Goal: Information Seeking & Learning: Find specific fact

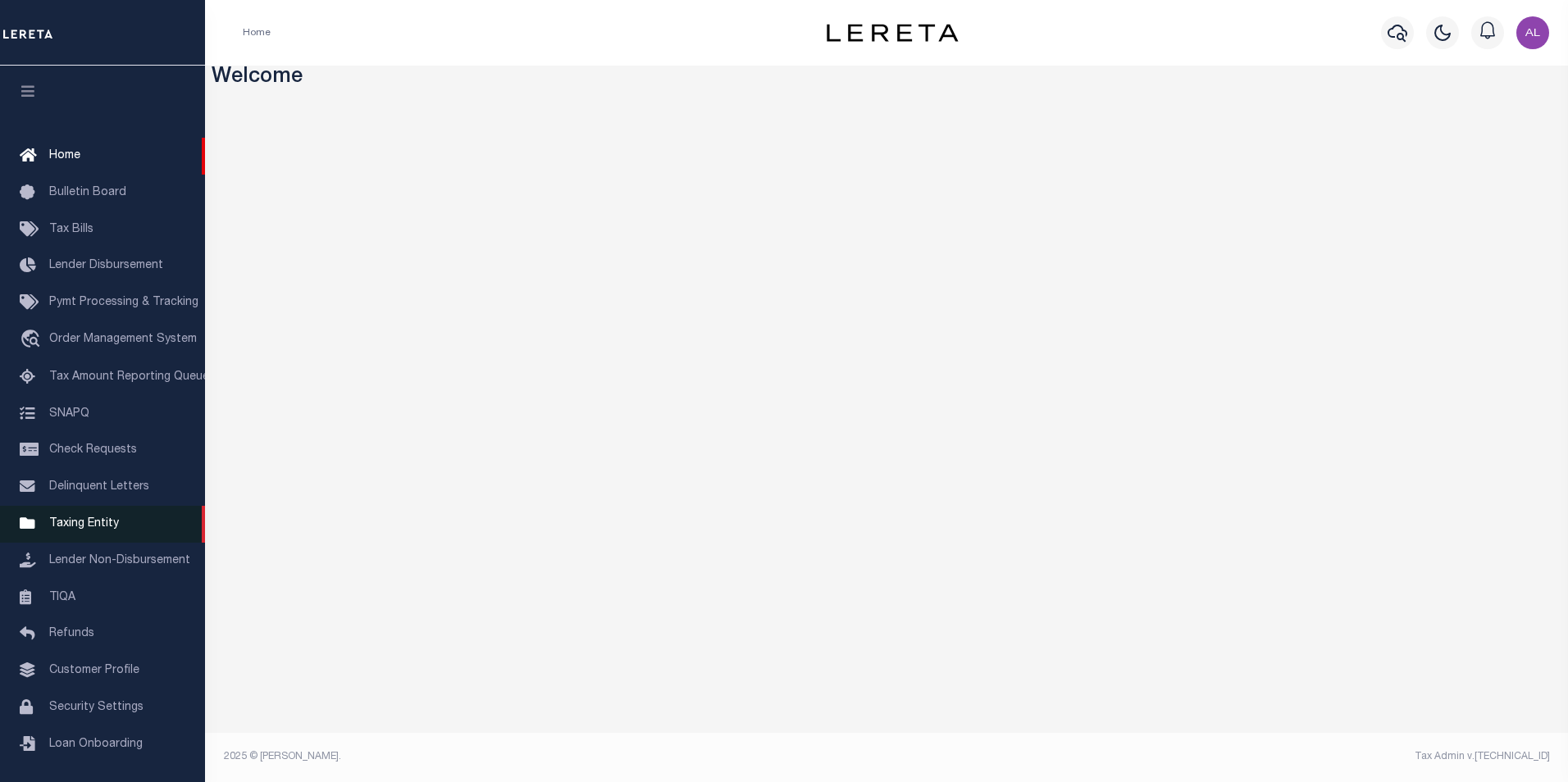
click at [111, 530] on span "Taxing Entity" at bounding box center [84, 524] width 70 height 12
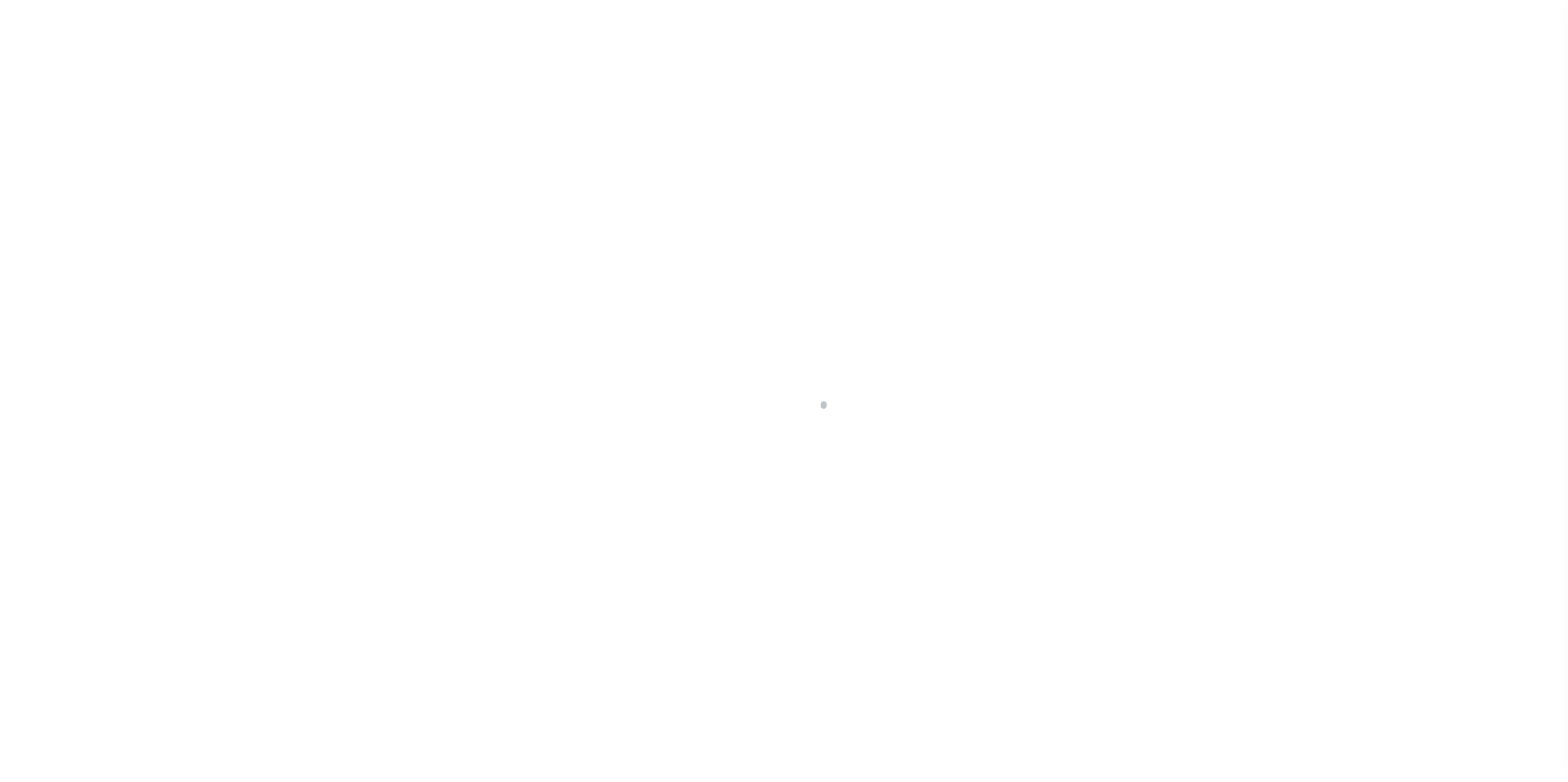
scroll to position [16, 0]
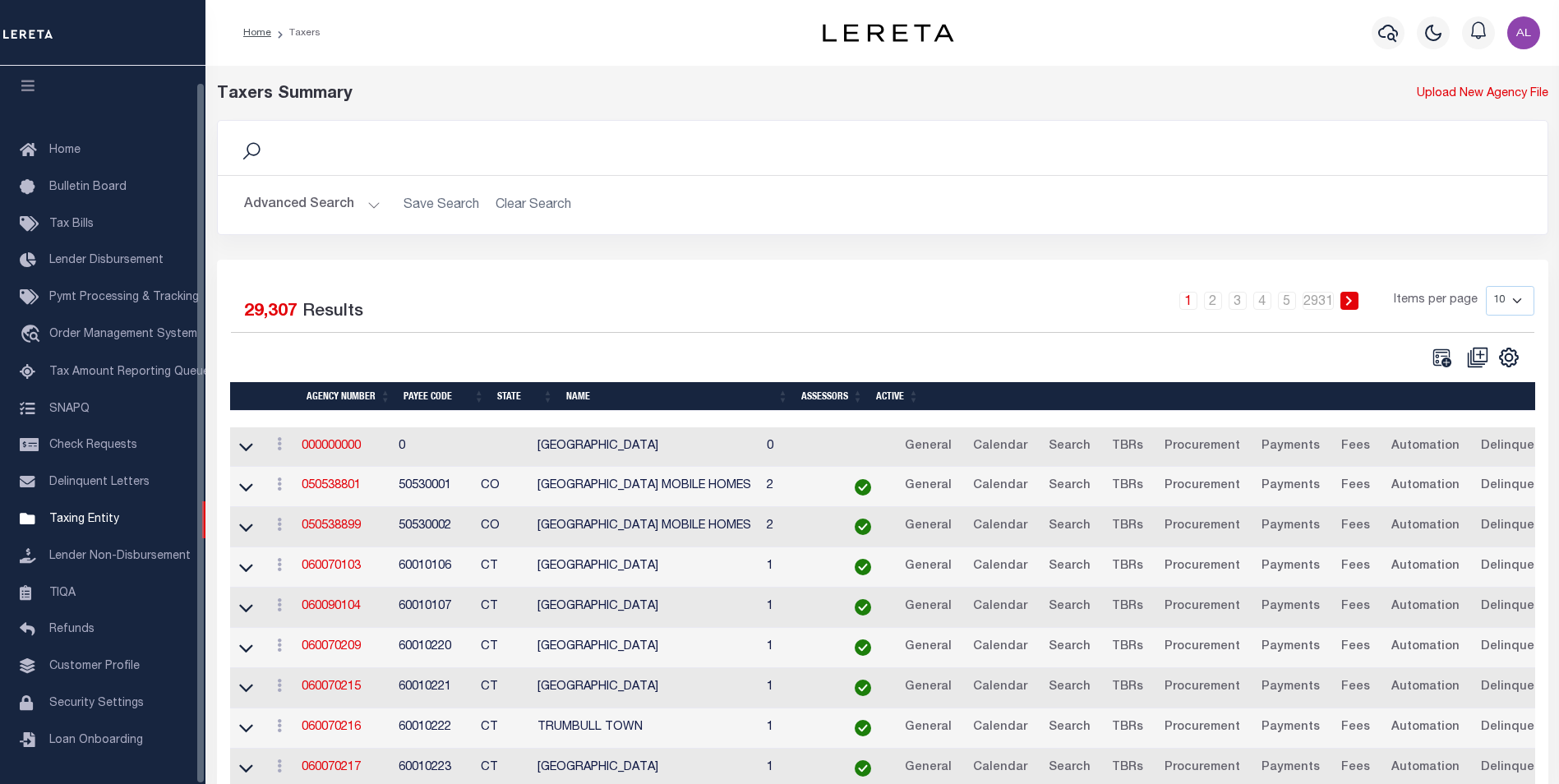
click at [373, 202] on button "Advanced Search" at bounding box center [312, 205] width 136 height 32
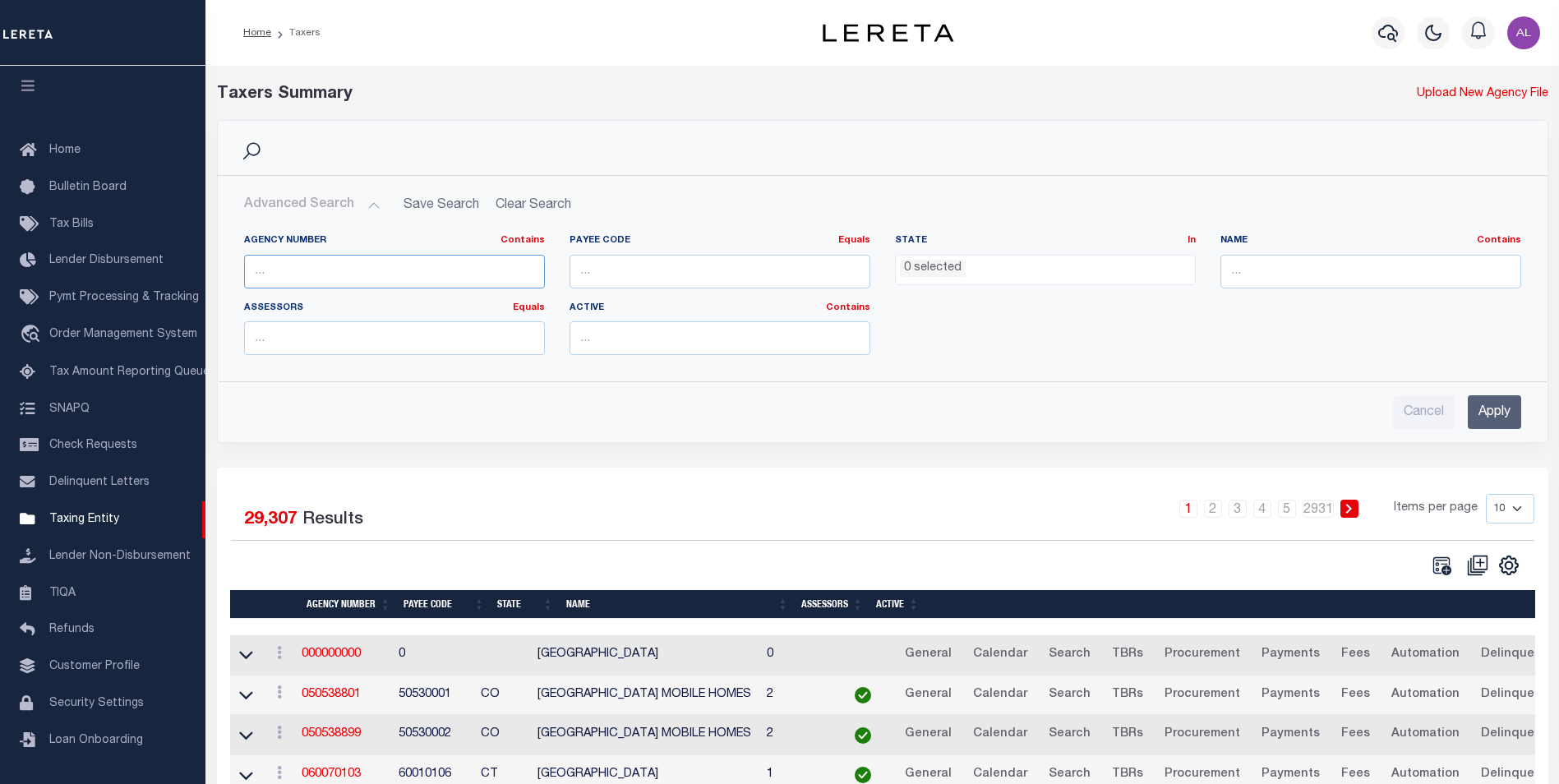
click at [313, 272] on input "text" at bounding box center [395, 271] width 301 height 34
paste input "010370001"
type input "010370001"
click at [1491, 411] on input "Apply" at bounding box center [1495, 412] width 54 height 34
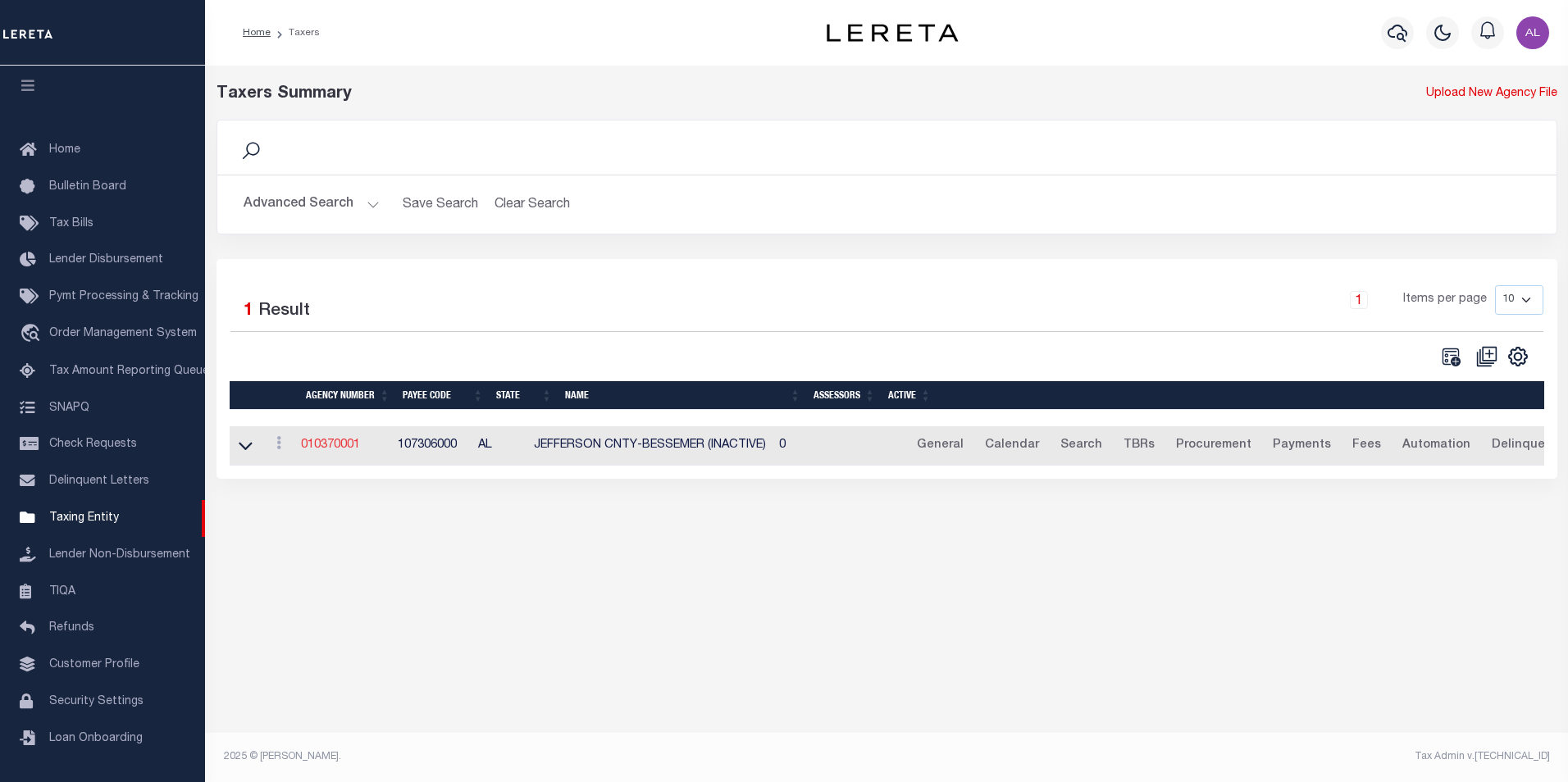
click at [333, 446] on link "010370001" at bounding box center [331, 445] width 59 height 12
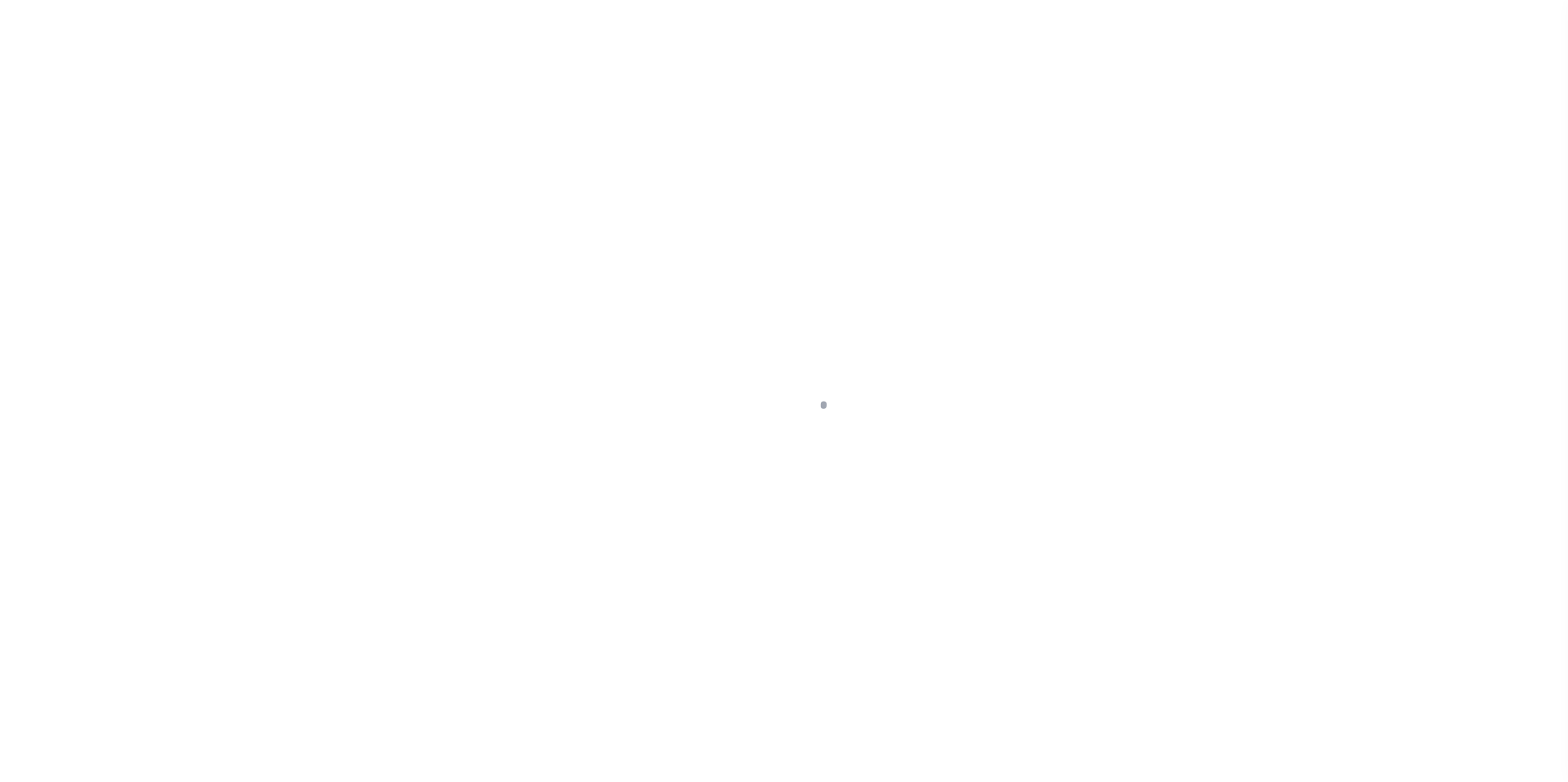
scroll to position [16, 0]
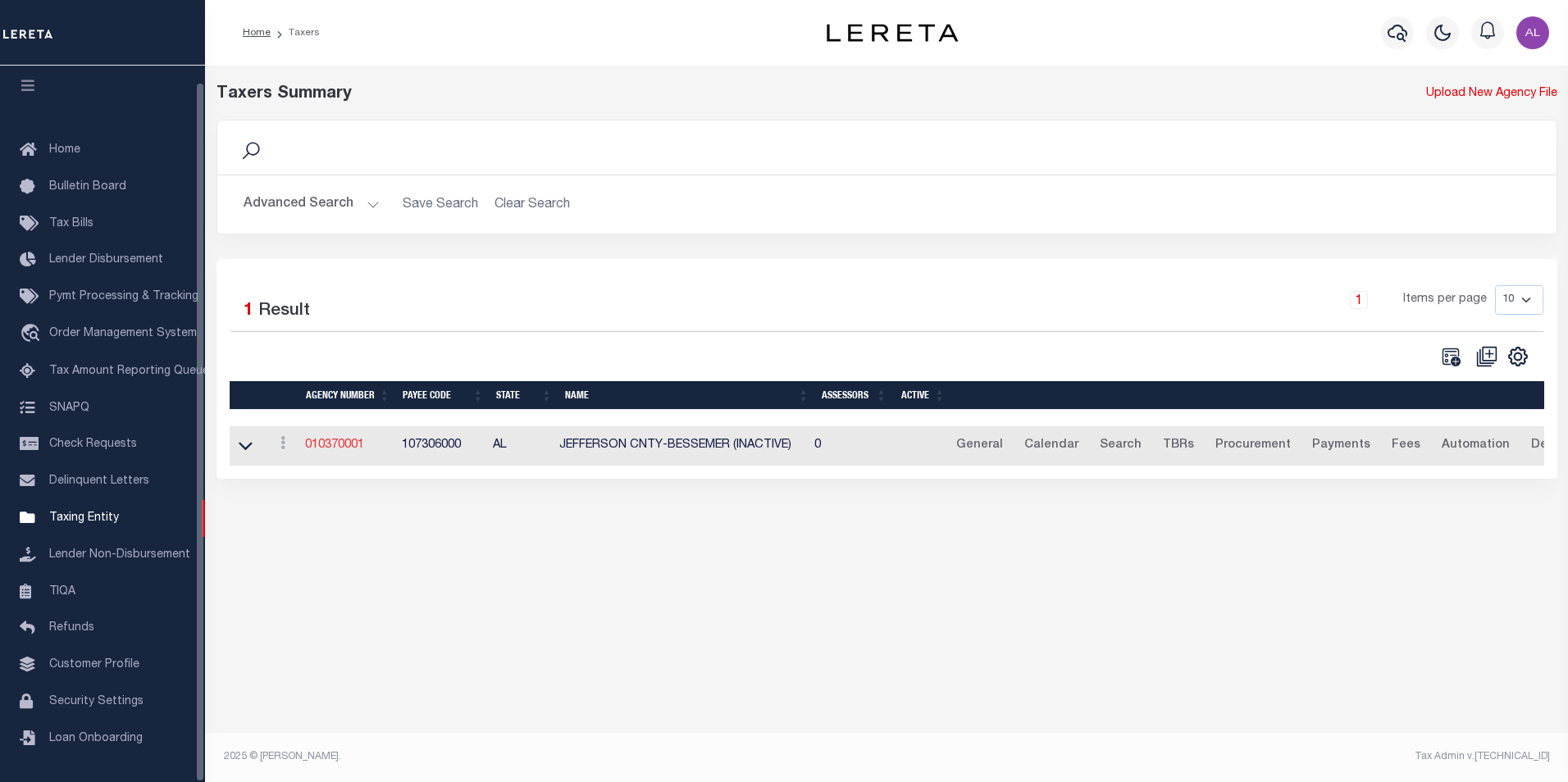
click at [334, 451] on link "010370001" at bounding box center [335, 445] width 59 height 12
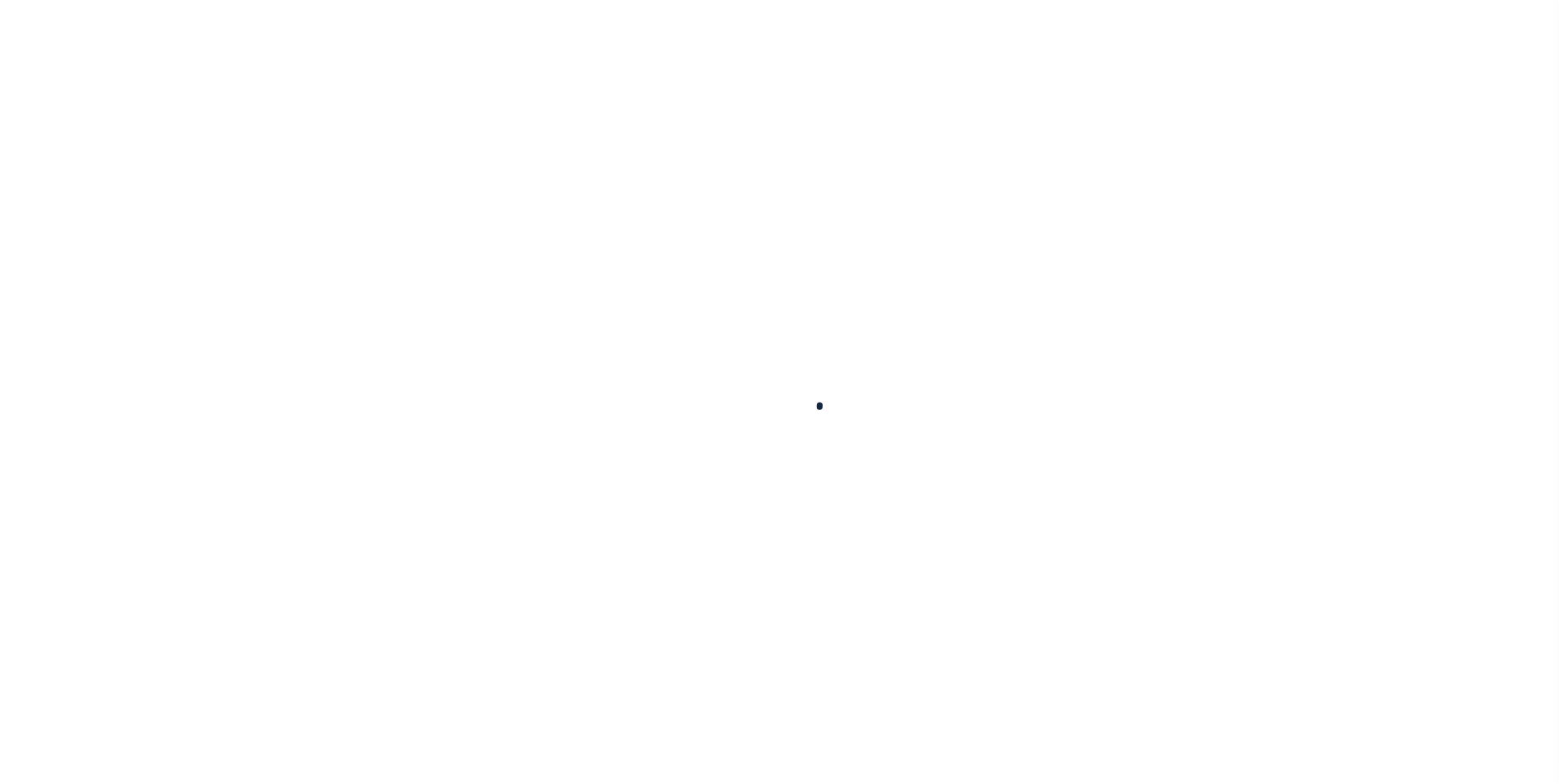
select select
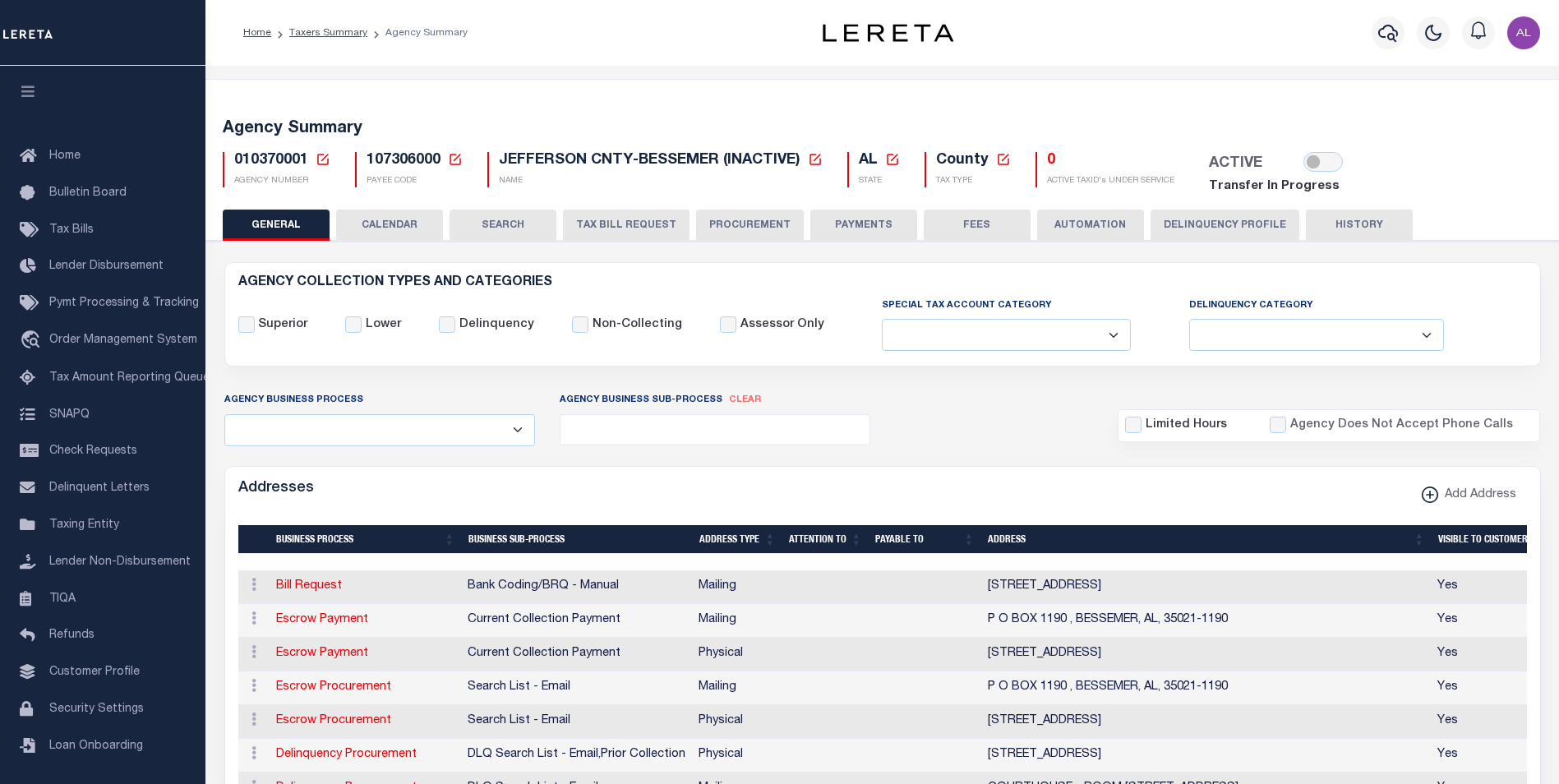
click at [279, 159] on span "010370001" at bounding box center [272, 160] width 74 height 15
copy h5 "010370001"
click at [1053, 165] on h5 "0" at bounding box center [1111, 161] width 127 height 18
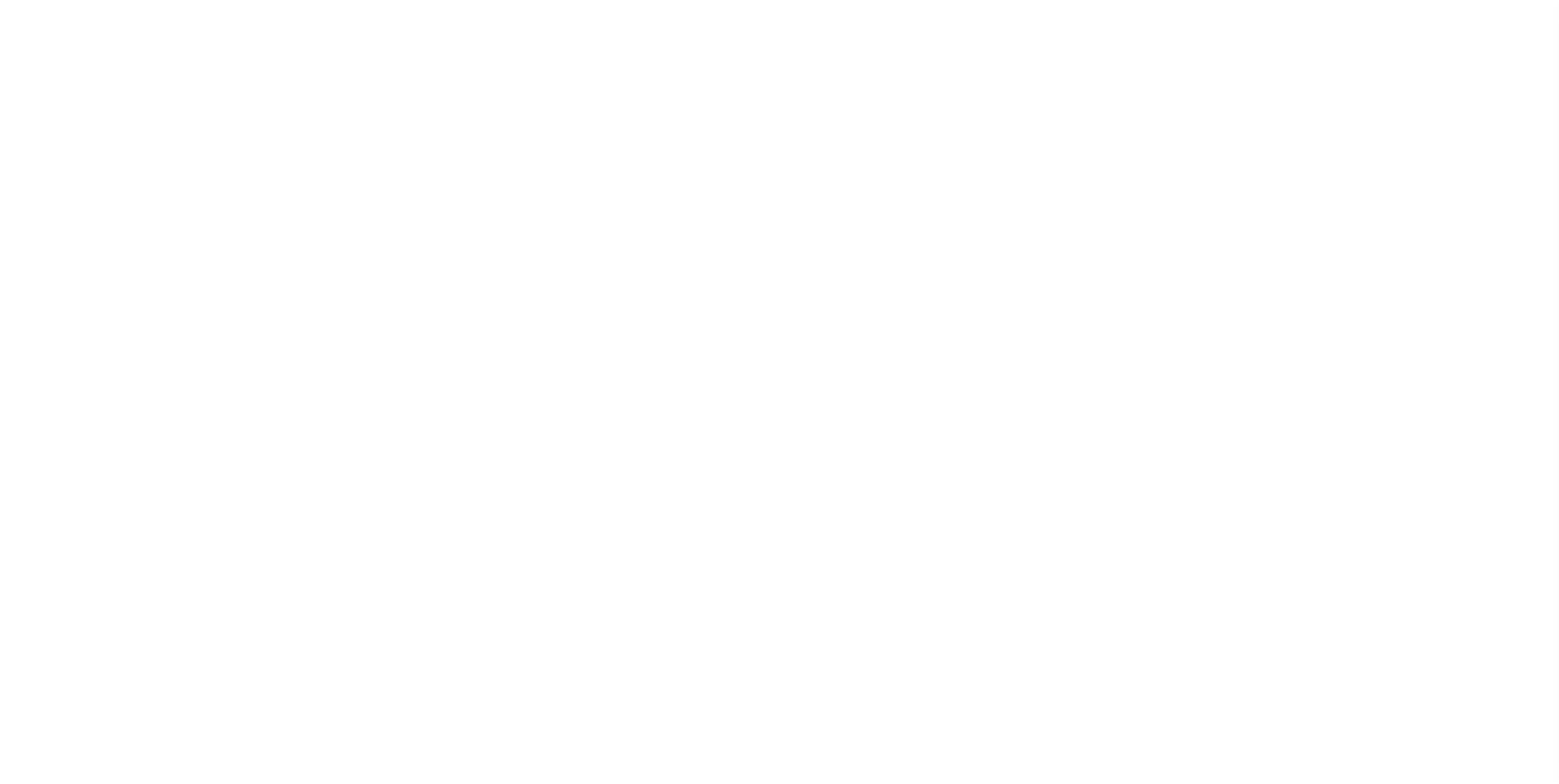
select select
checkbox input "false"
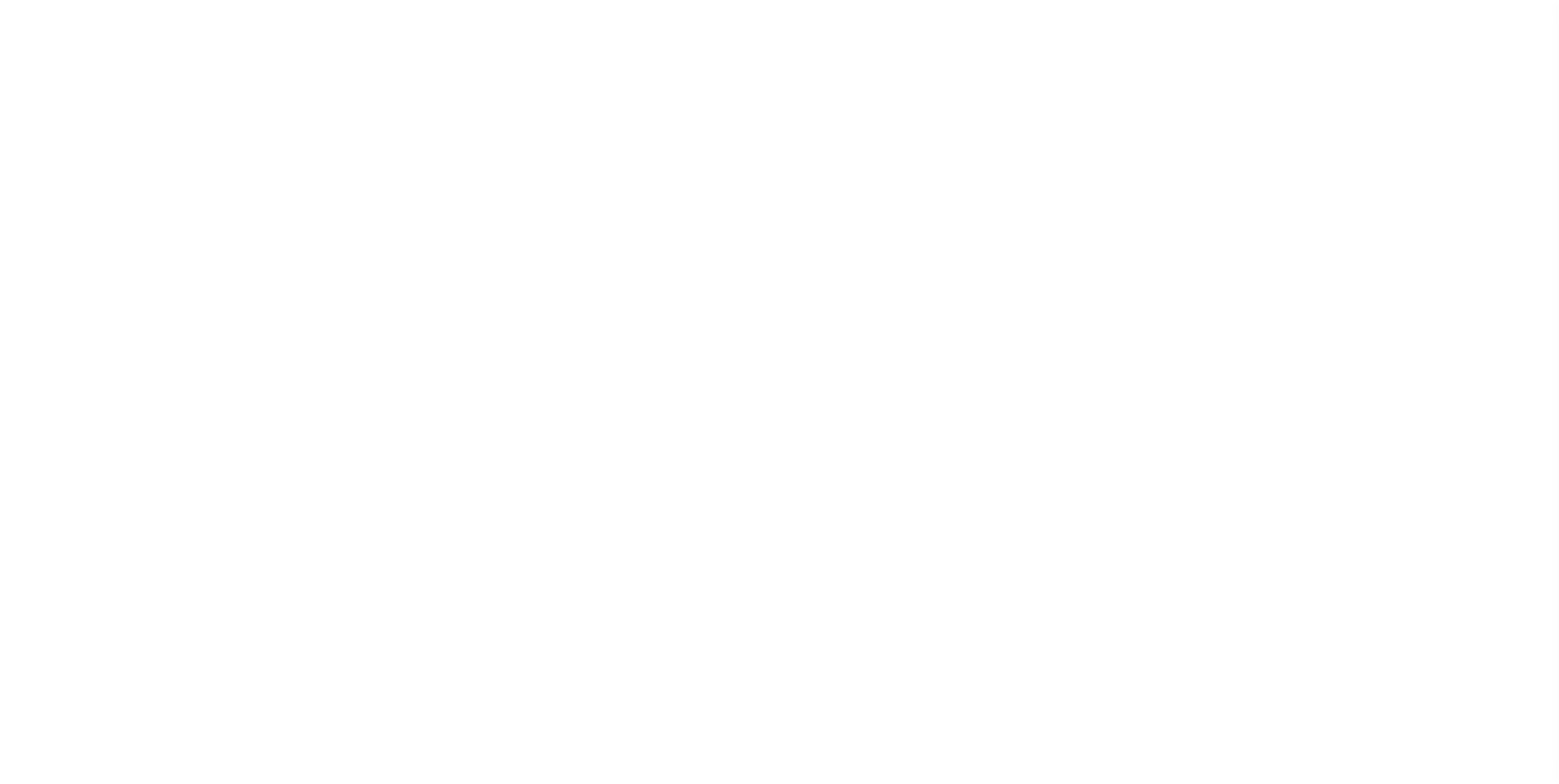
checkbox input "false"
type input "107306000"
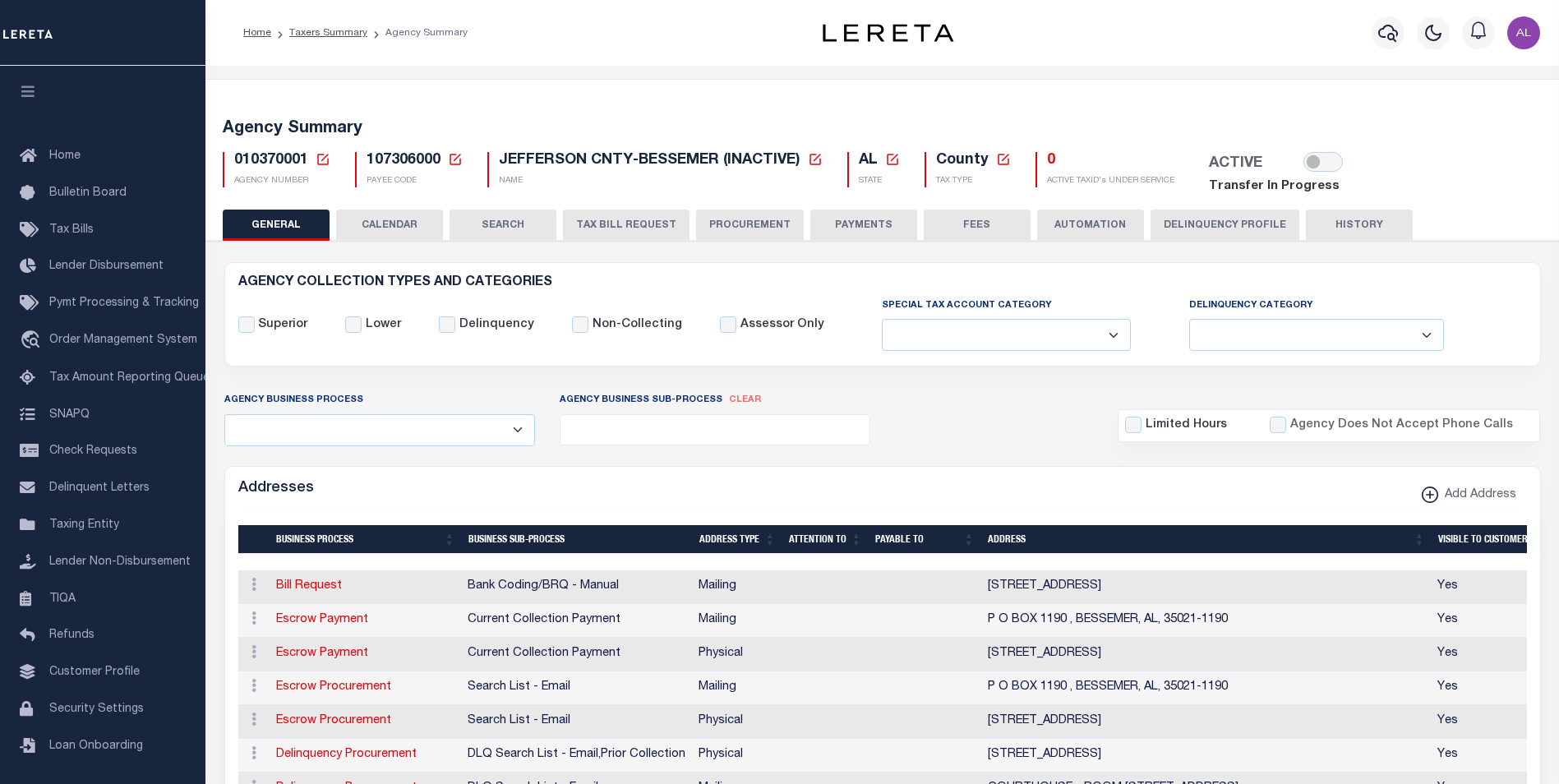
click at [322, 159] on icon at bounding box center [323, 159] width 12 height 12
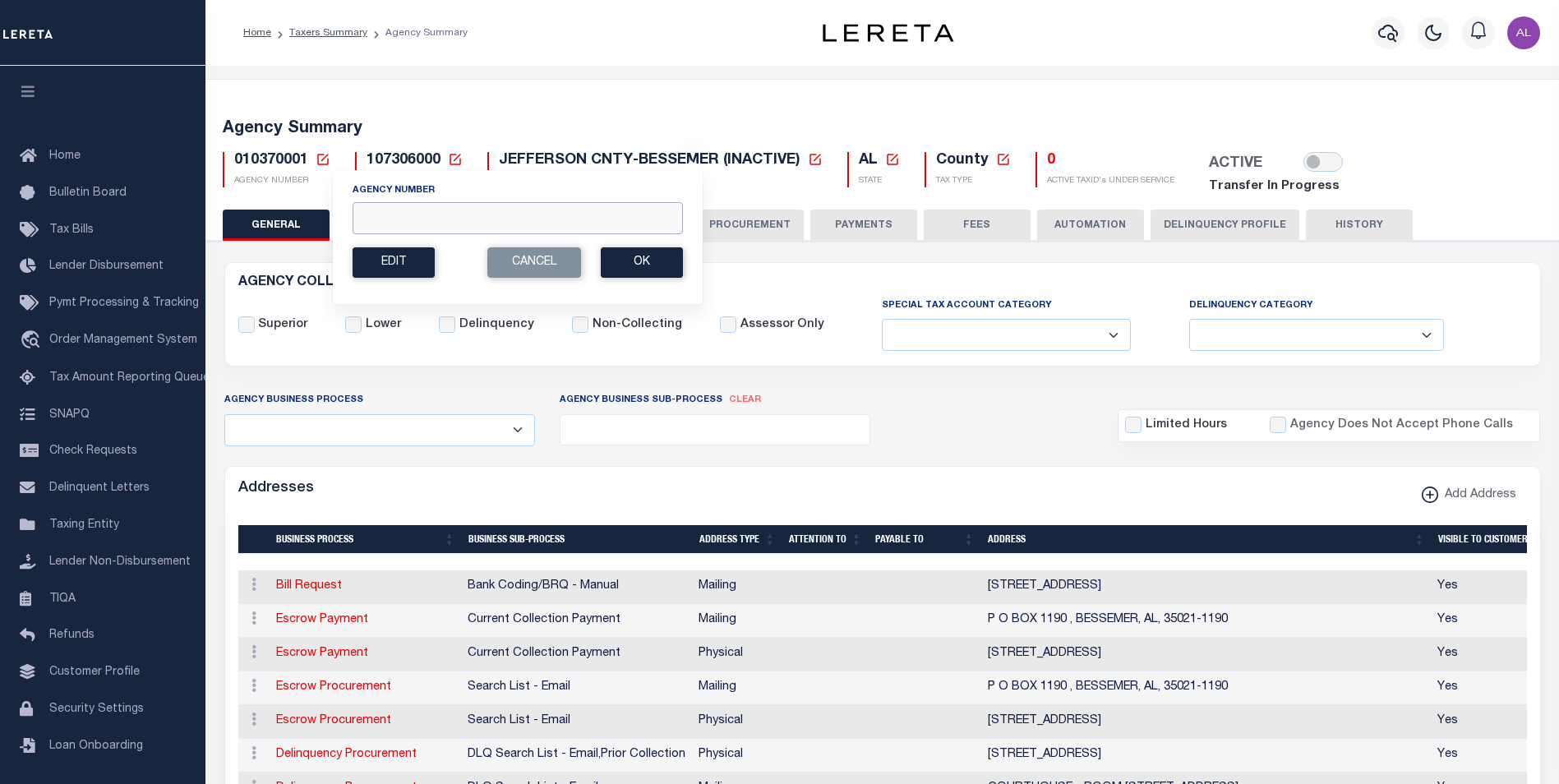
click at [421, 207] on input "Agency Number" at bounding box center [518, 218] width 330 height 32
click at [435, 207] on input "Agency Number" at bounding box center [518, 218] width 330 height 32
paste input "010370000"
type input "010370000"
click at [660, 271] on button "Ok" at bounding box center [641, 262] width 82 height 31
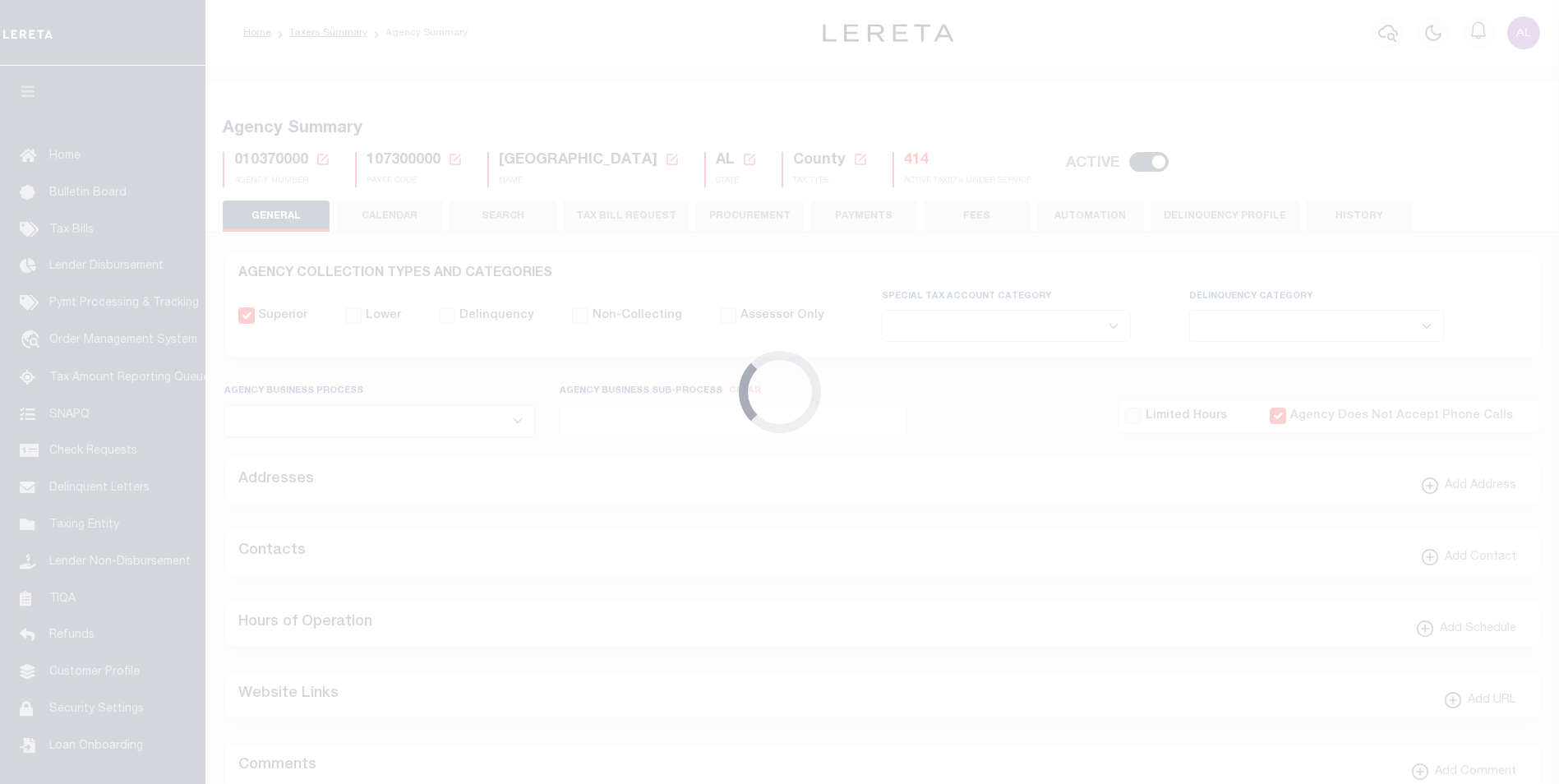
select select
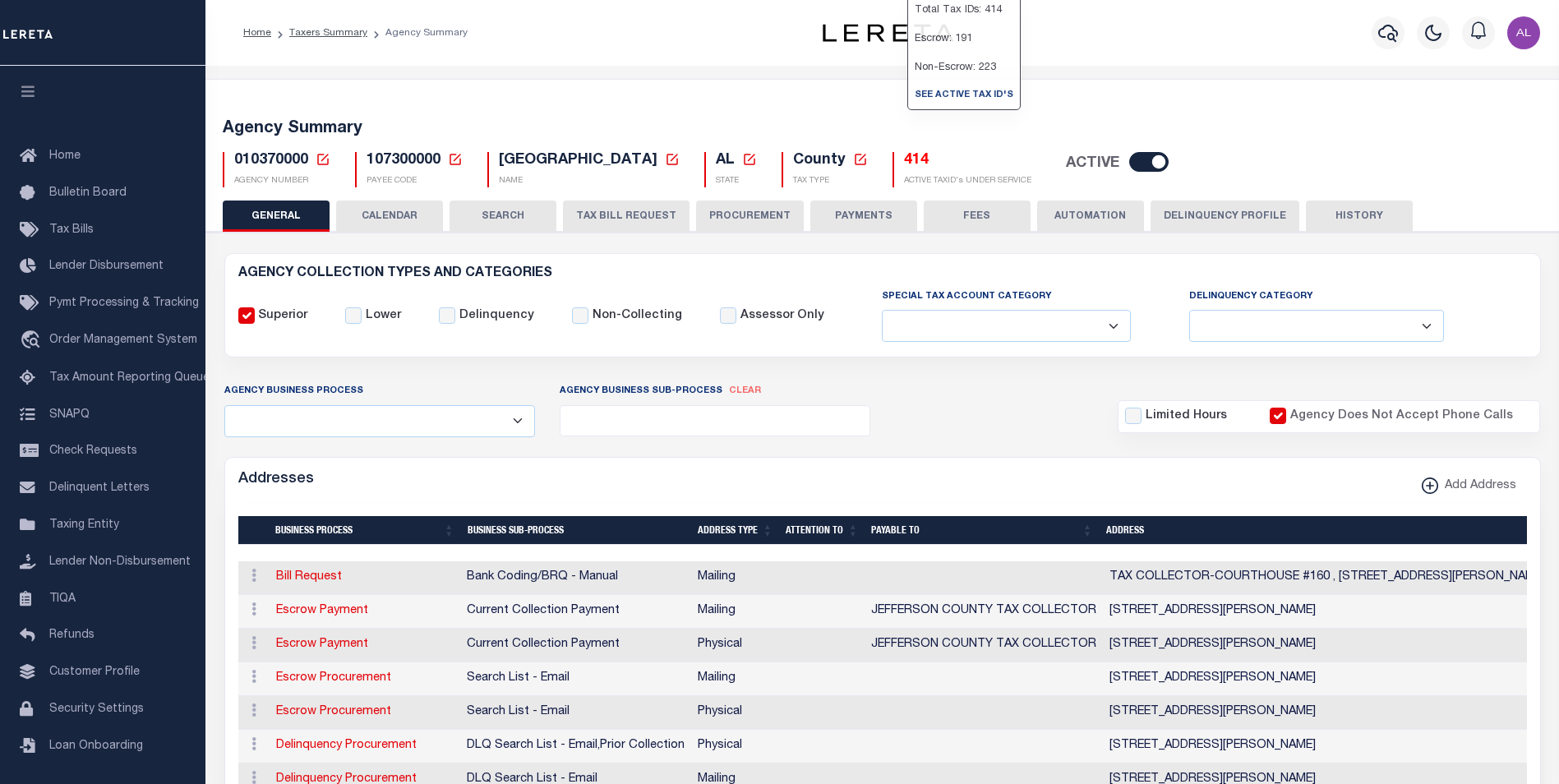
click at [917, 173] on div "414 ACTIVE TAXID's UNDER SERVICE" at bounding box center [962, 169] width 139 height 36
click at [910, 159] on h5 "414" at bounding box center [967, 161] width 127 height 18
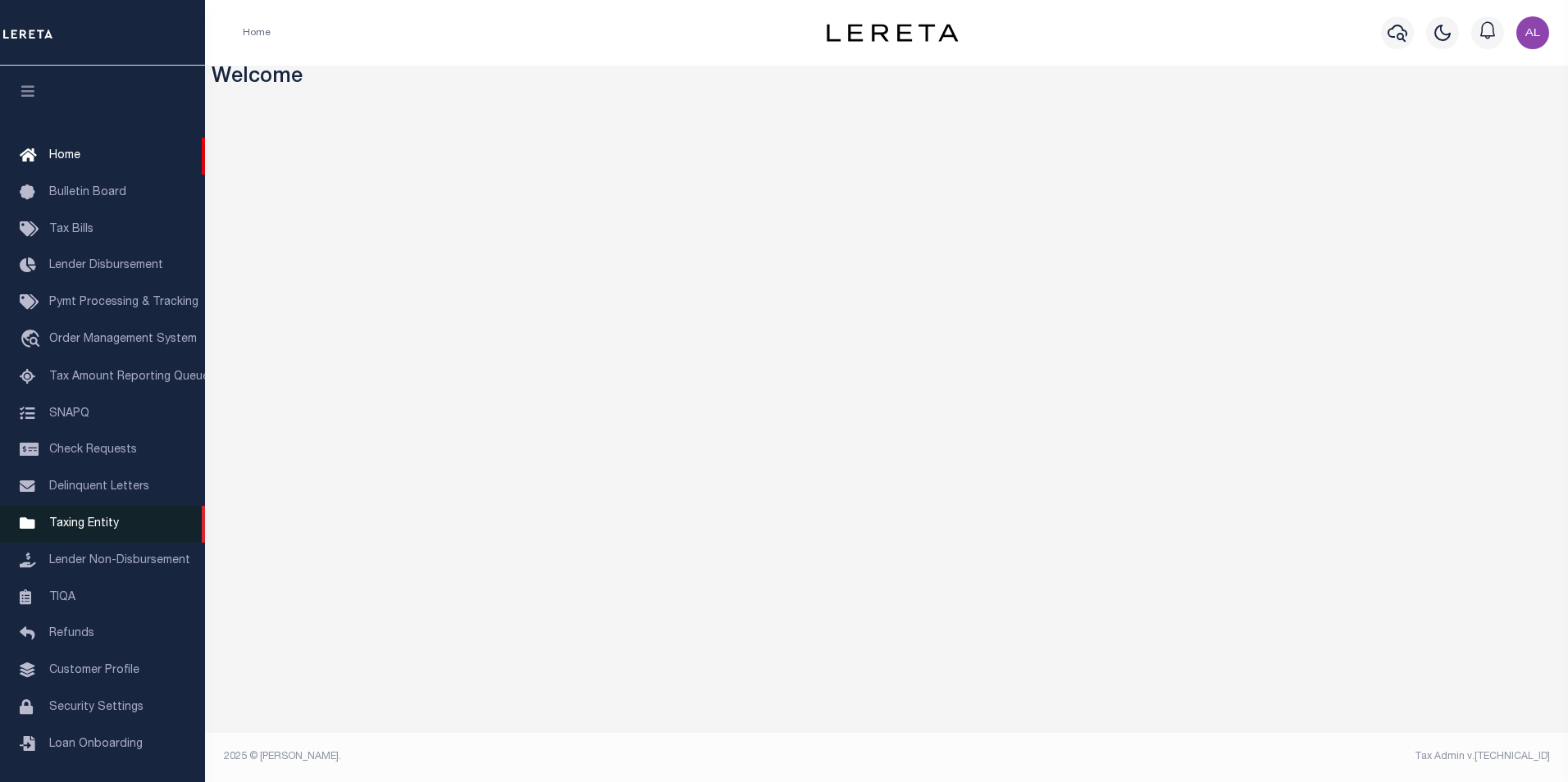
click at [94, 530] on span "Taxing Entity" at bounding box center [84, 524] width 70 height 12
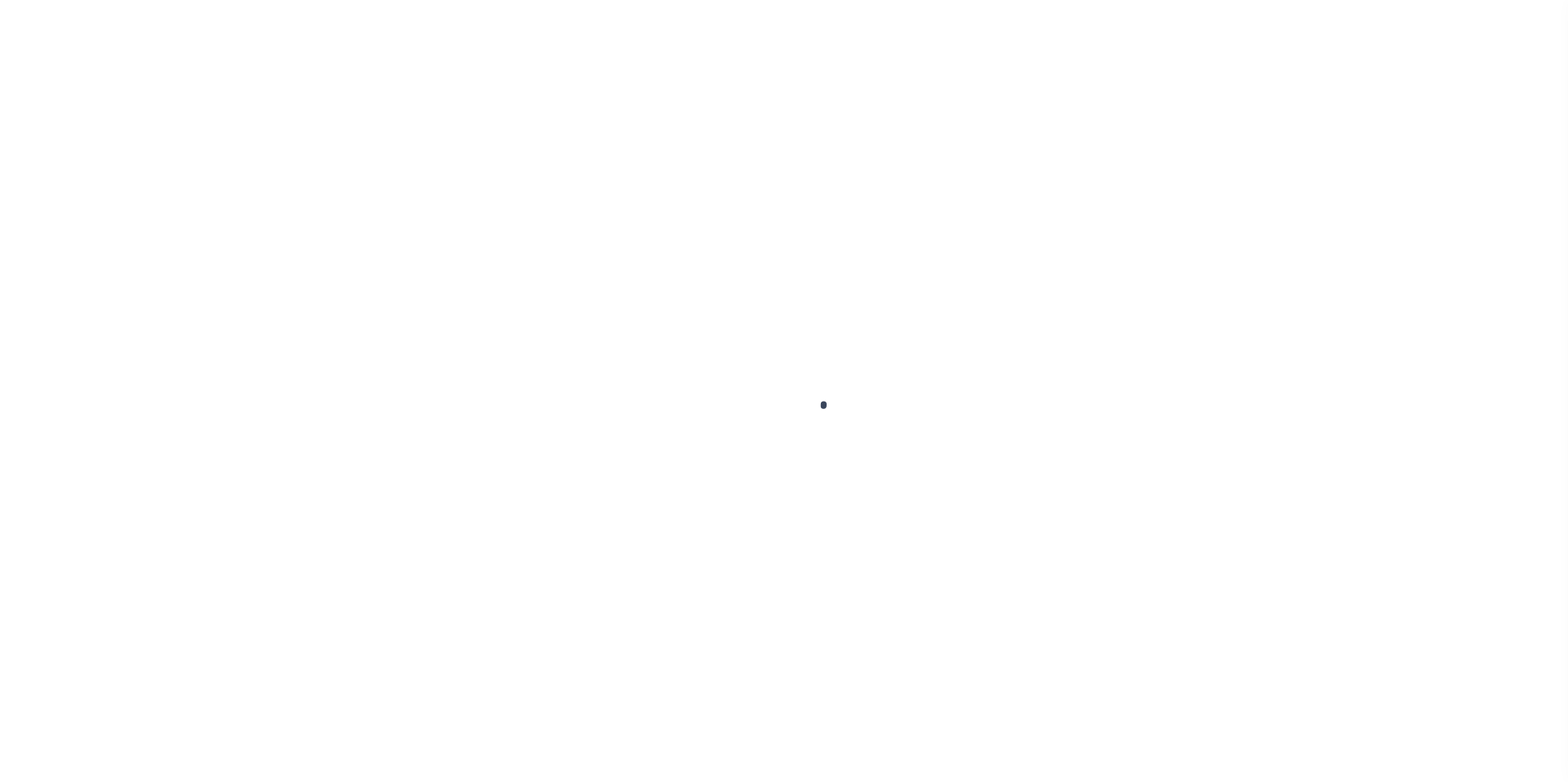
scroll to position [16, 0]
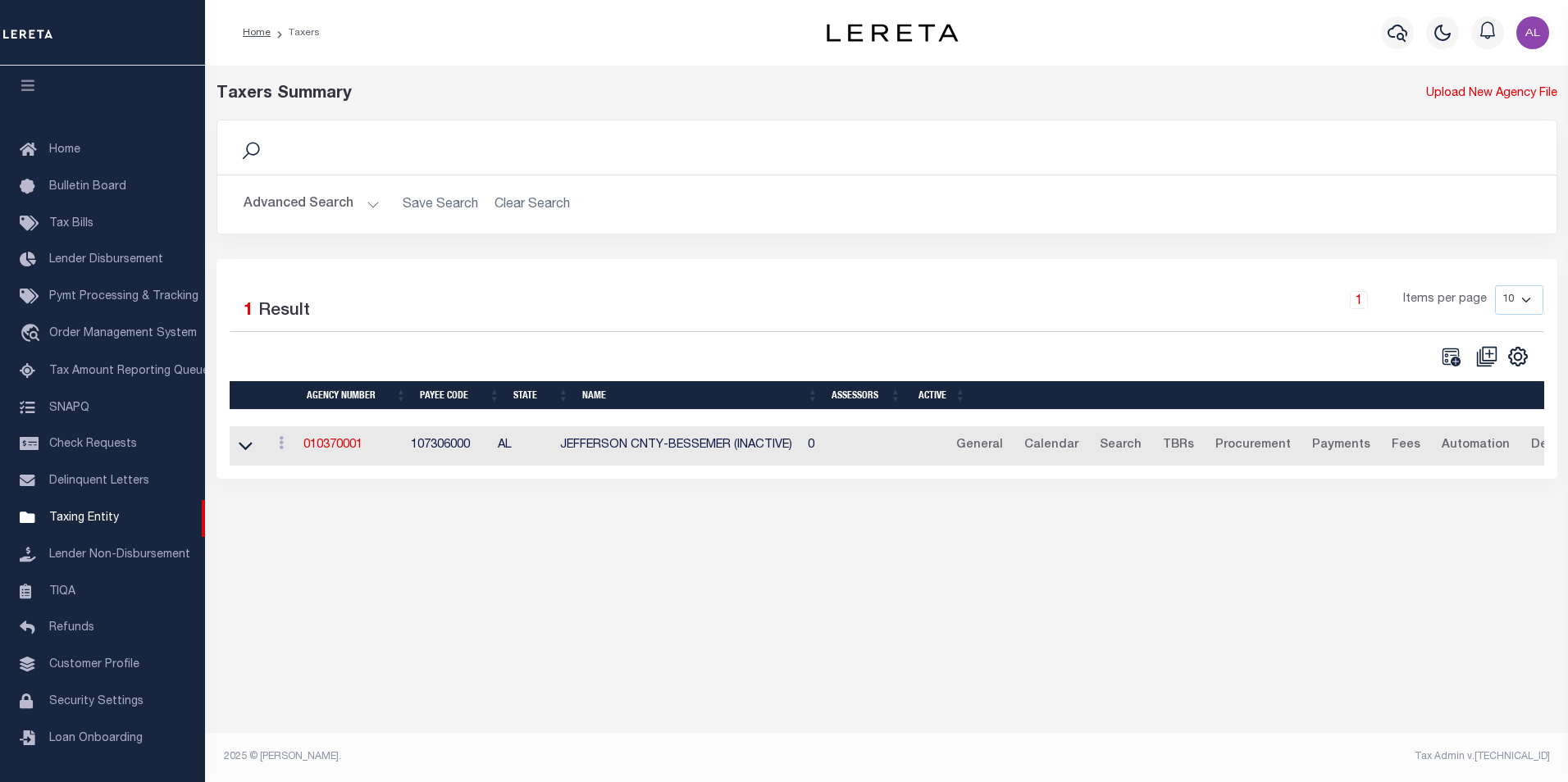
click at [370, 207] on button "Advanced Search" at bounding box center [312, 204] width 136 height 32
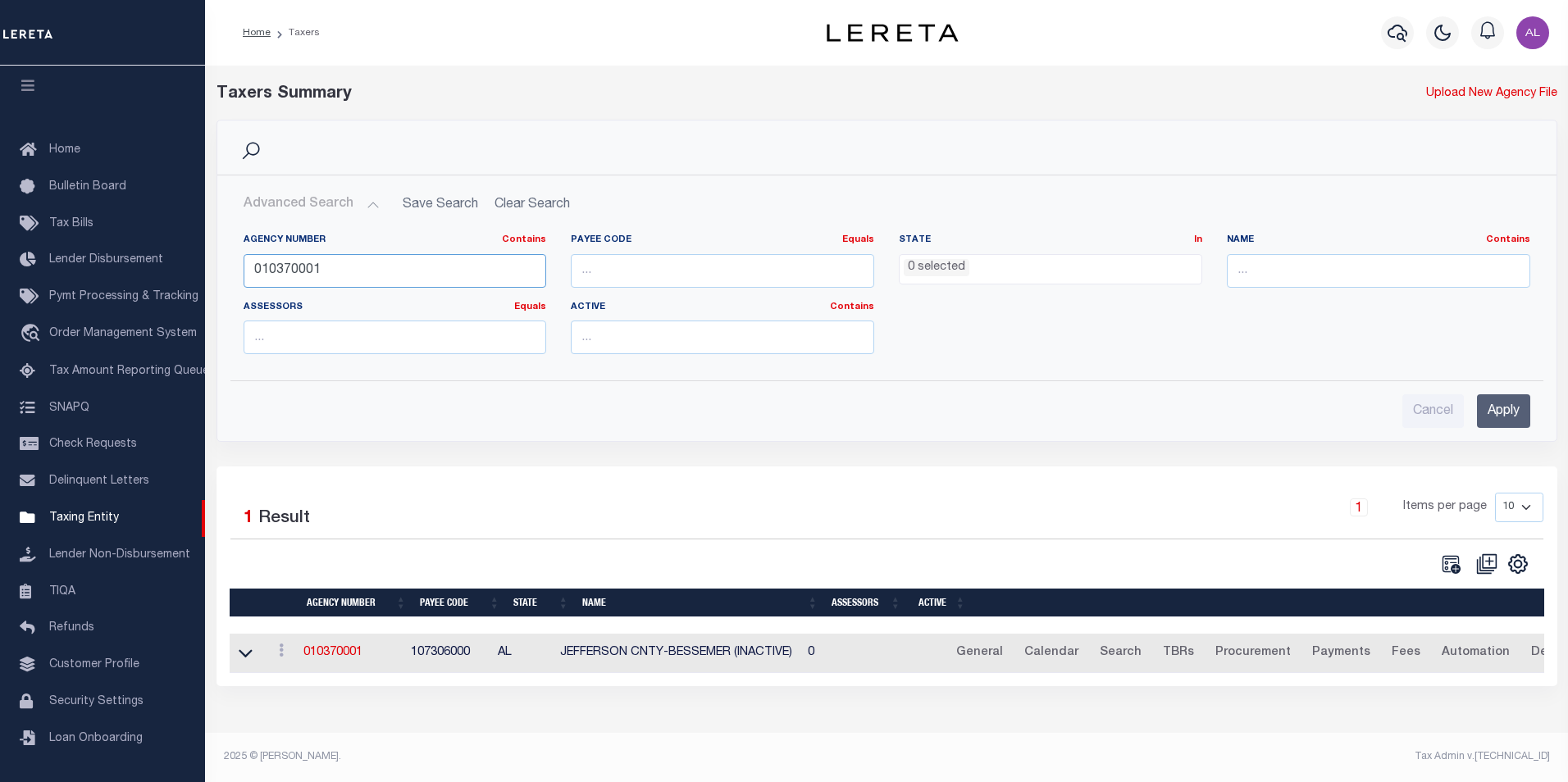
click at [316, 274] on input "010370001" at bounding box center [396, 270] width 303 height 34
paste input "600302"
type input "060030201"
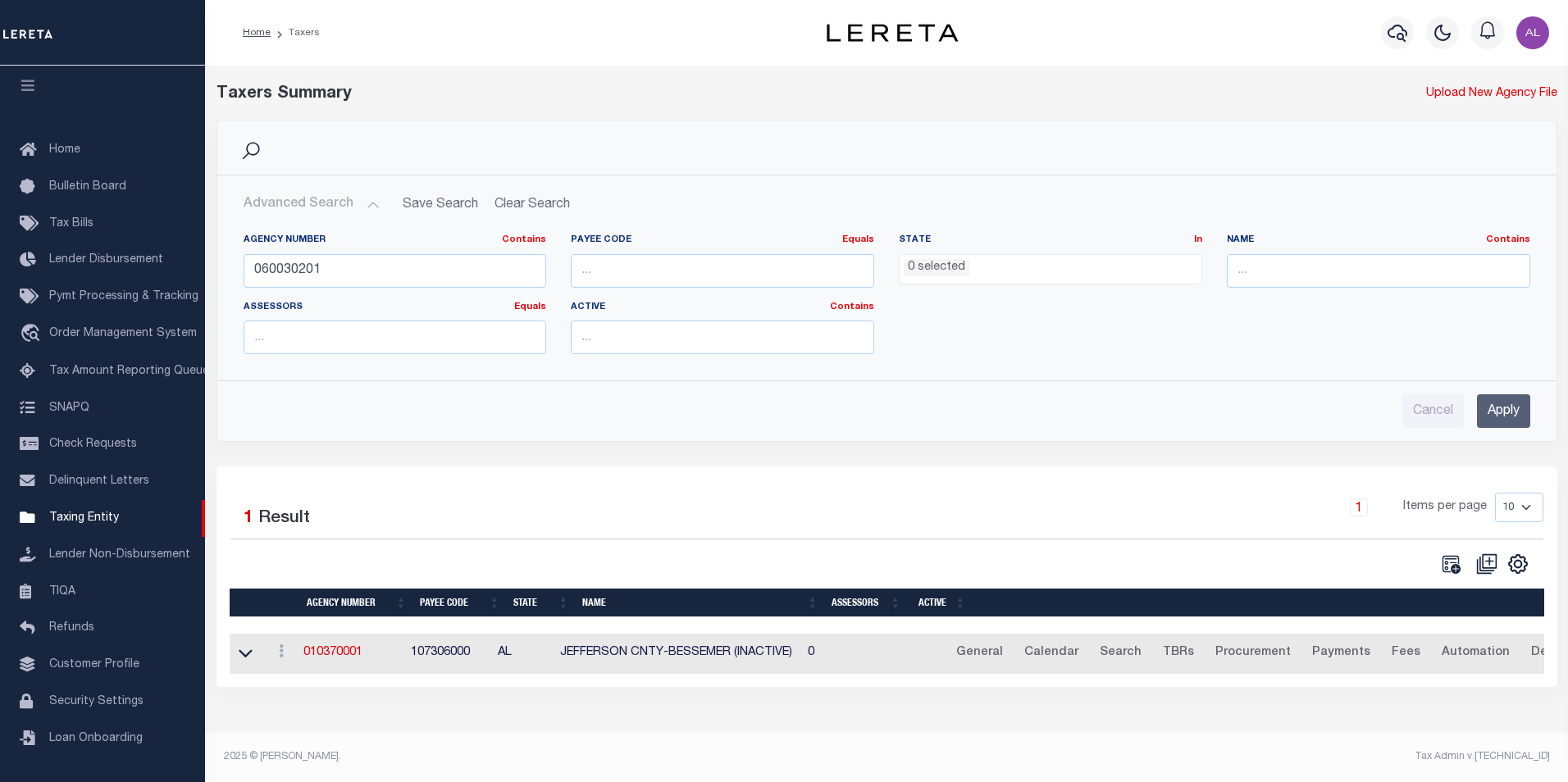
click at [1518, 423] on input "Apply" at bounding box center [1504, 411] width 54 height 34
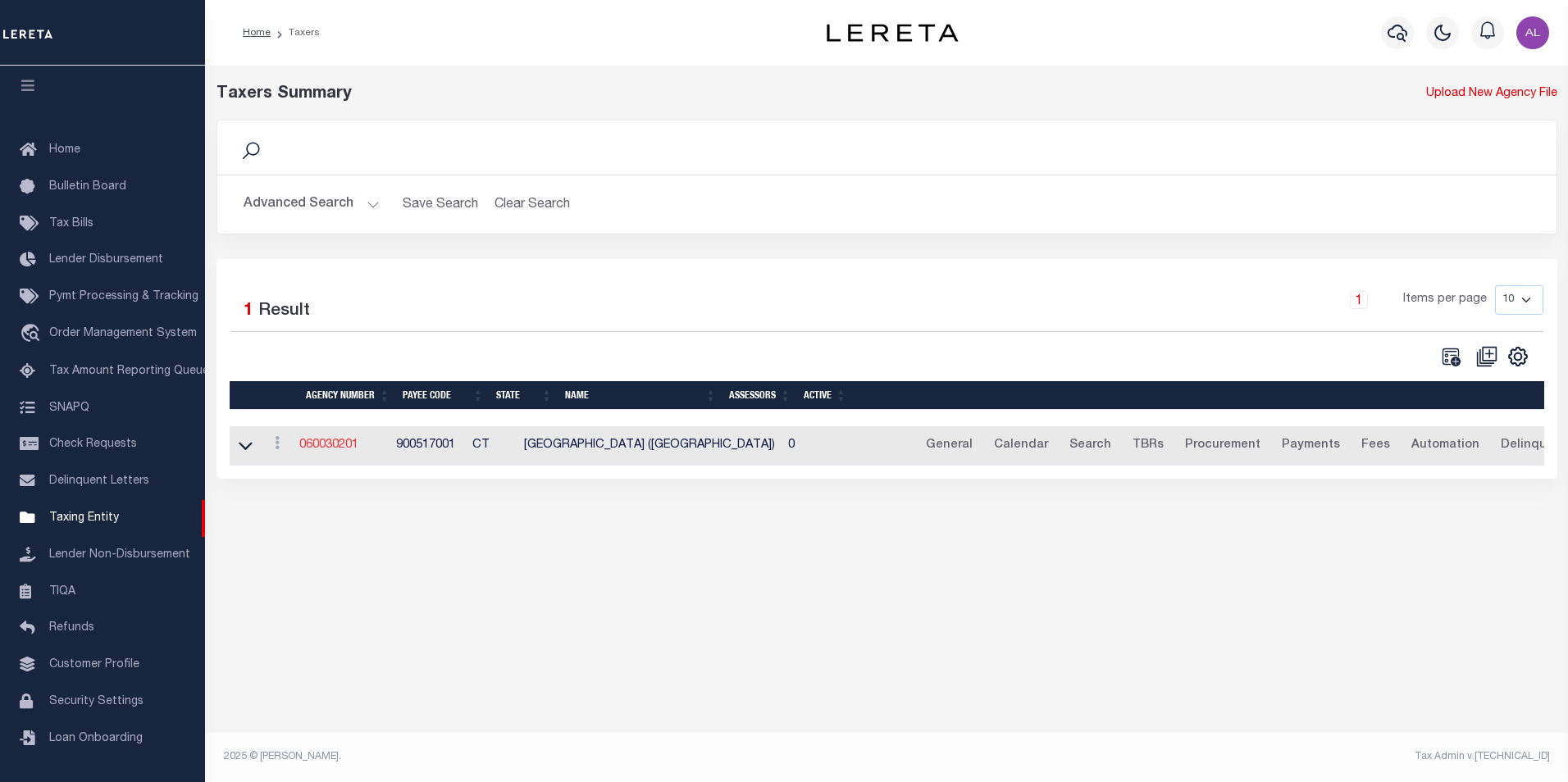
click at [354, 443] on link "060030201" at bounding box center [329, 445] width 59 height 12
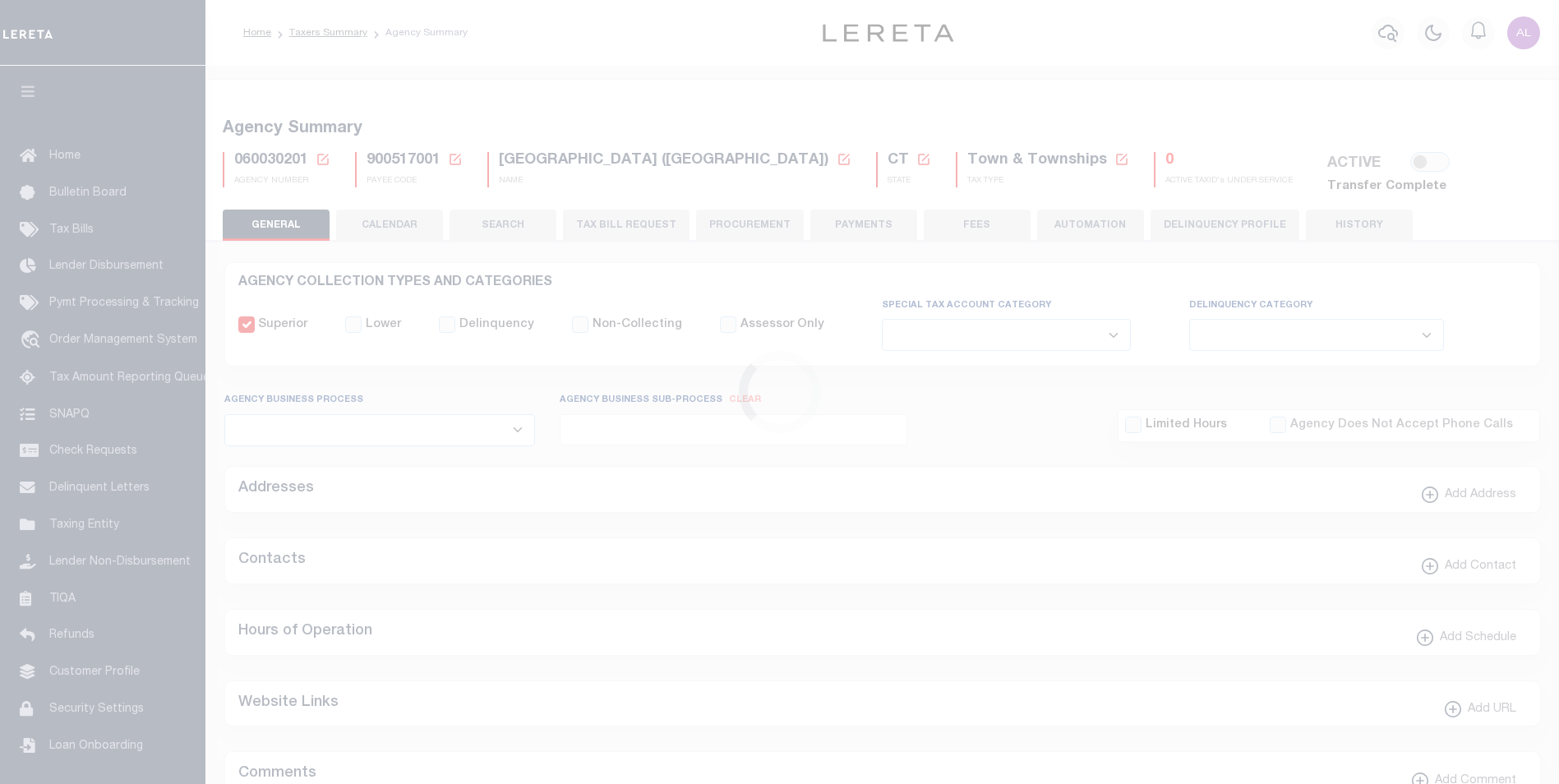
select select
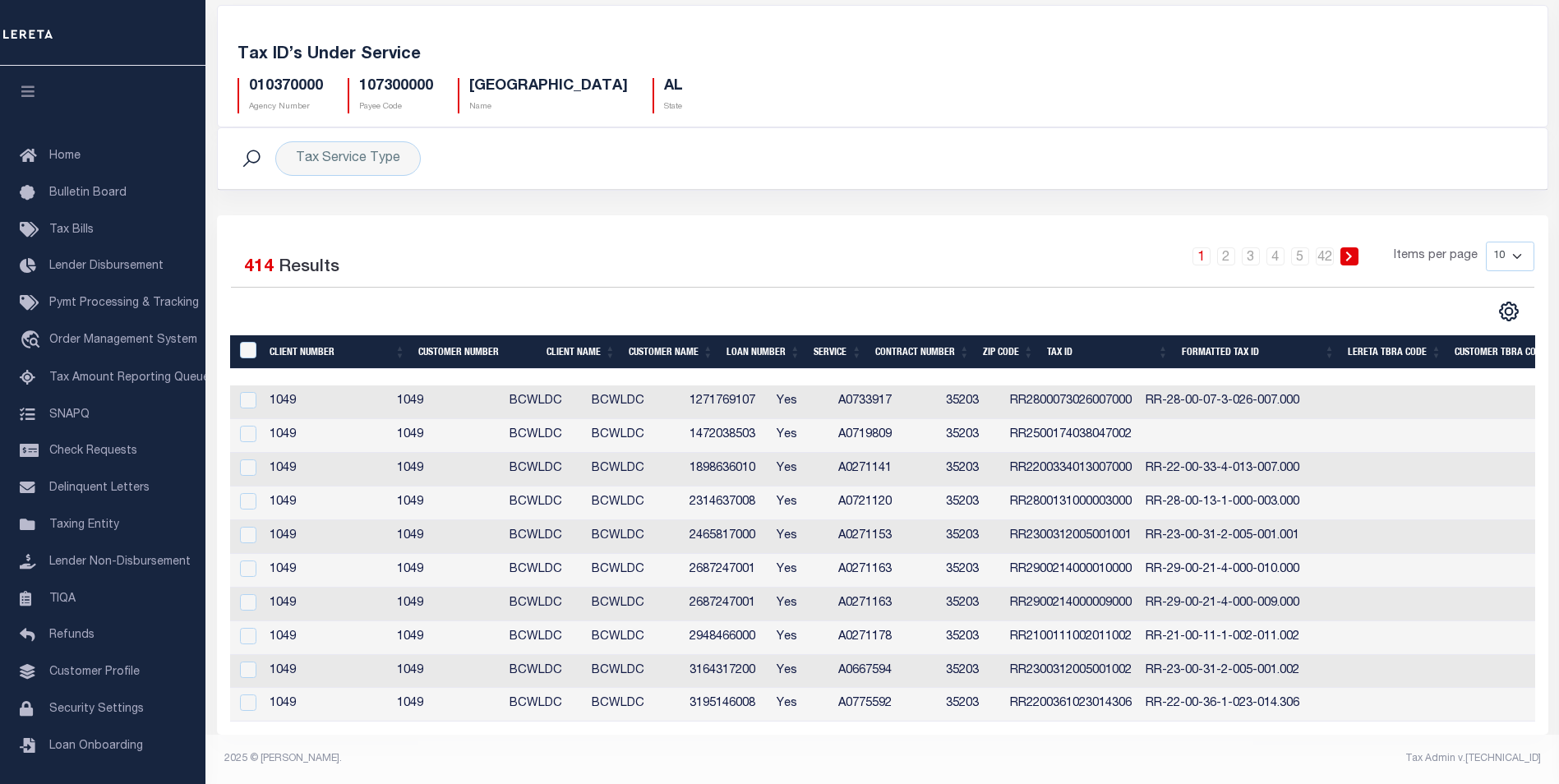
scroll to position [82, 0]
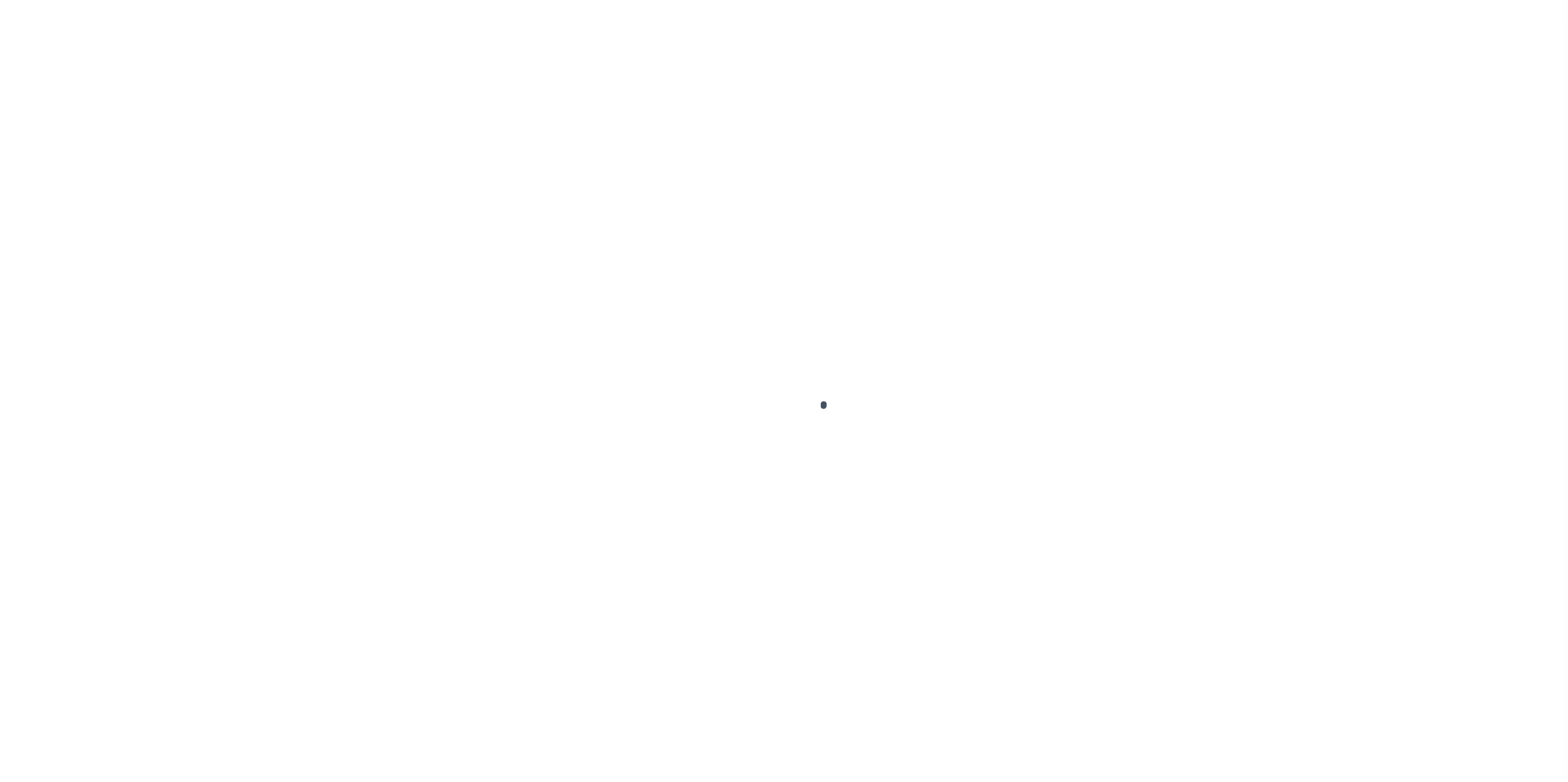
select select
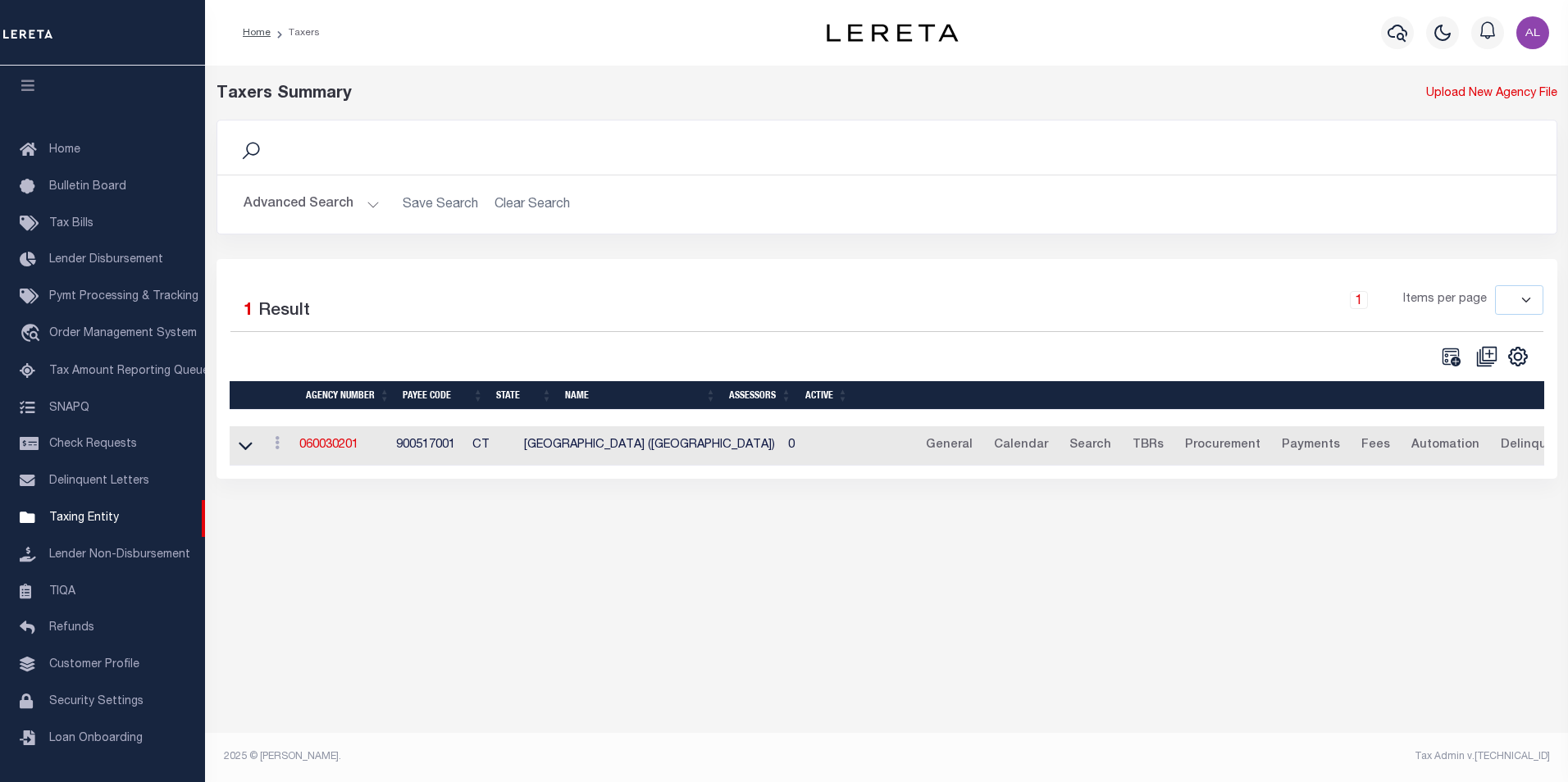
click at [368, 204] on button "Advanced Search" at bounding box center [312, 204] width 136 height 32
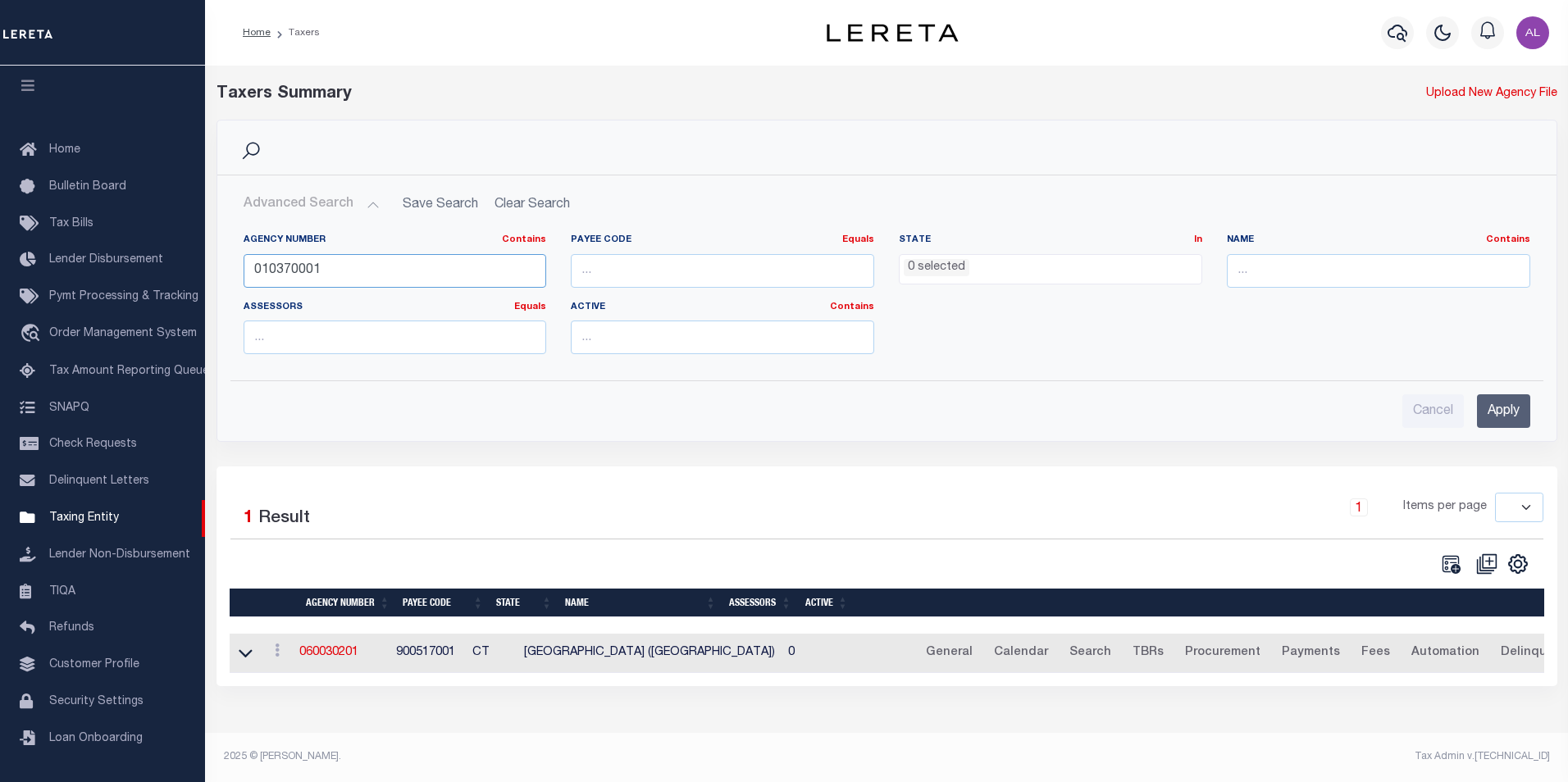
click at [329, 273] on input "010370001" at bounding box center [396, 270] width 303 height 34
paste input "0"
type input "010370000"
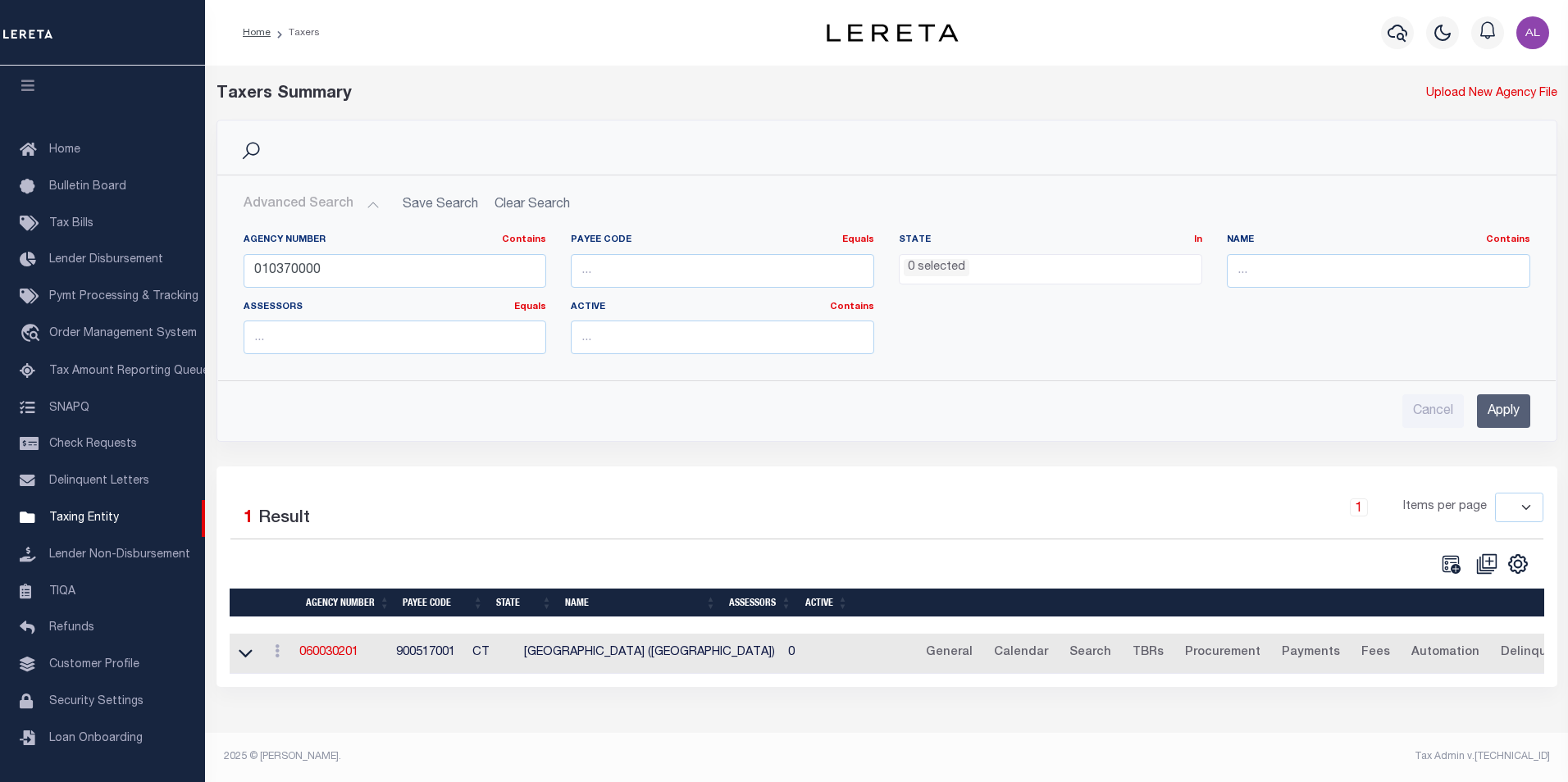
click at [1516, 404] on input "Apply" at bounding box center [1504, 411] width 54 height 34
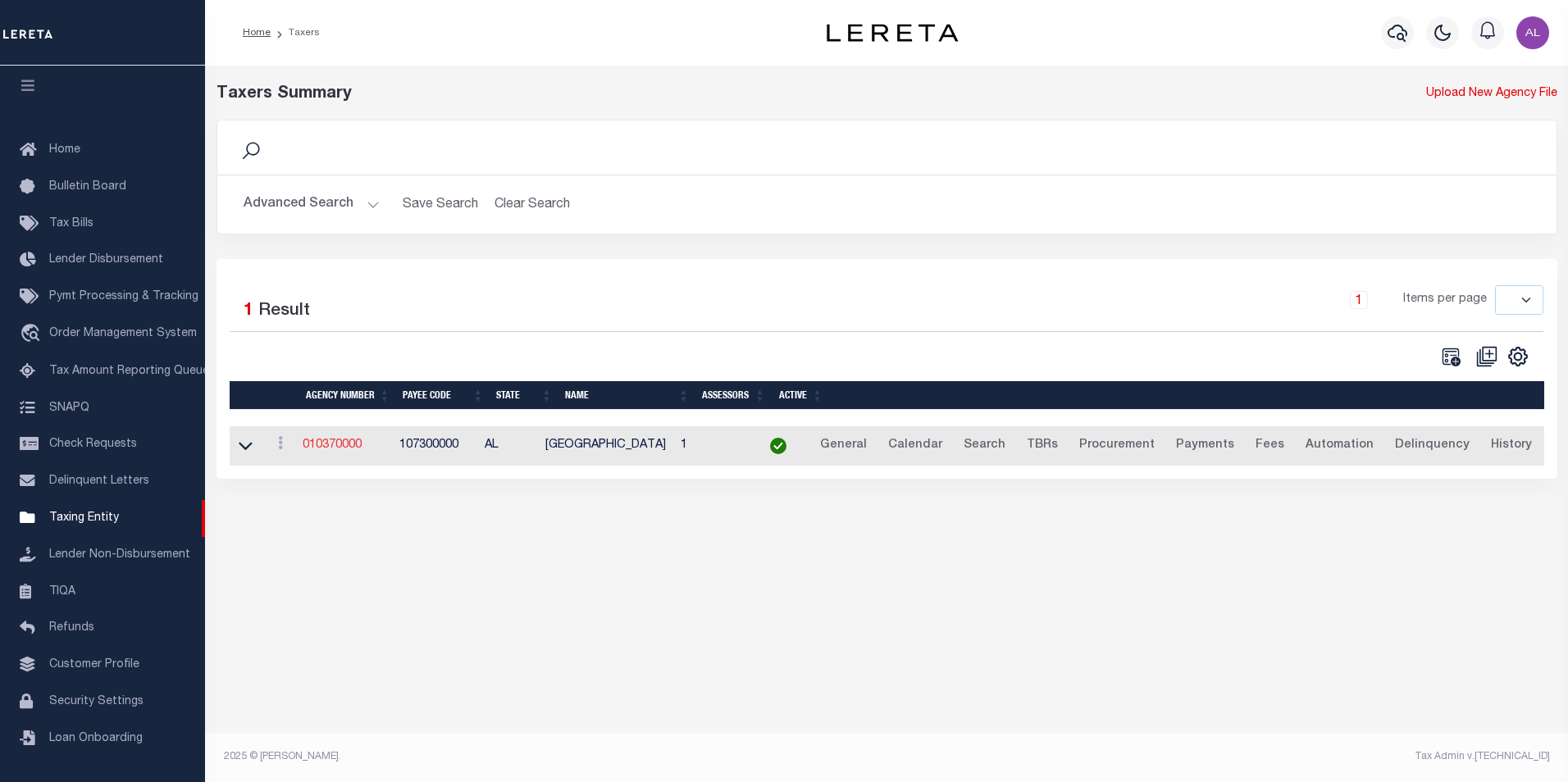
click at [350, 448] on link "010370000" at bounding box center [332, 445] width 59 height 12
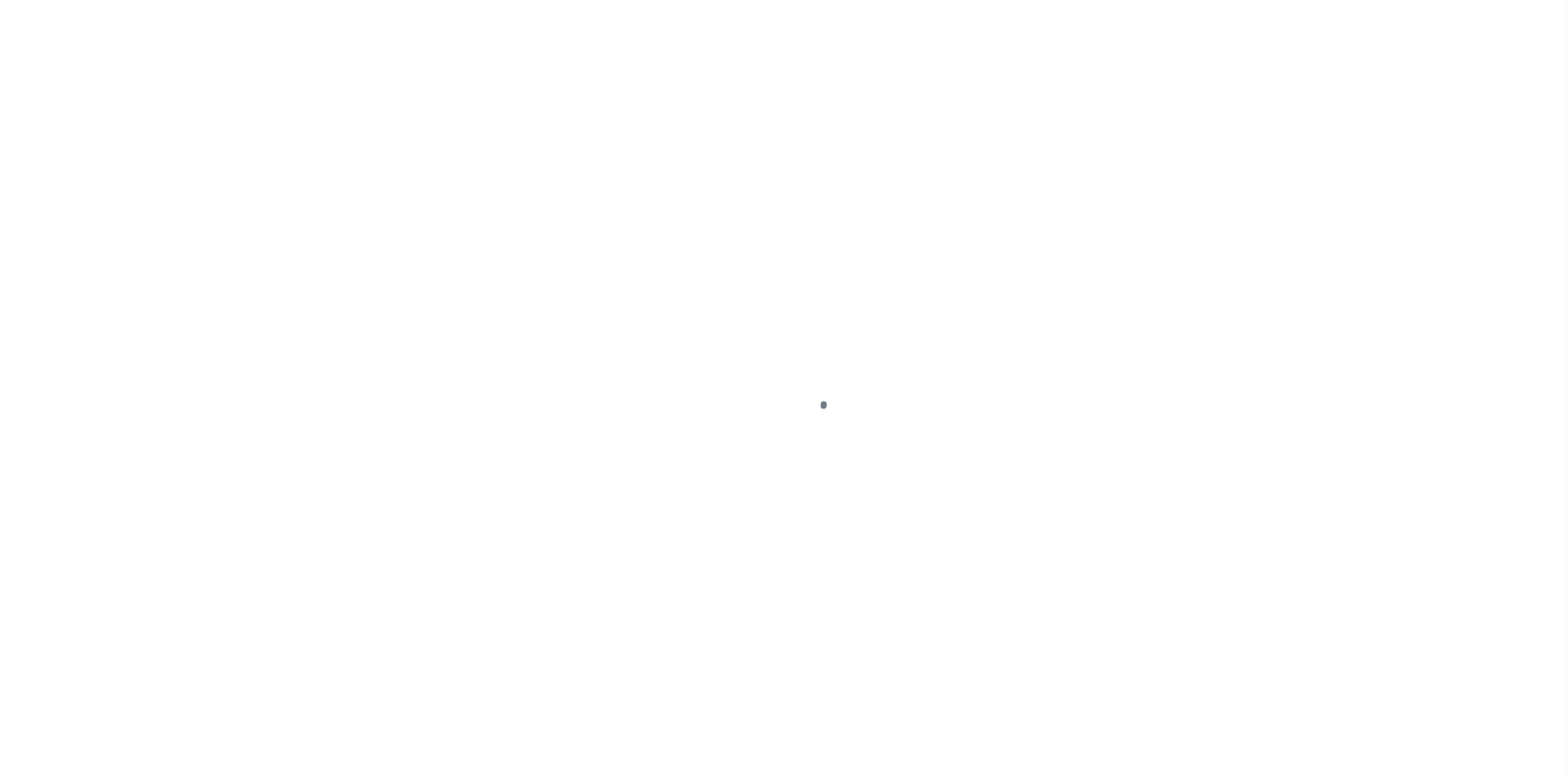
select select
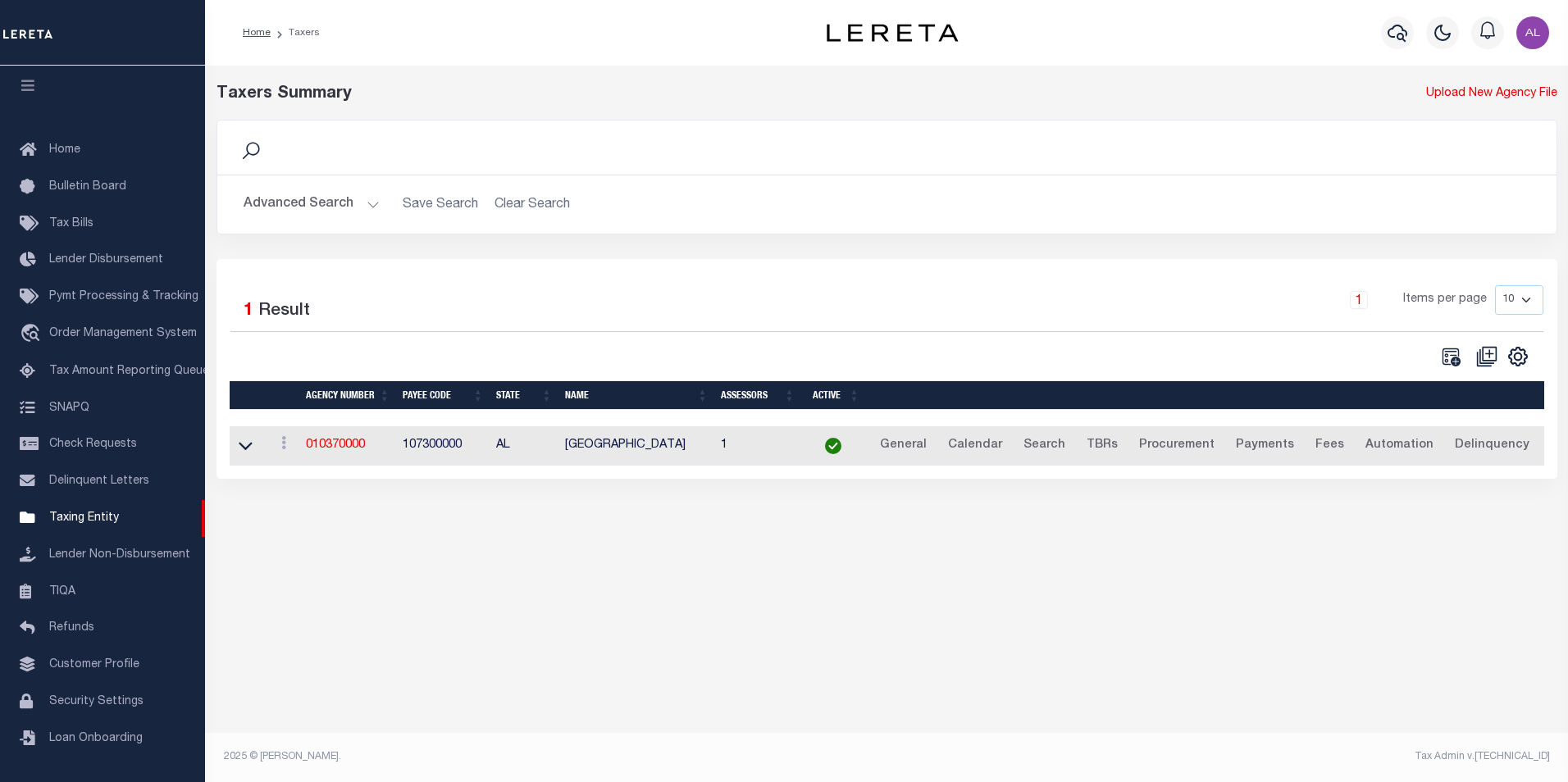
click at [374, 205] on button "Advanced Search" at bounding box center [312, 204] width 136 height 32
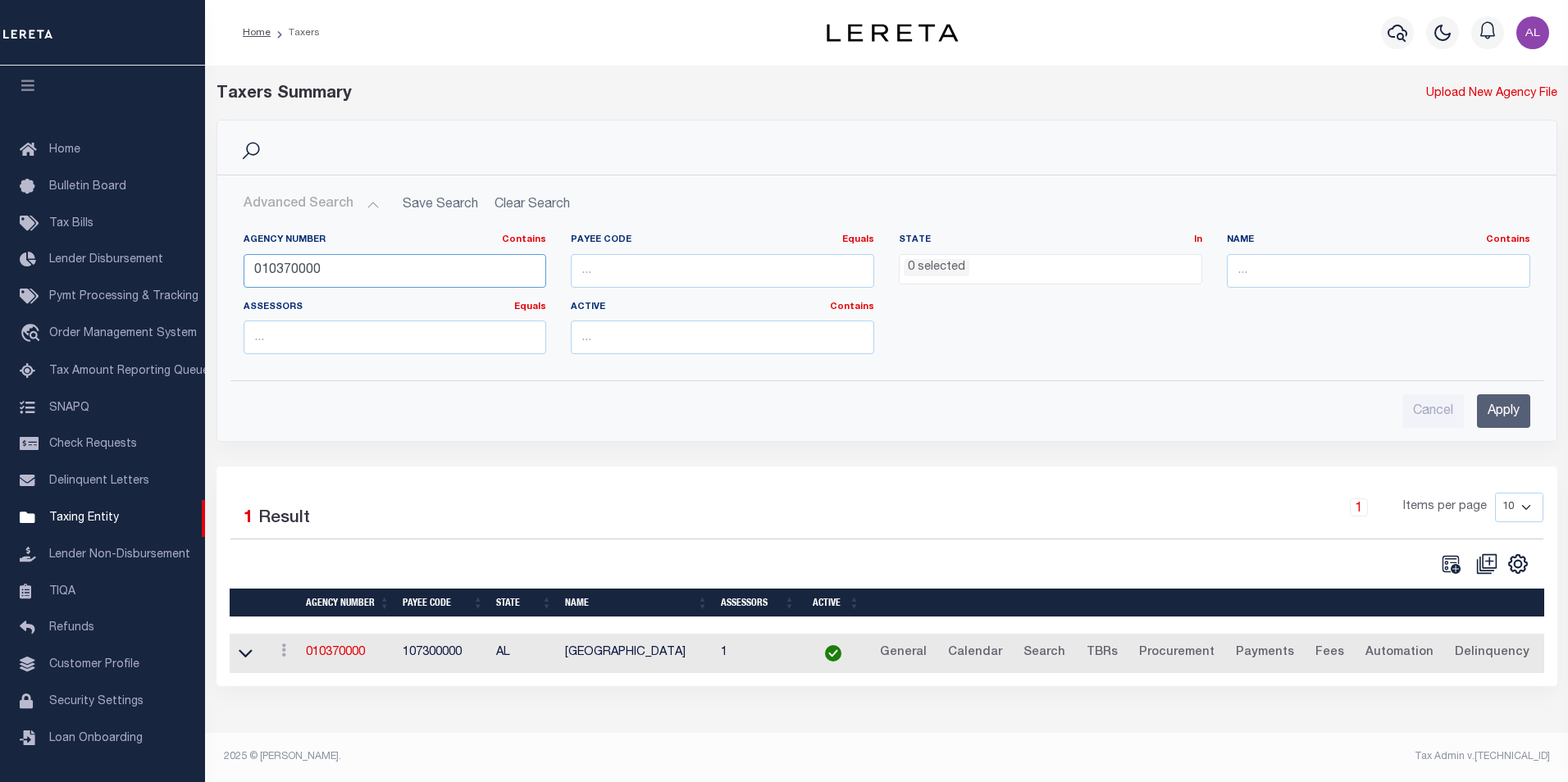
click at [318, 271] on input "010370000" at bounding box center [396, 270] width 303 height 34
paste input "6001022"
type input "060010220"
click at [1525, 408] on input "Apply" at bounding box center [1504, 411] width 54 height 34
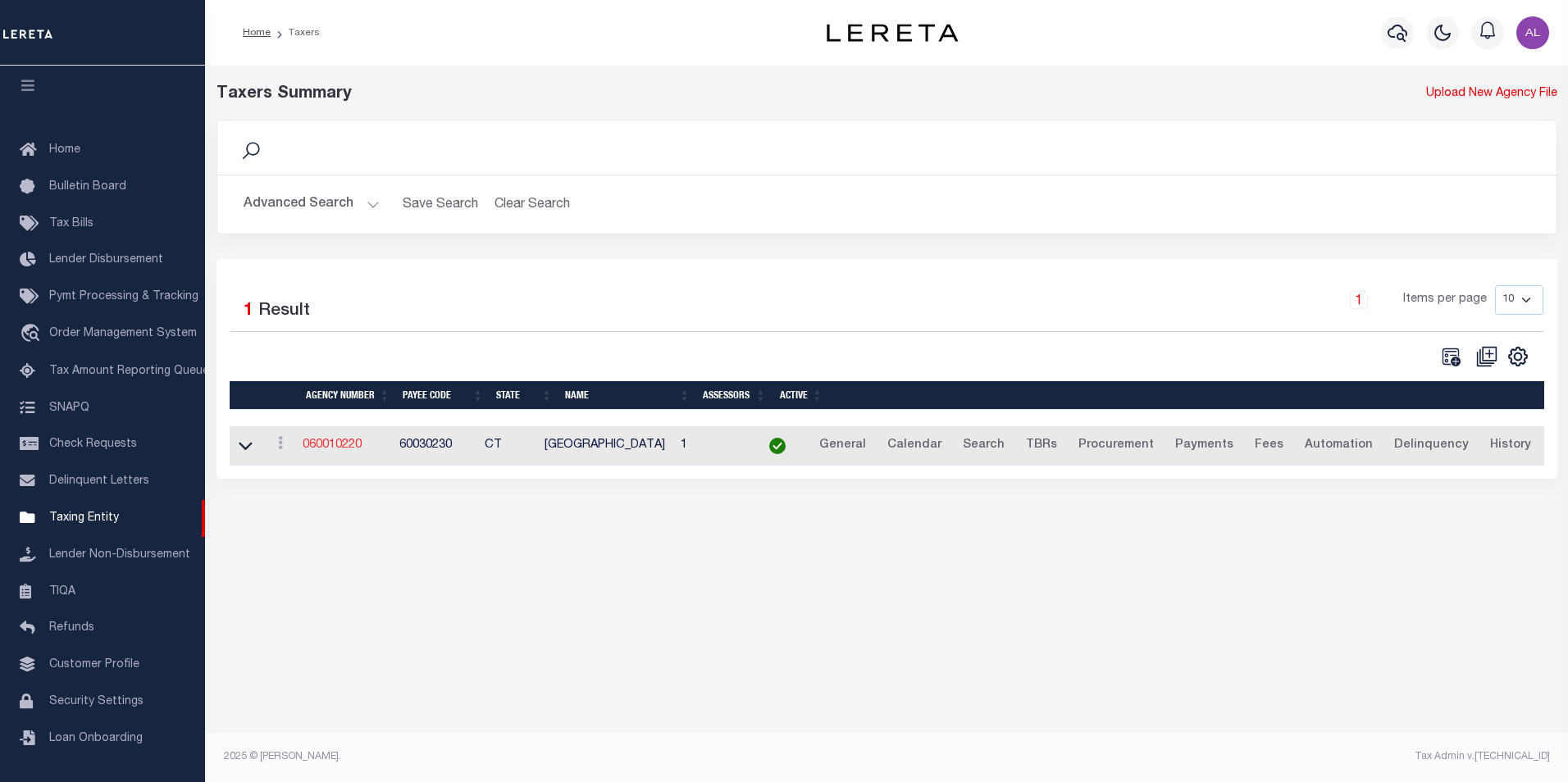
click at [350, 449] on link "060010220" at bounding box center [332, 445] width 59 height 12
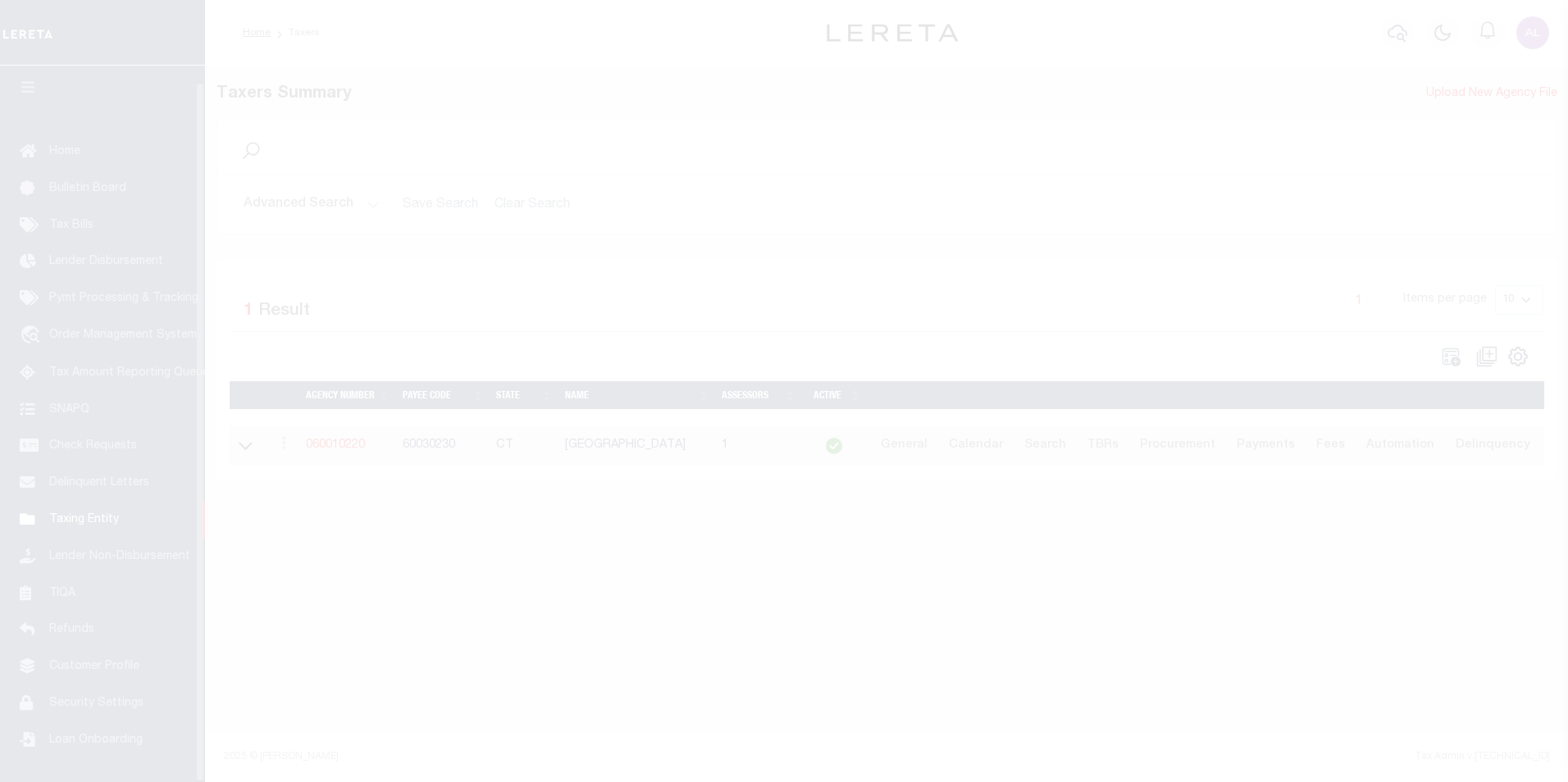
scroll to position [16, 0]
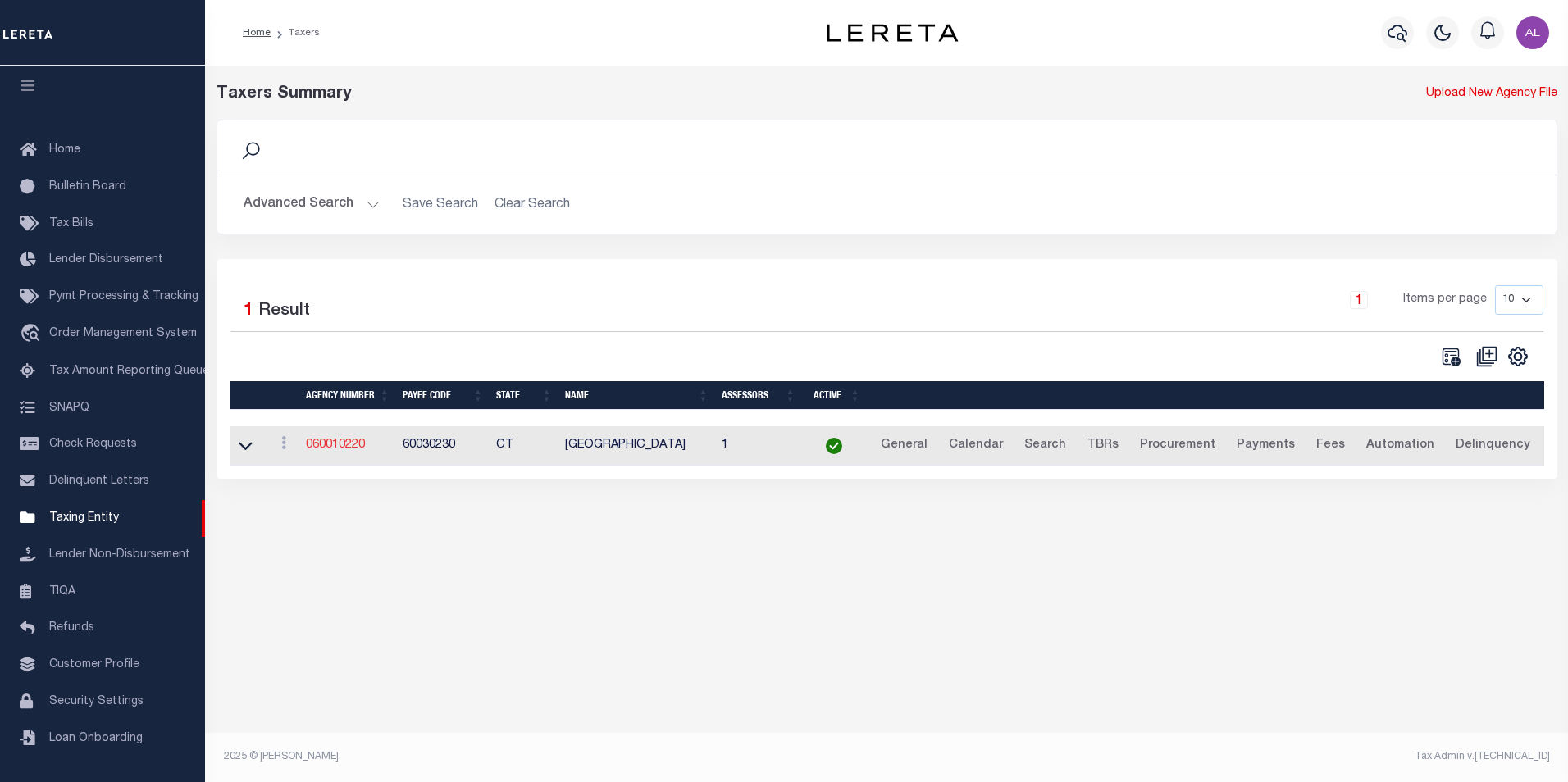
click at [324, 442] on link "060010220" at bounding box center [336, 445] width 59 height 12
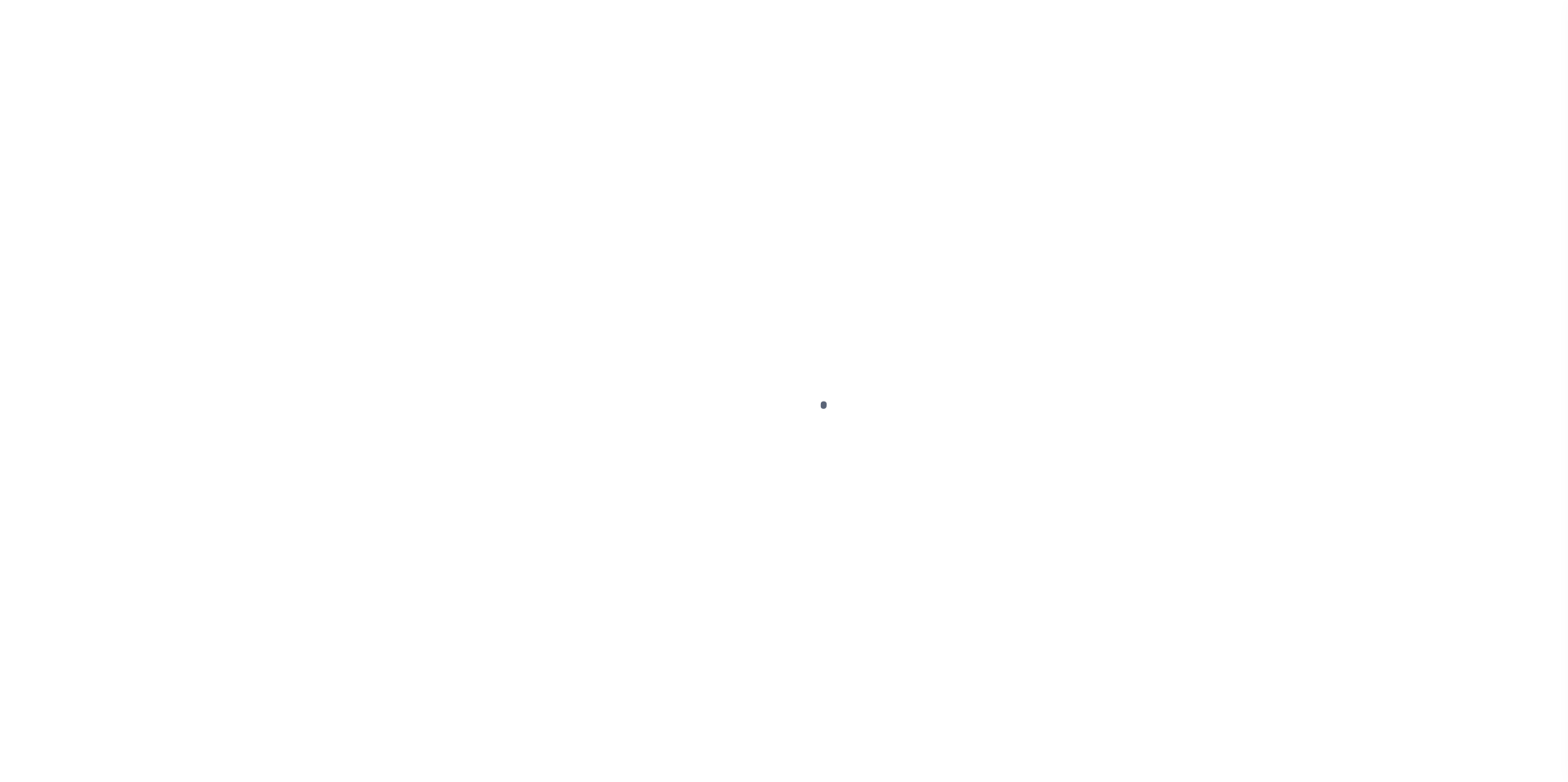
select select
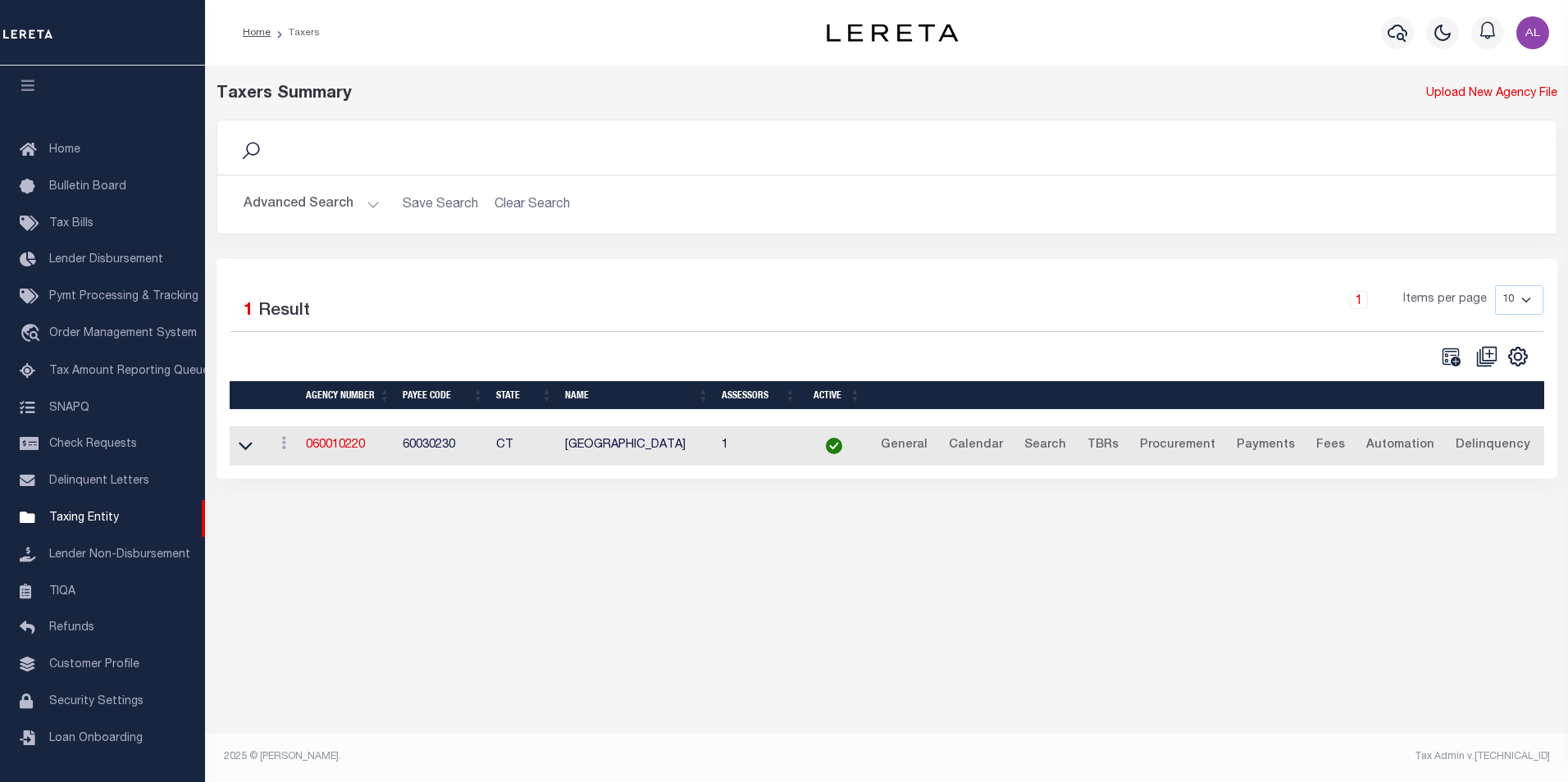
click at [373, 208] on button "Advanced Search" at bounding box center [312, 204] width 136 height 32
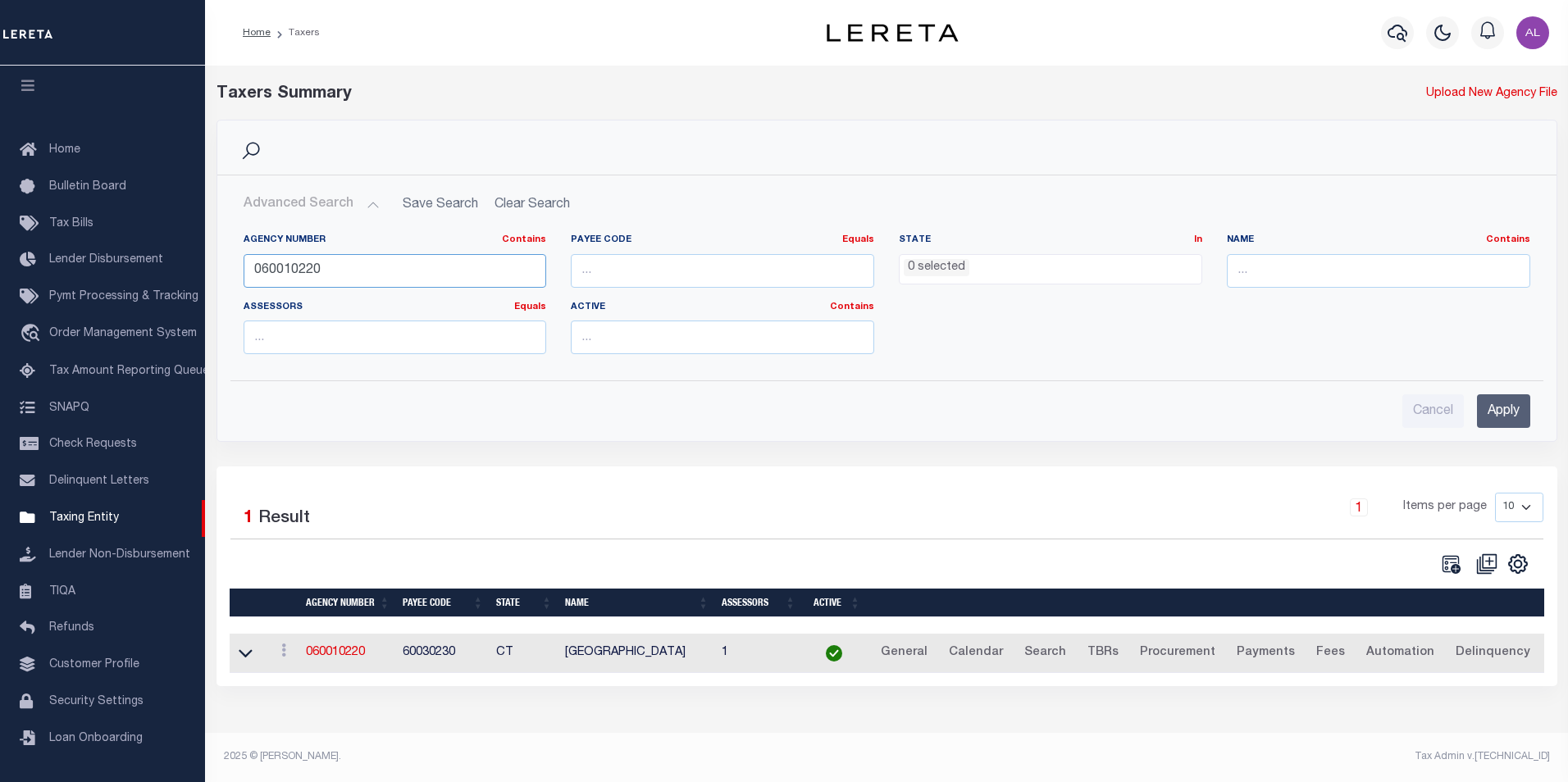
click at [316, 267] on input "060010220" at bounding box center [396, 270] width 303 height 34
paste input "20231"
type input "060020231"
click at [1505, 424] on input "Apply" at bounding box center [1504, 411] width 54 height 34
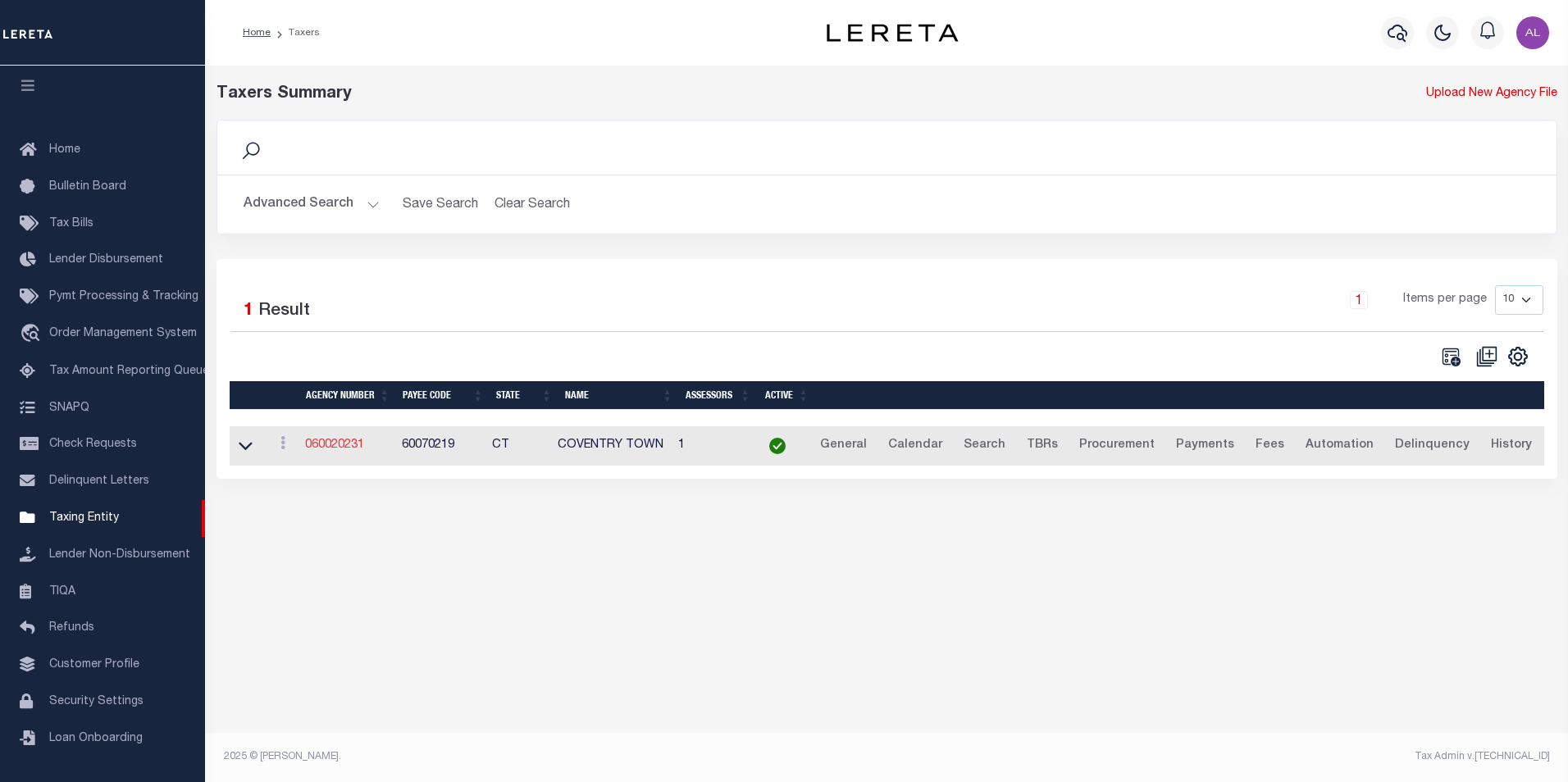
click at [345, 450] on link "060020231" at bounding box center [335, 445] width 59 height 12
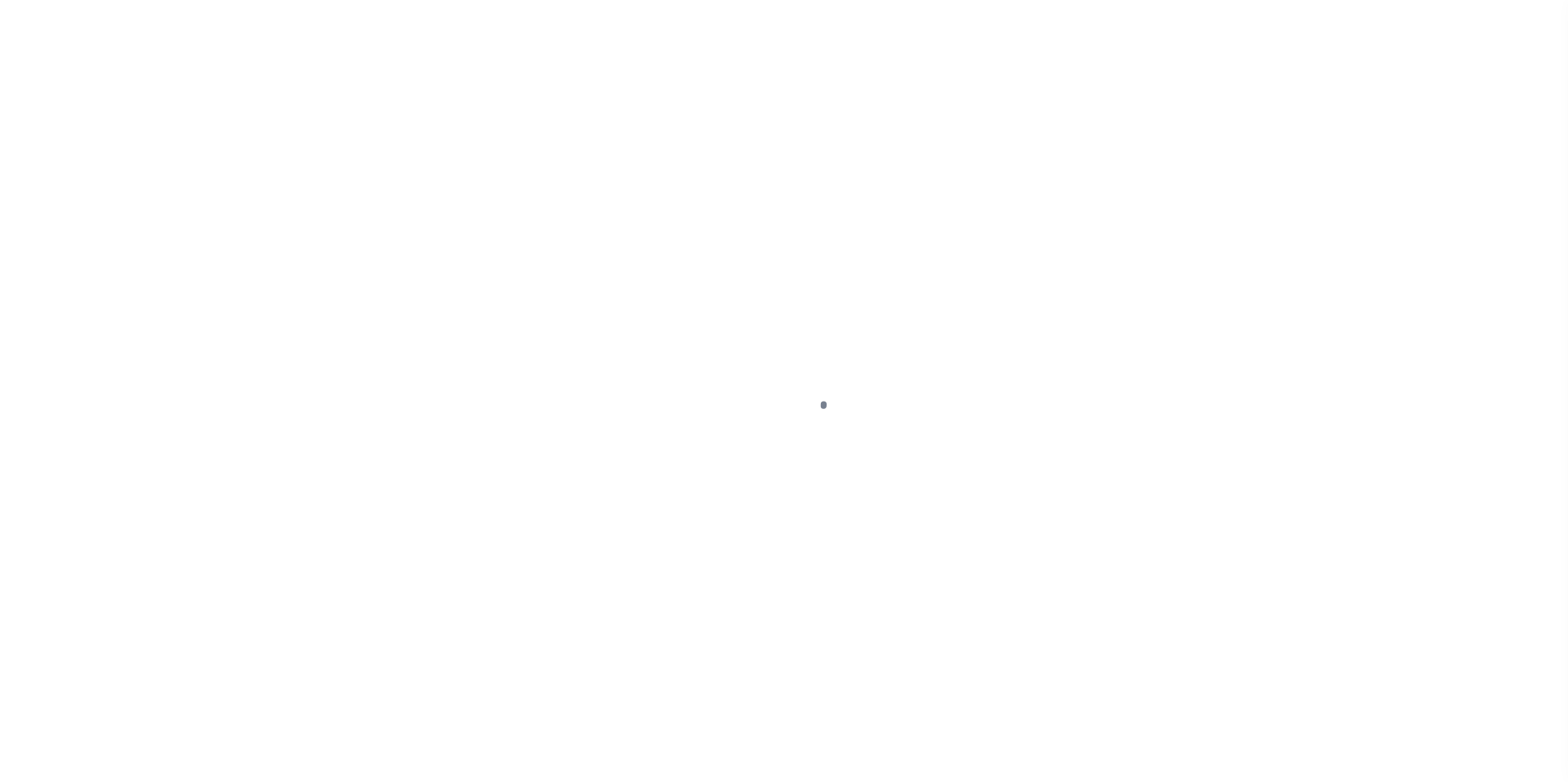
scroll to position [16, 0]
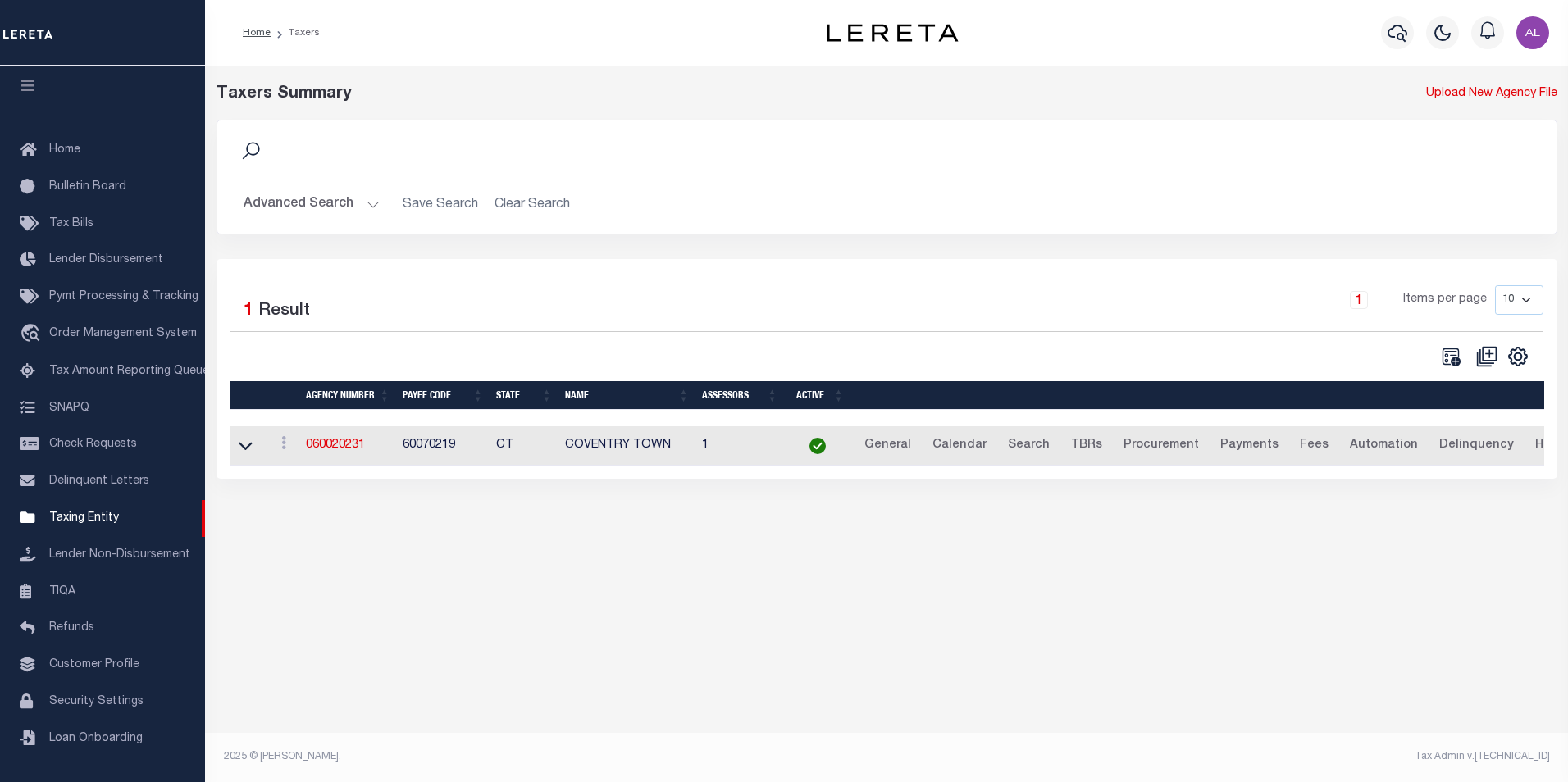
click at [364, 204] on button "Advanced Search" at bounding box center [312, 204] width 136 height 32
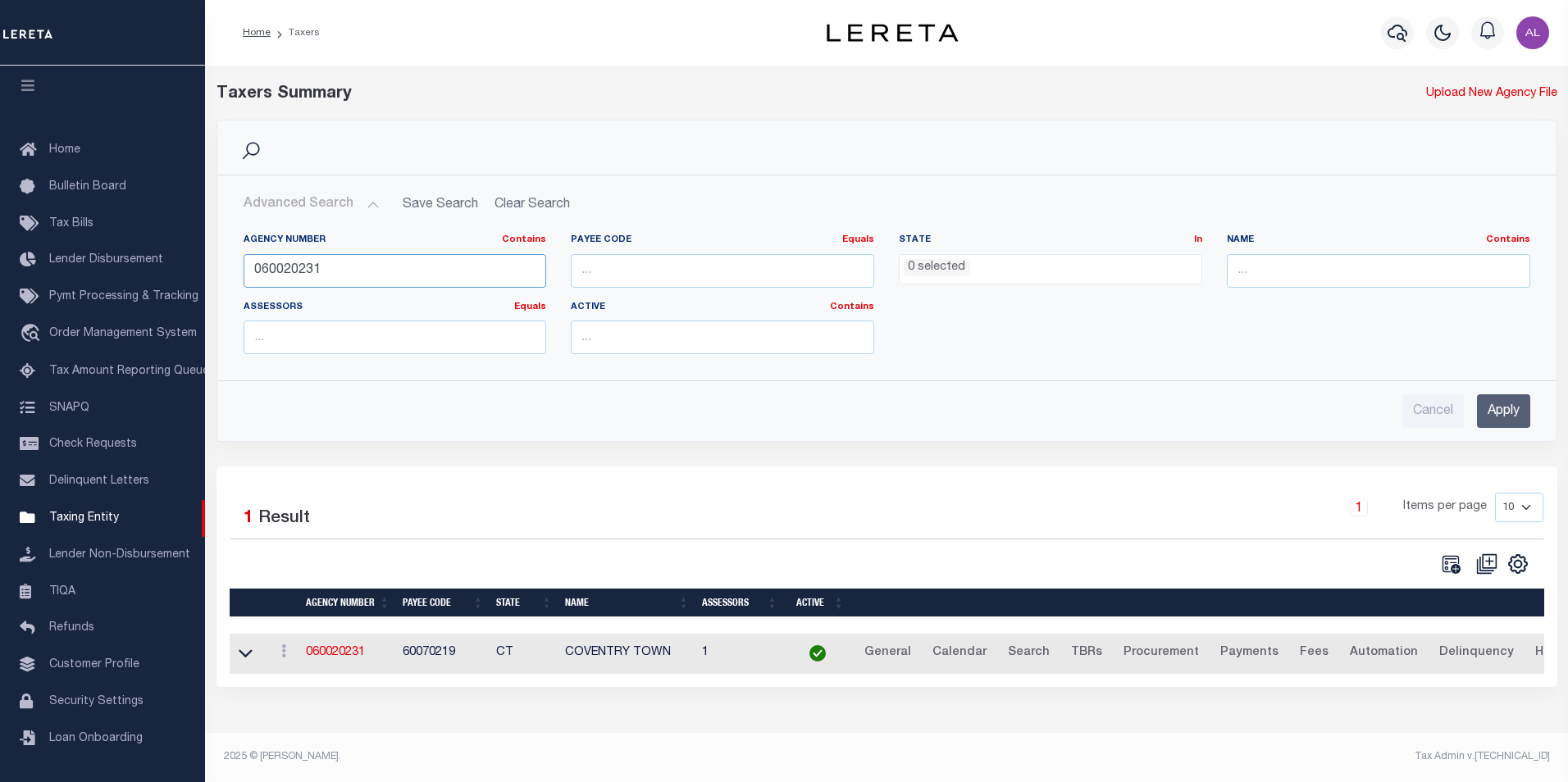
click at [331, 279] on input "060020231" at bounding box center [396, 270] width 303 height 34
paste input "3"
type input "060020233"
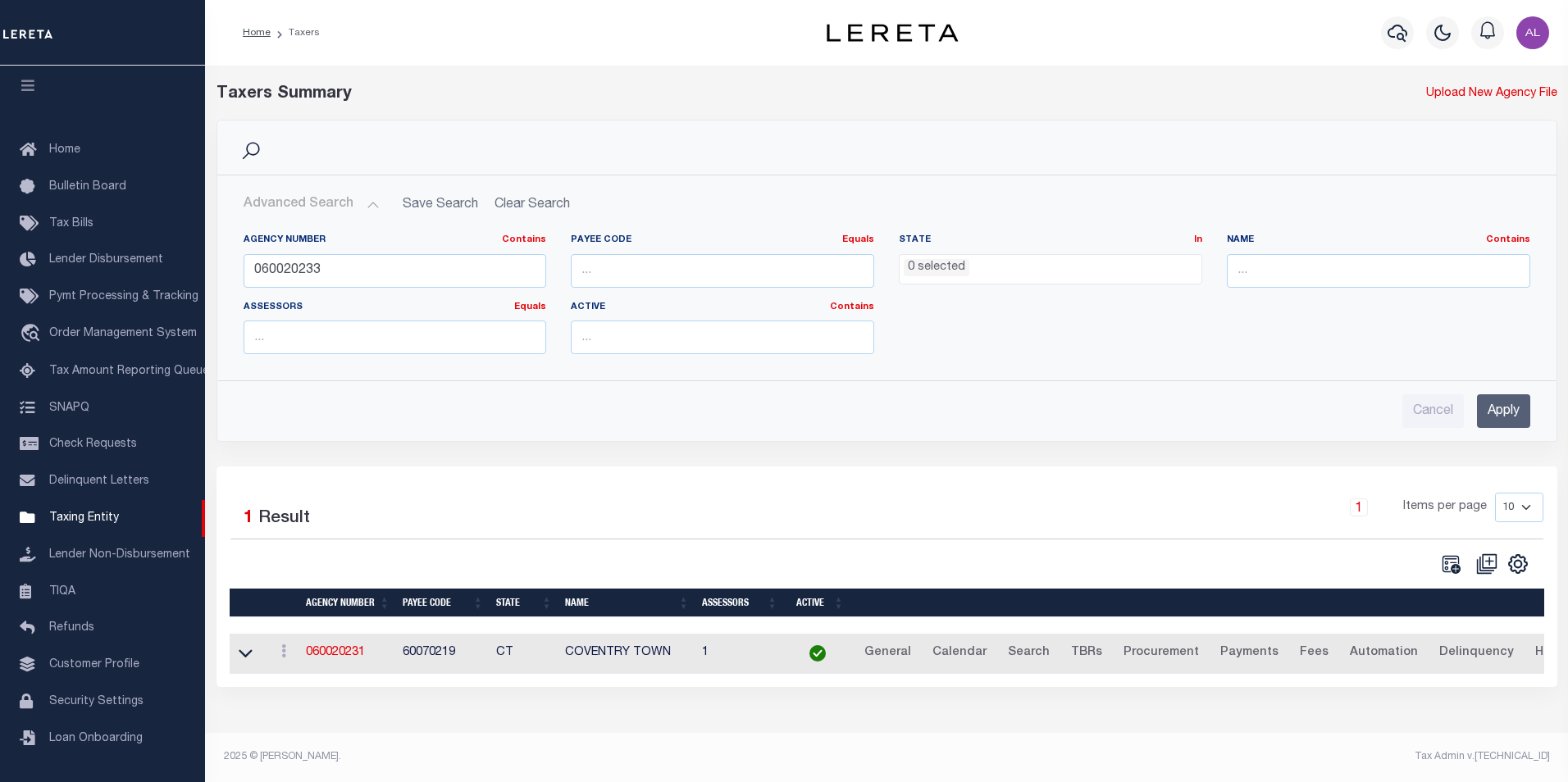
click at [1509, 419] on input "Apply" at bounding box center [1504, 411] width 54 height 34
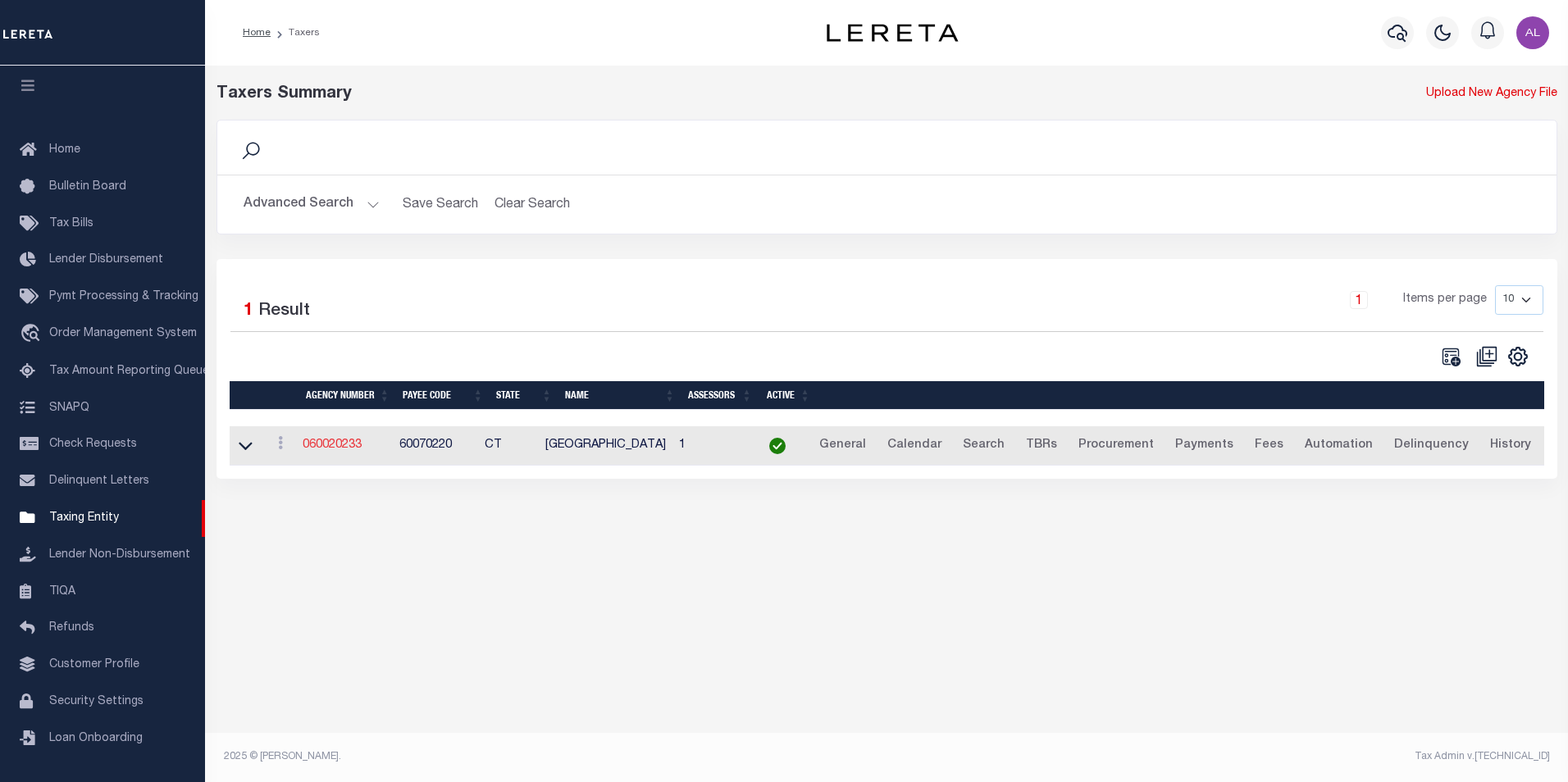
click at [345, 451] on link "060020233" at bounding box center [332, 445] width 59 height 12
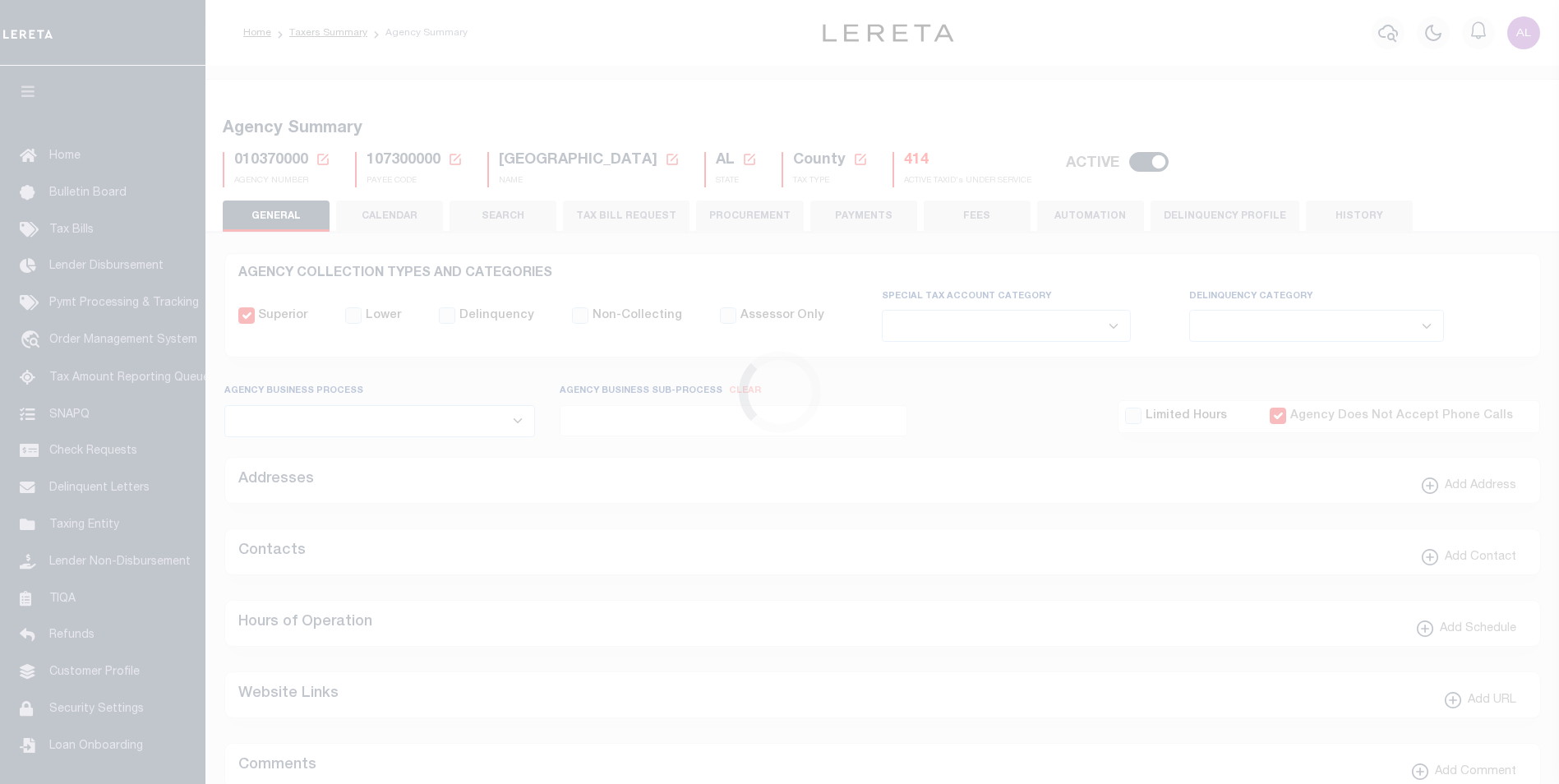
select select
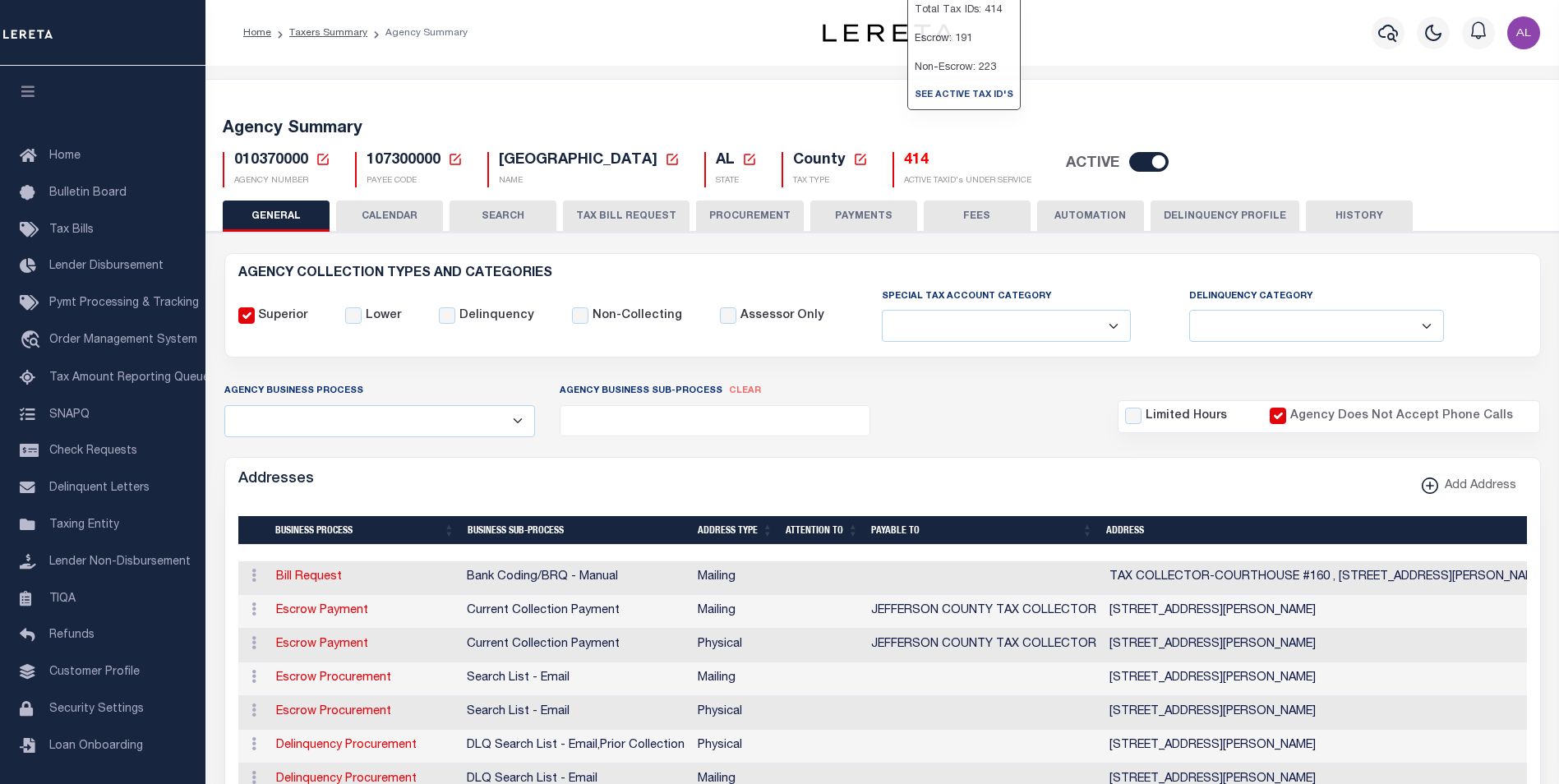
click at [911, 162] on h5 "414" at bounding box center [967, 161] width 127 height 18
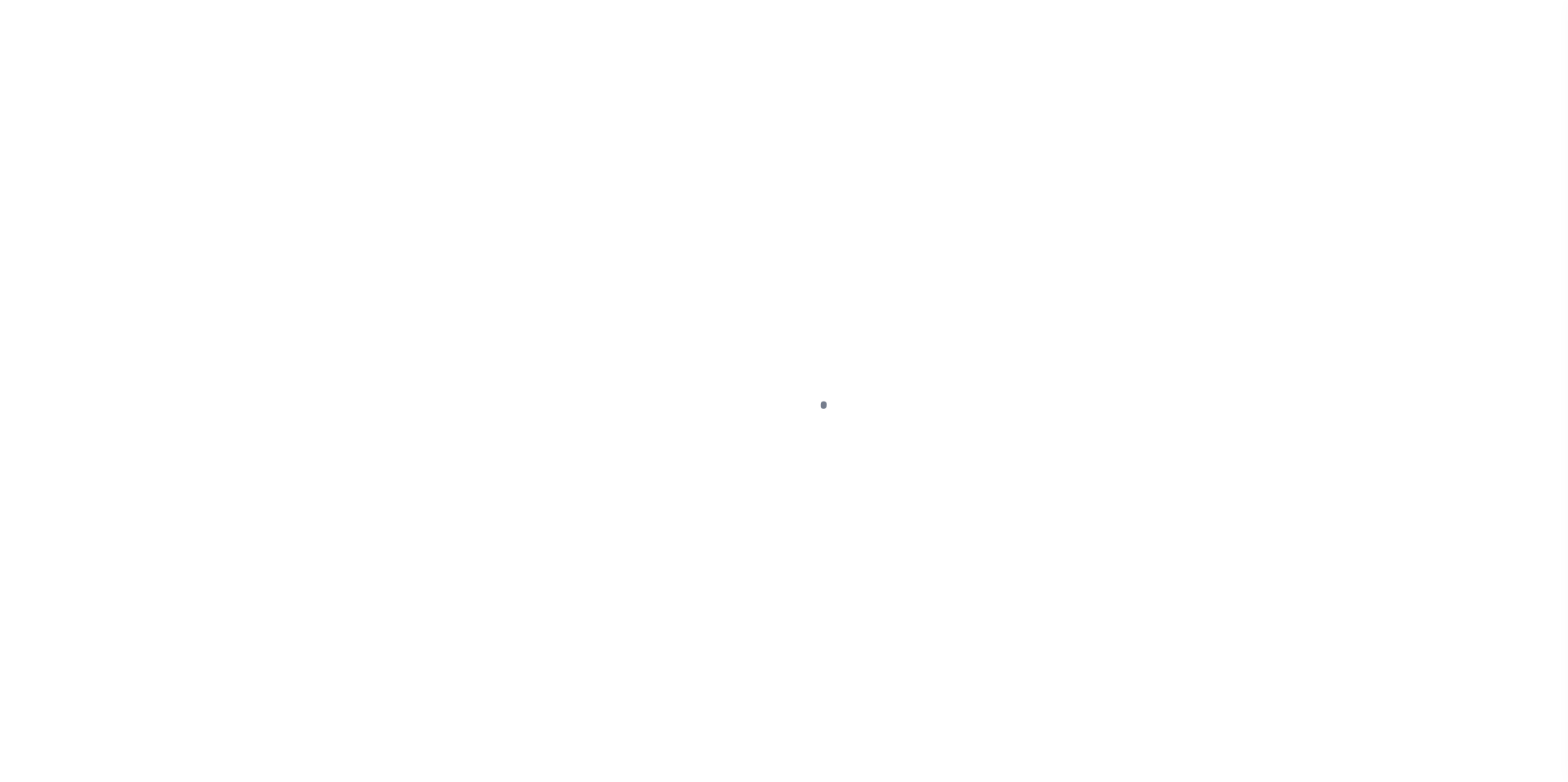
select select
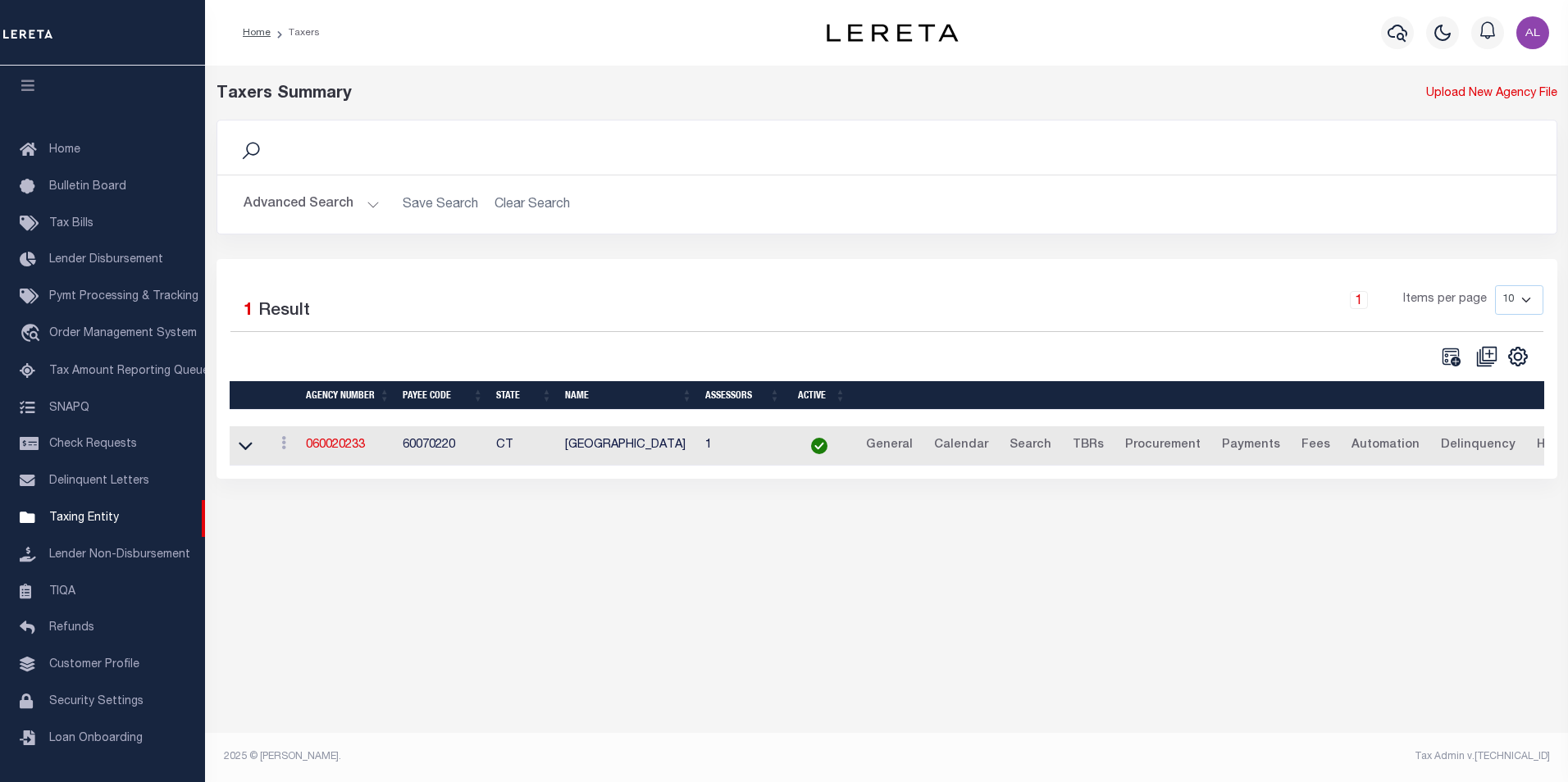
click at [375, 204] on button "Advanced Search" at bounding box center [312, 204] width 136 height 32
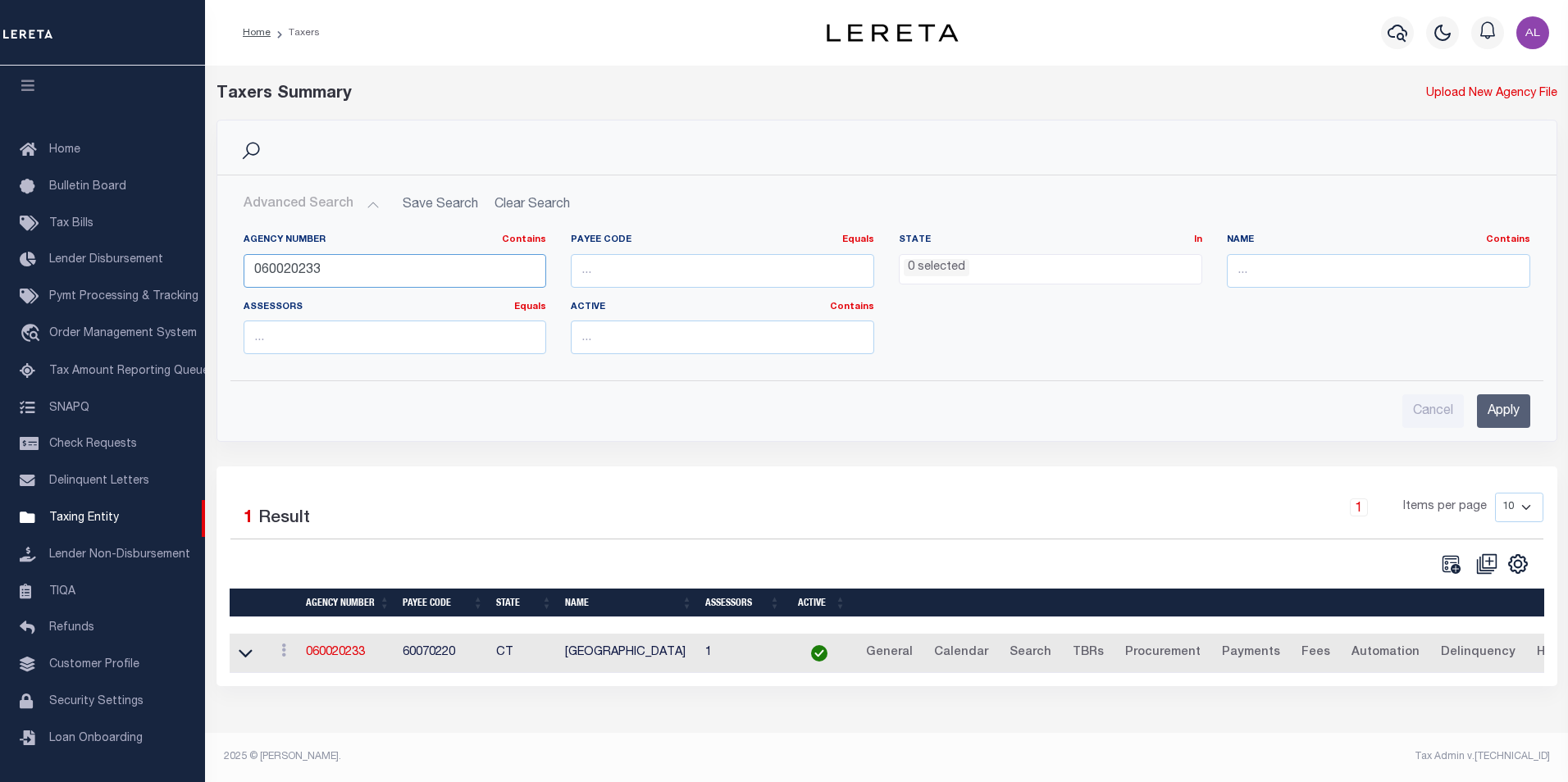
click at [286, 260] on input "060020233" at bounding box center [396, 270] width 303 height 34
paste input "7010"
type input "060070103"
click at [1492, 401] on input "Apply" at bounding box center [1504, 411] width 54 height 34
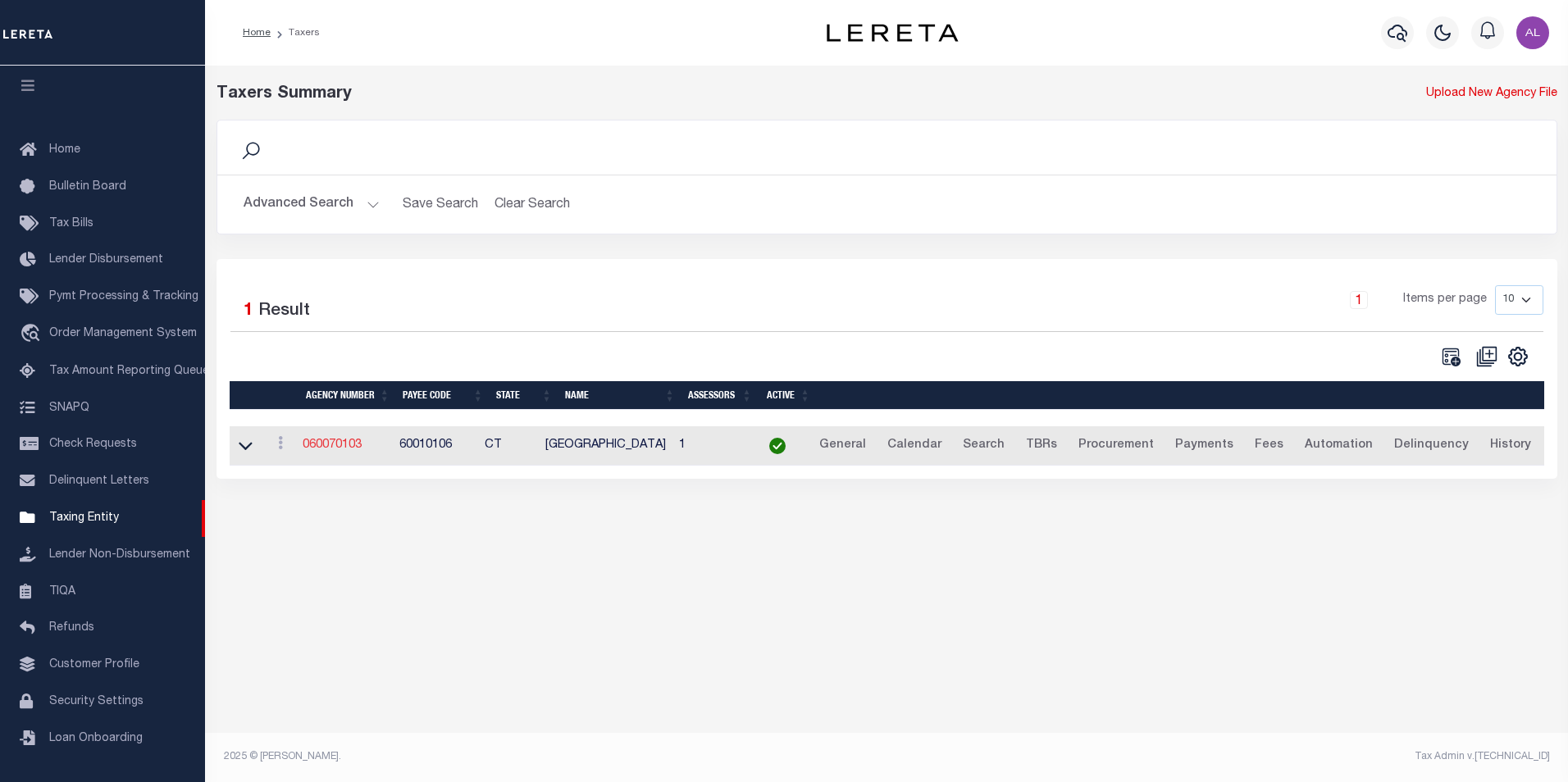
click at [341, 446] on link "060070103" at bounding box center [332, 445] width 59 height 12
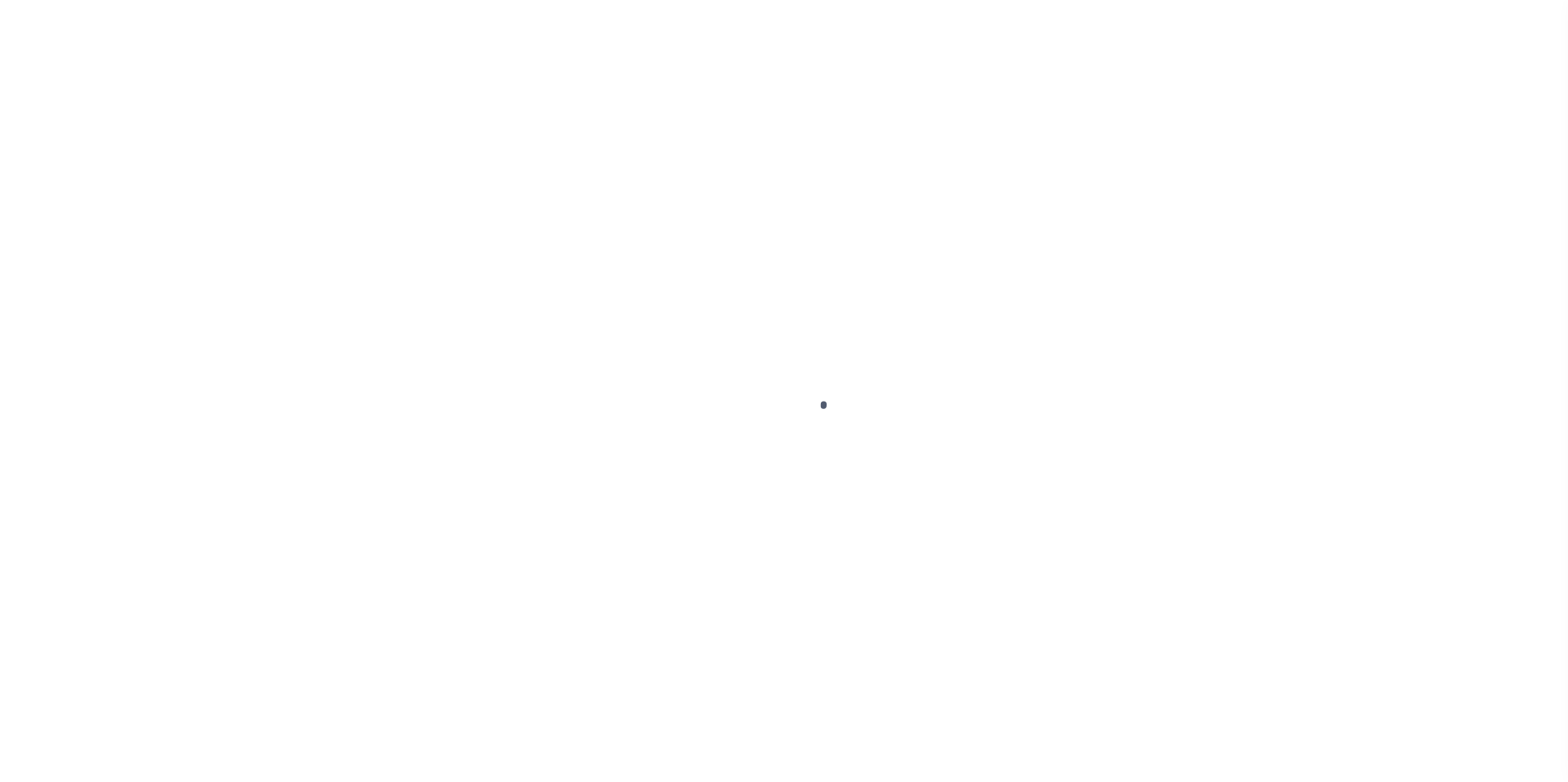
scroll to position [16, 0]
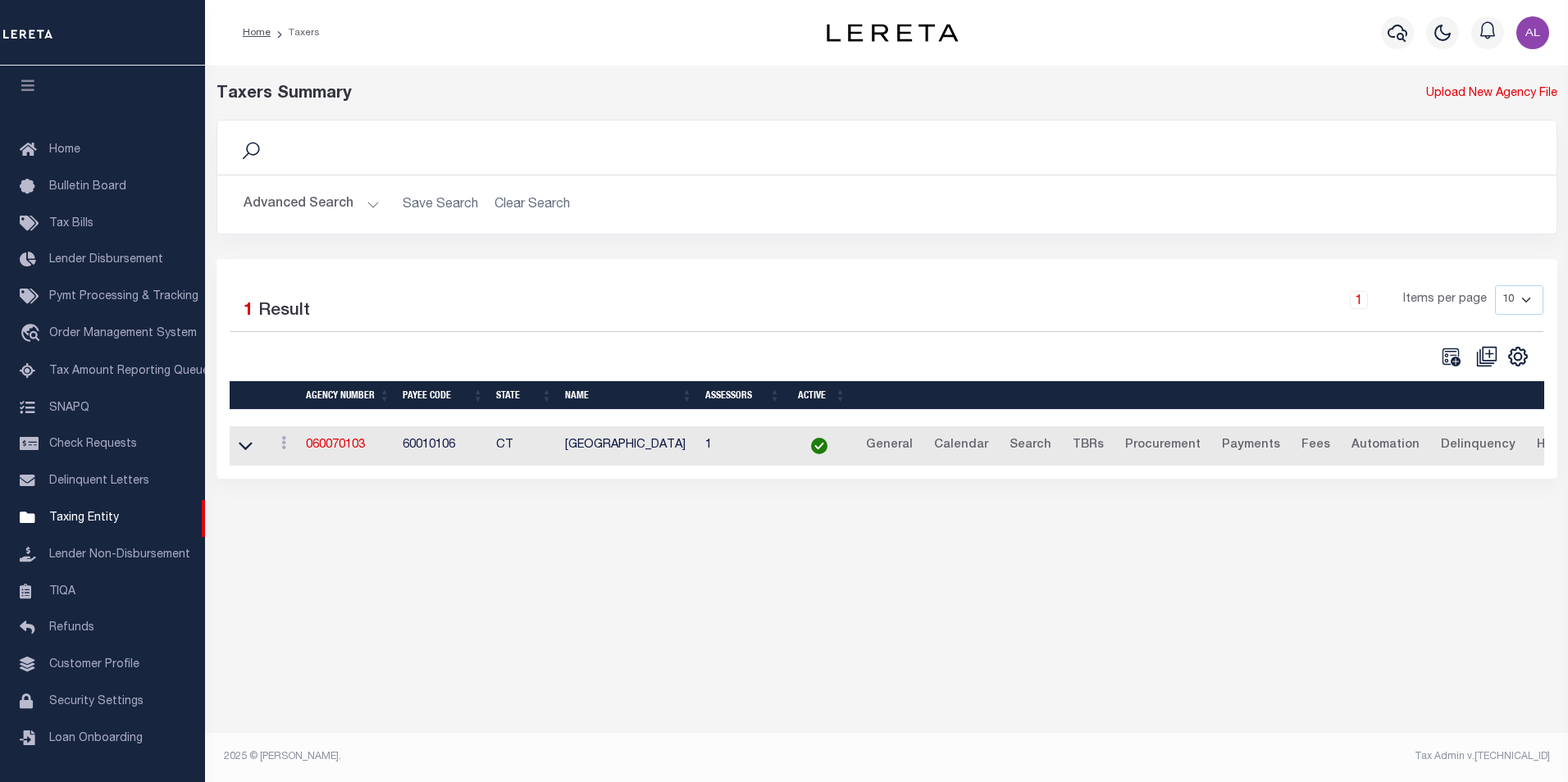
click at [369, 199] on button "Advanced Search" at bounding box center [312, 204] width 136 height 32
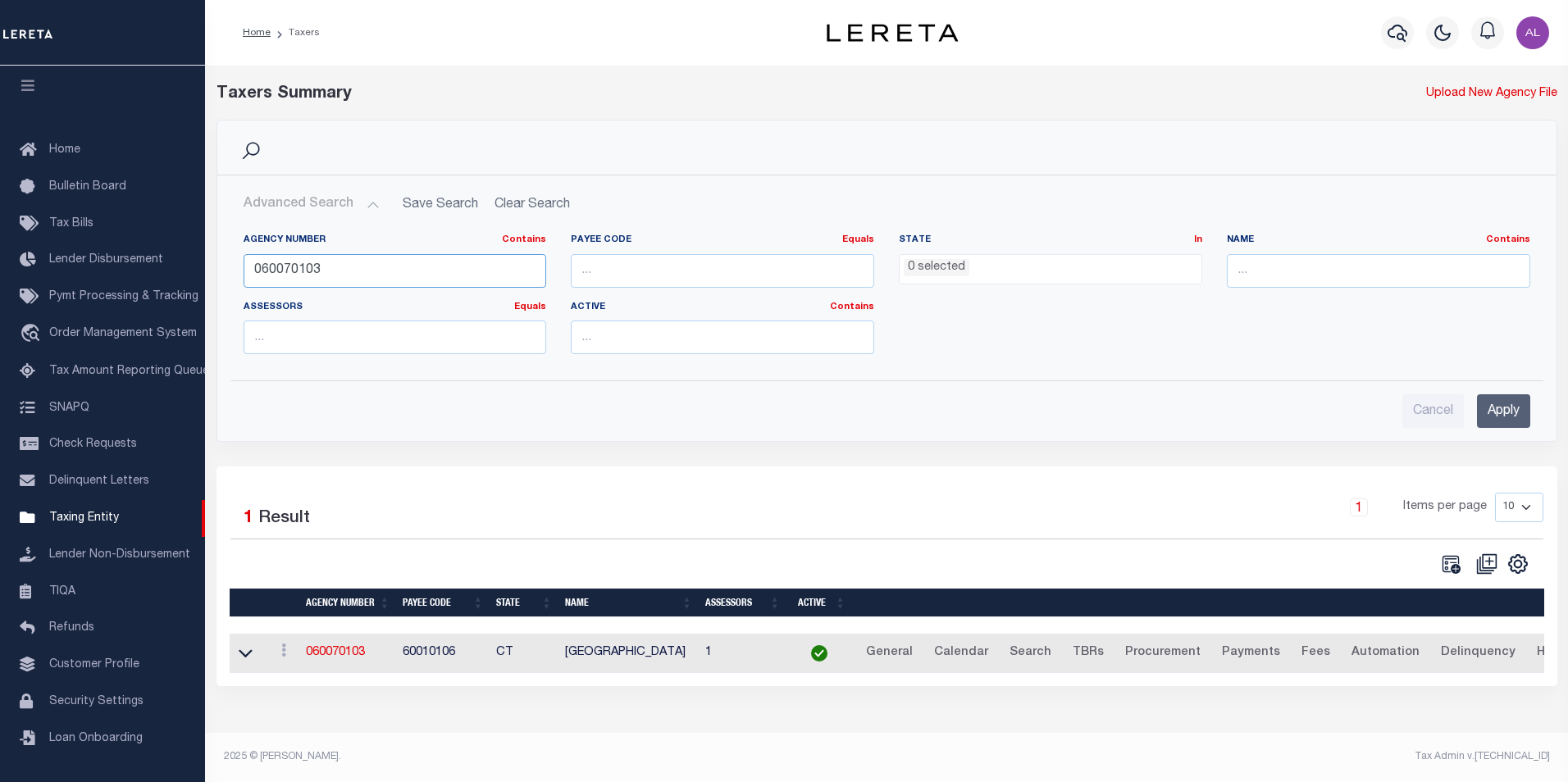
click at [302, 269] on input "060070103" at bounding box center [396, 270] width 303 height 34
paste input "90105"
type input "060090105"
click at [1495, 402] on input "Apply" at bounding box center [1504, 411] width 54 height 34
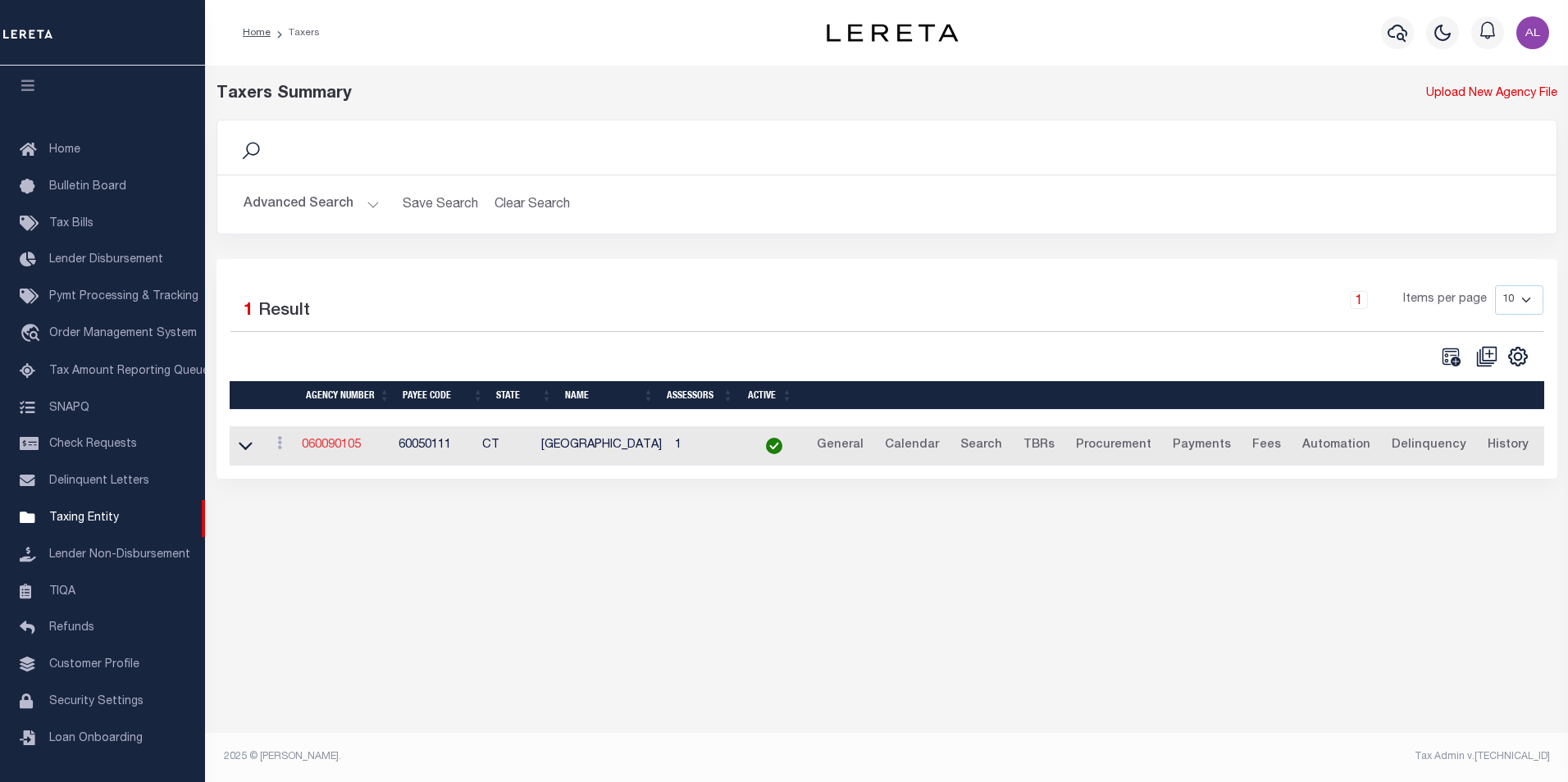
click at [327, 447] on link "060090105" at bounding box center [331, 445] width 59 height 12
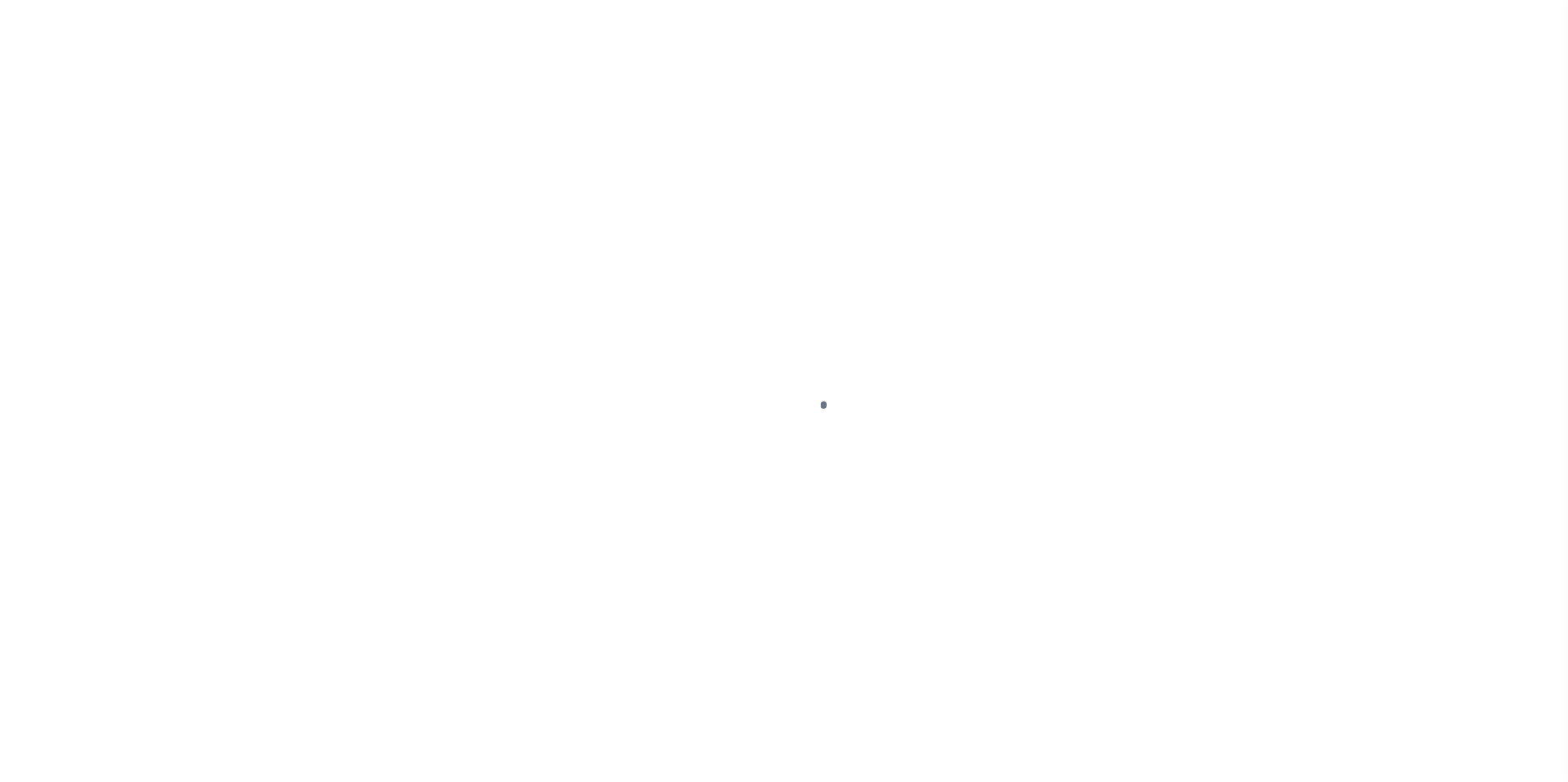
select select
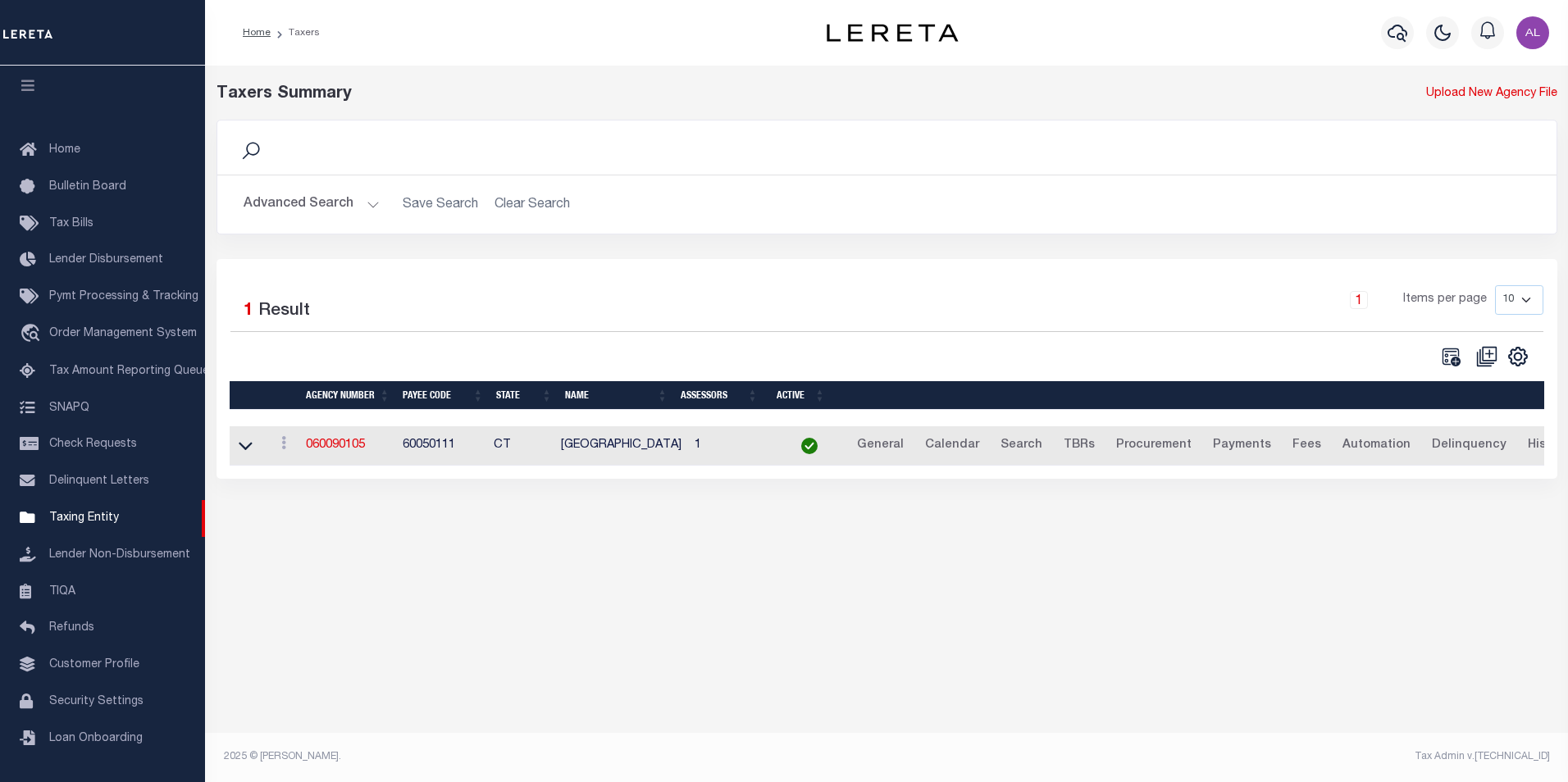
click at [364, 211] on button "Advanced Search" at bounding box center [312, 204] width 136 height 32
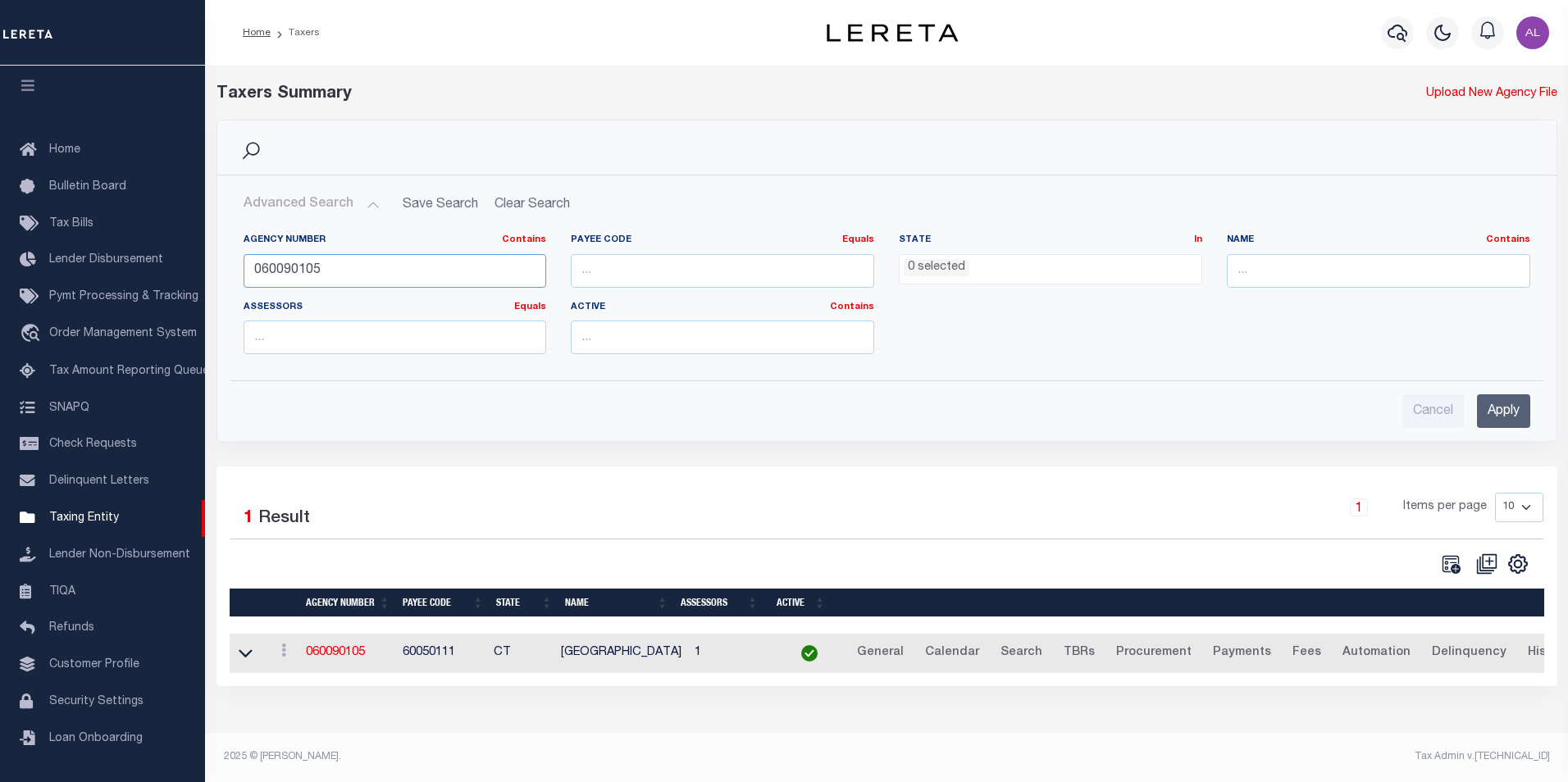
click at [312, 265] on input "060090105" at bounding box center [396, 270] width 303 height 34
paste input "6"
type input "060090106"
click at [1495, 399] on input "Apply" at bounding box center [1504, 411] width 54 height 34
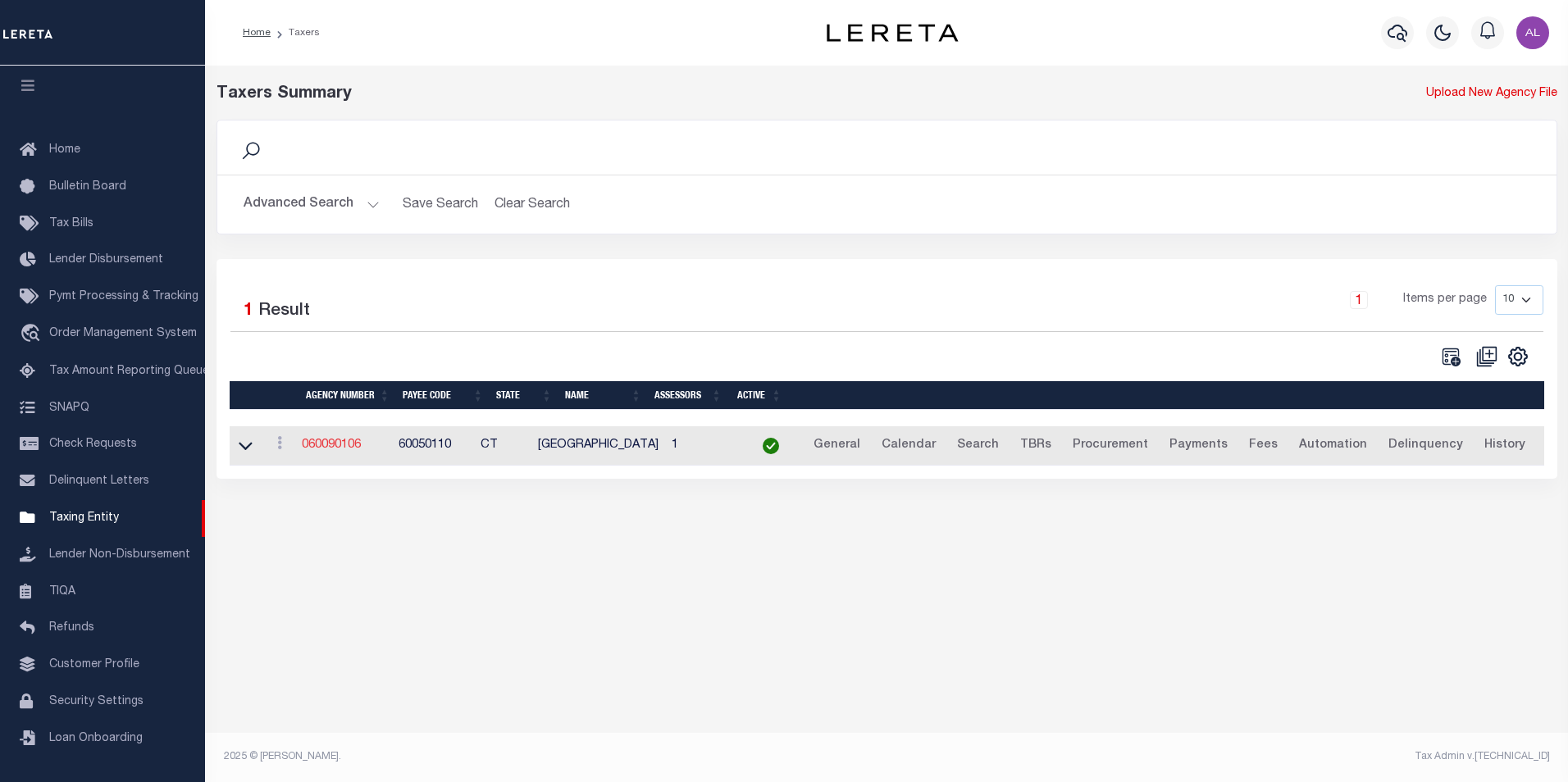
click at [357, 448] on link "060090106" at bounding box center [331, 445] width 59 height 12
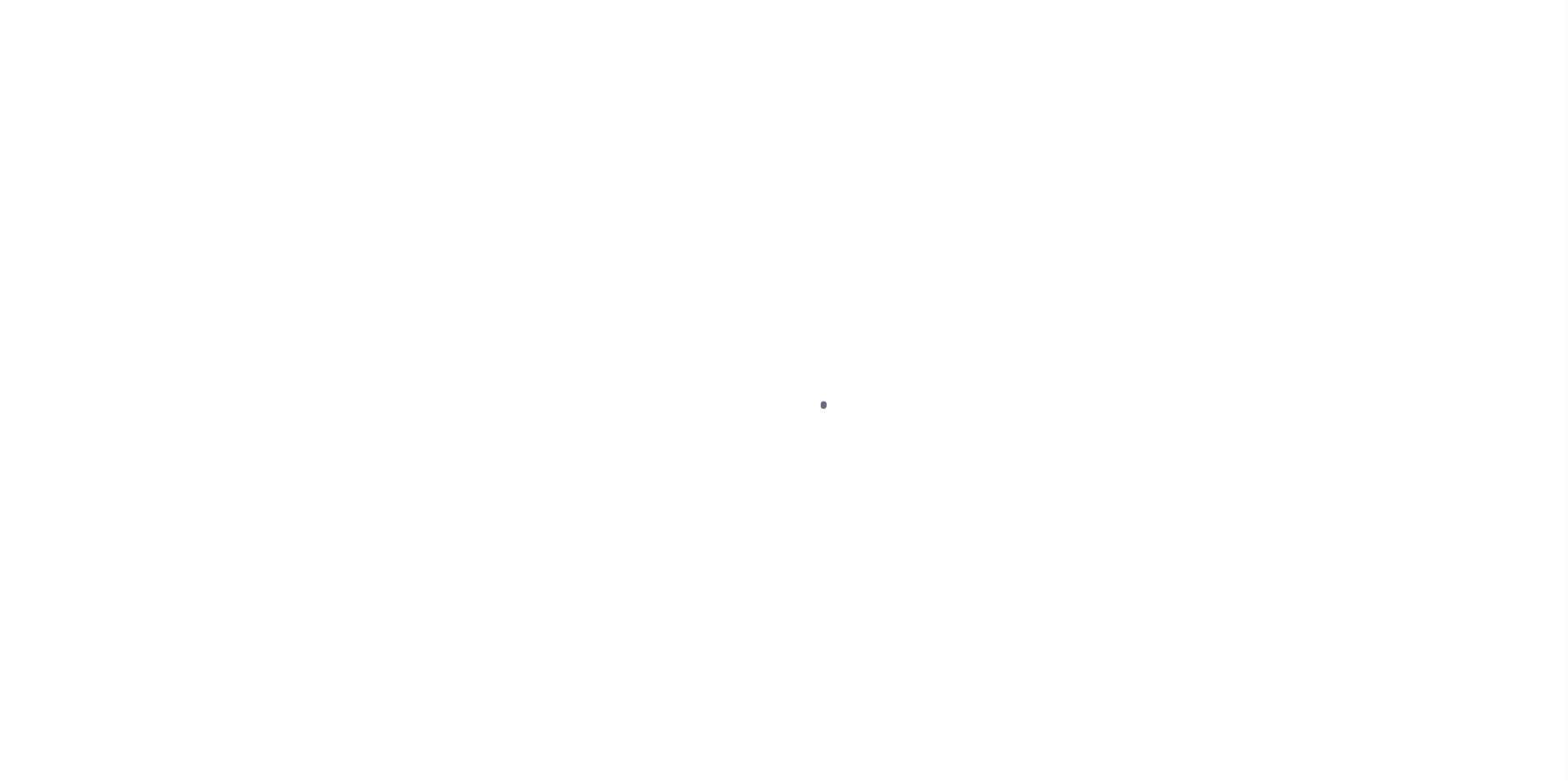
select select
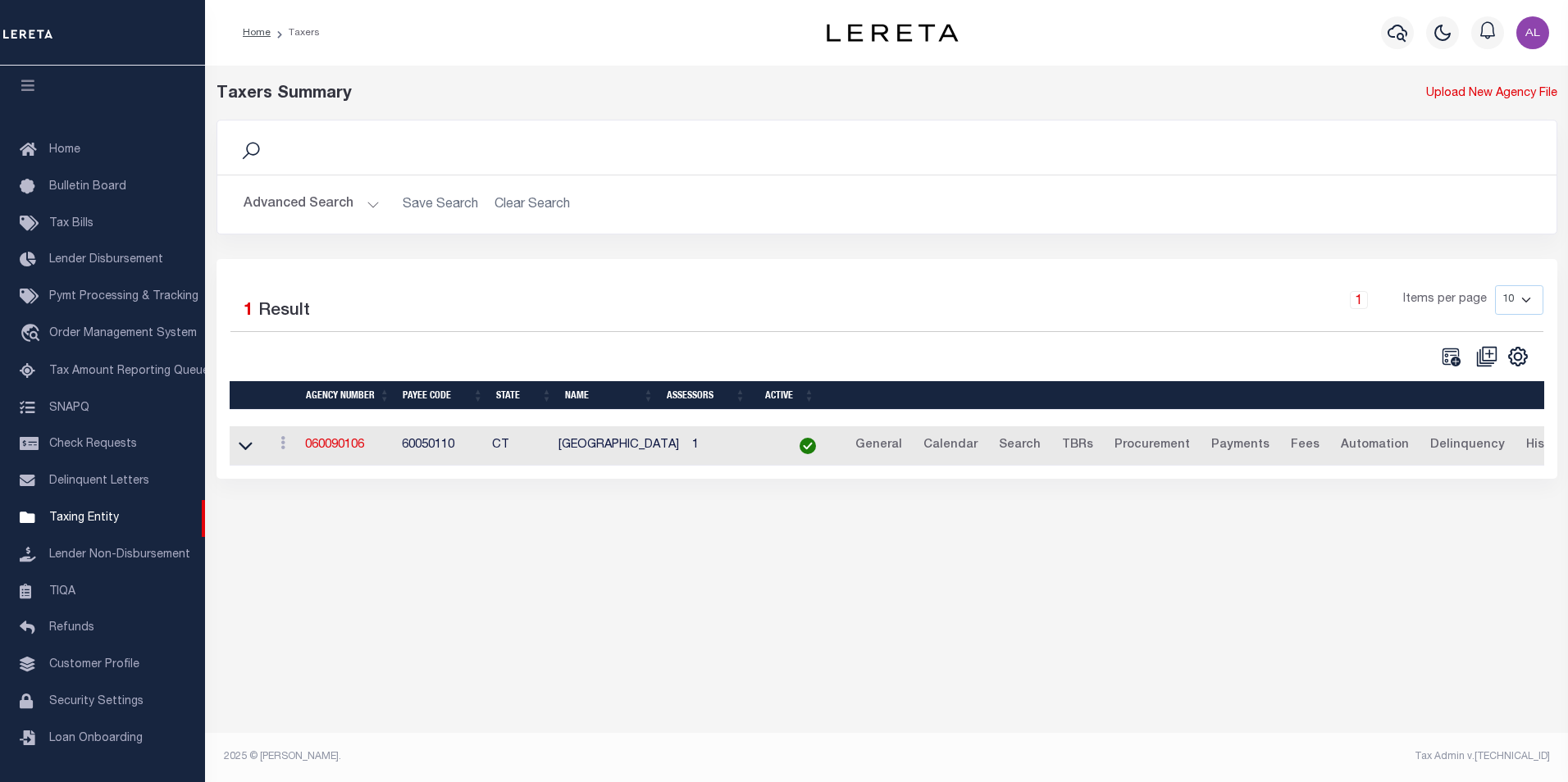
click at [376, 204] on button "Advanced Search" at bounding box center [312, 204] width 136 height 32
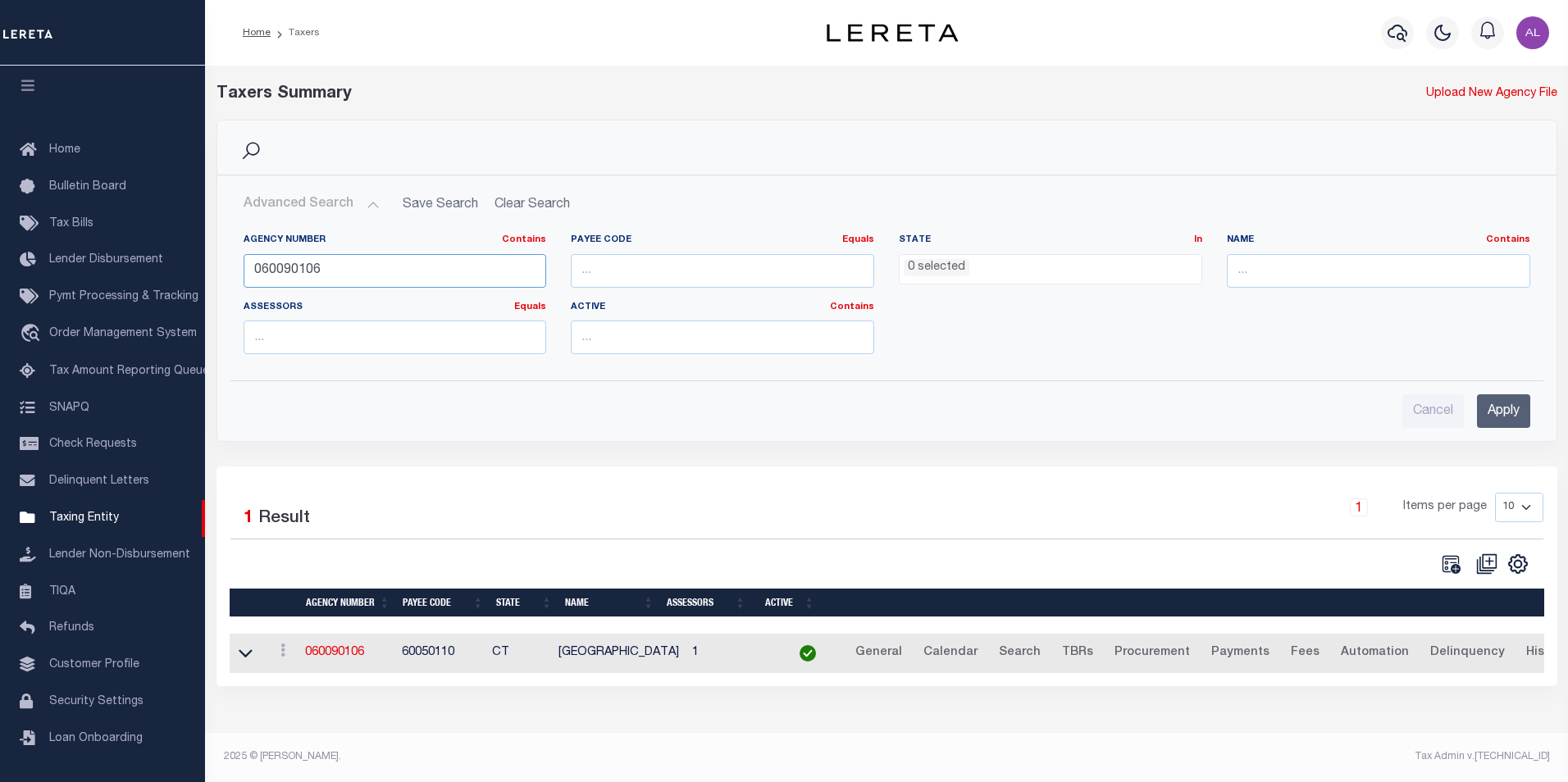
click at [321, 258] on input "060090106" at bounding box center [396, 270] width 303 height 34
paste input "9"
type input "060090109"
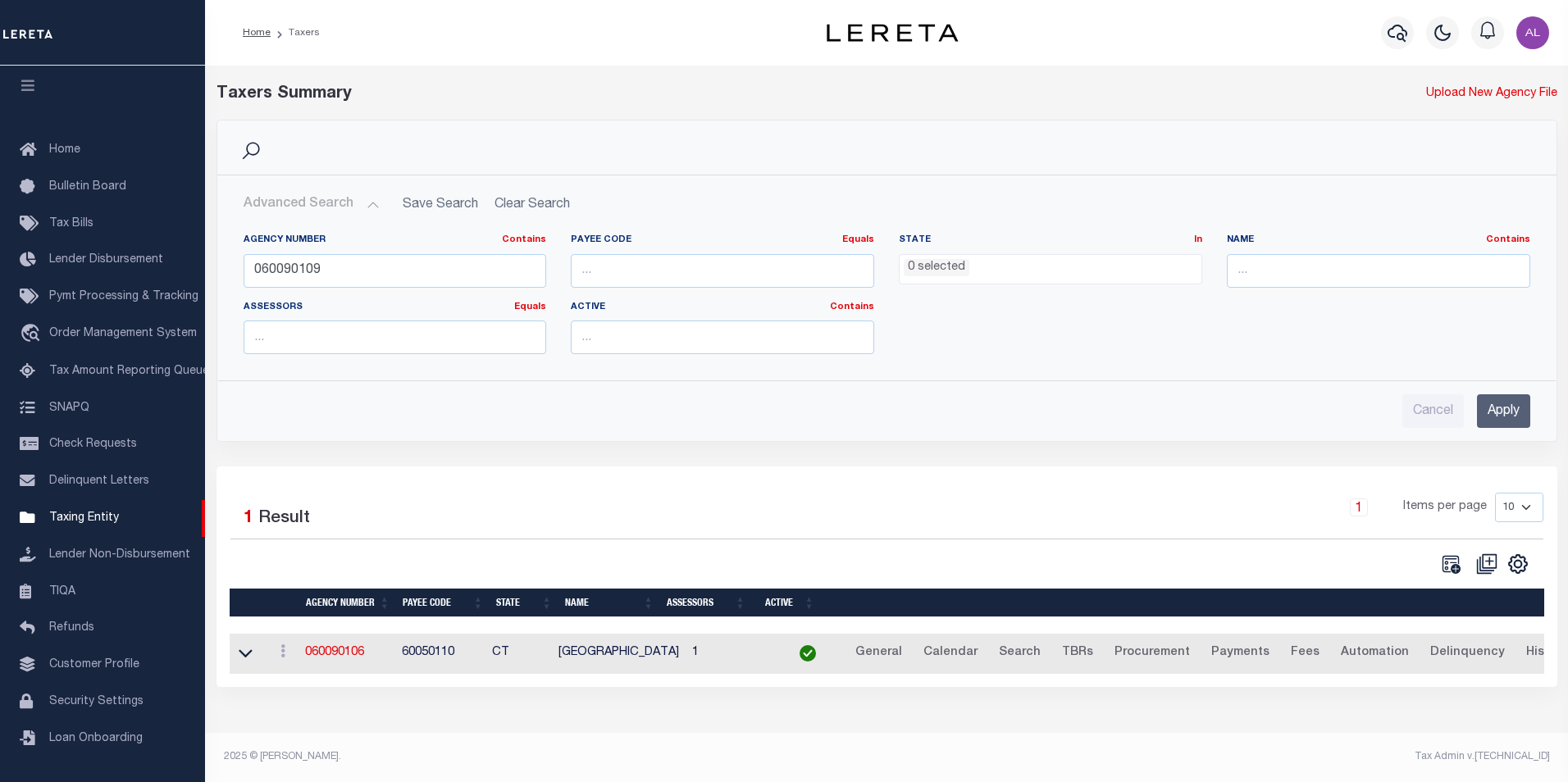
click at [1523, 416] on input "Apply" at bounding box center [1504, 411] width 54 height 34
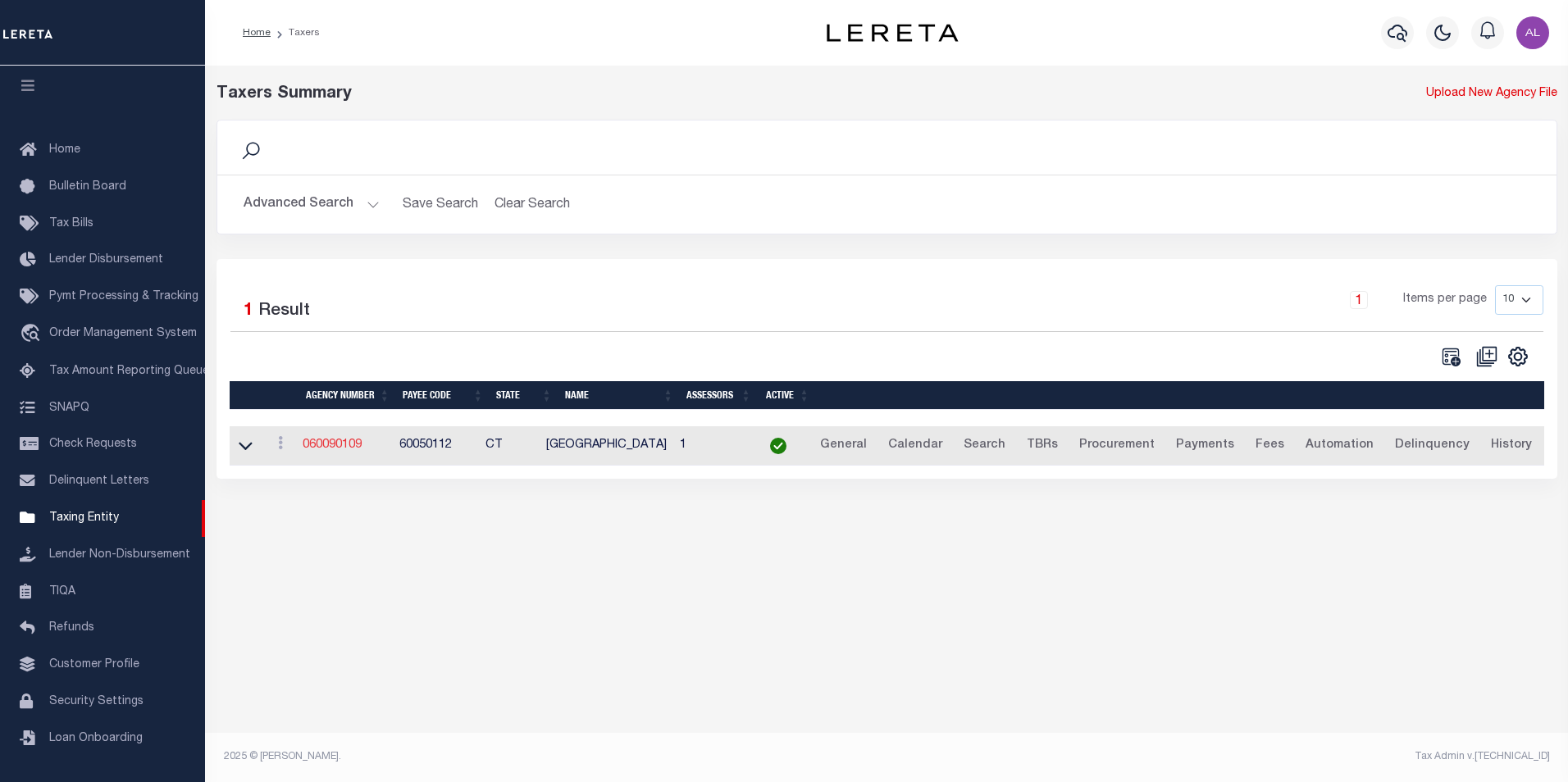
click at [334, 443] on link "060090109" at bounding box center [332, 445] width 59 height 12
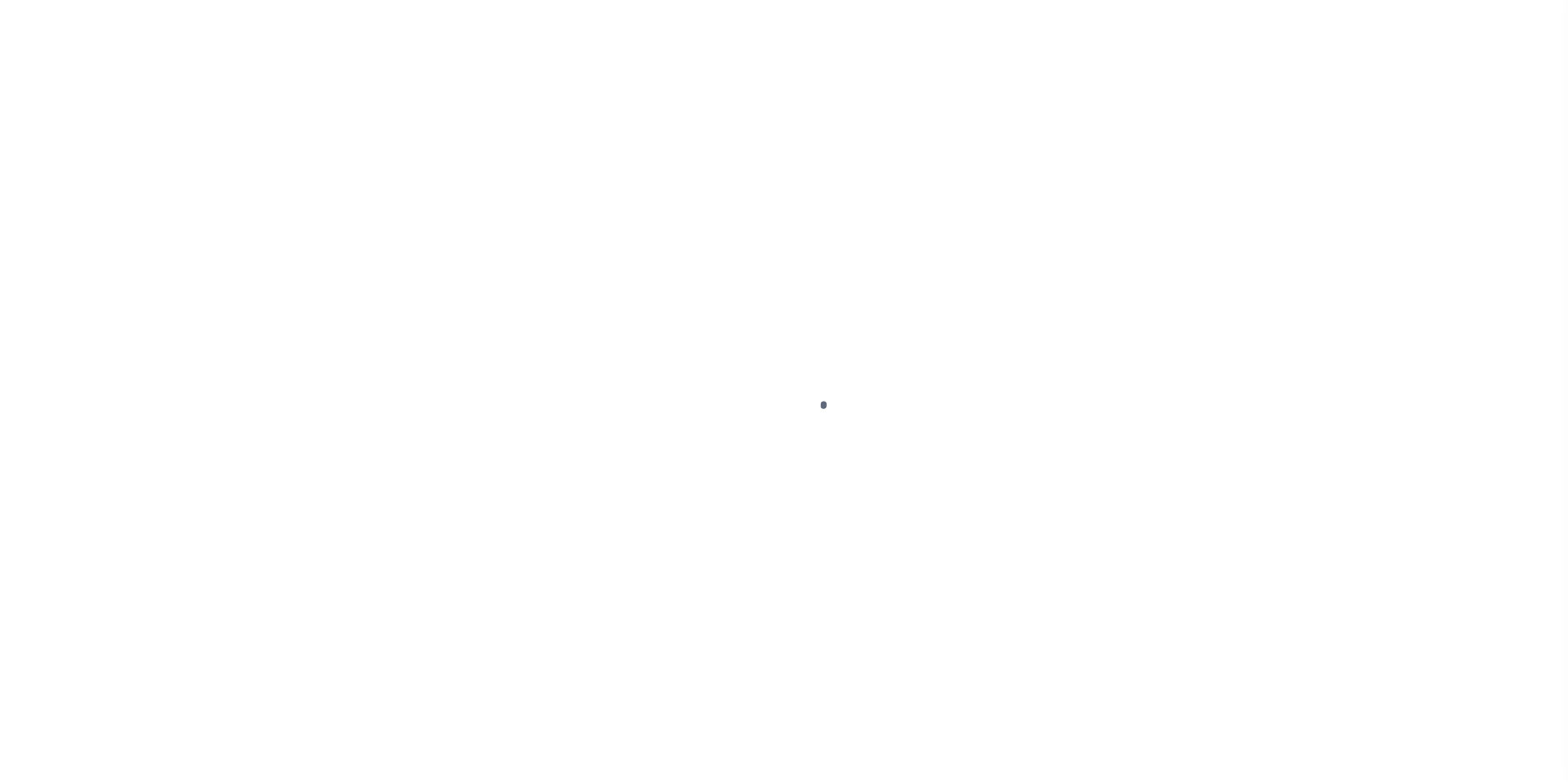
select select
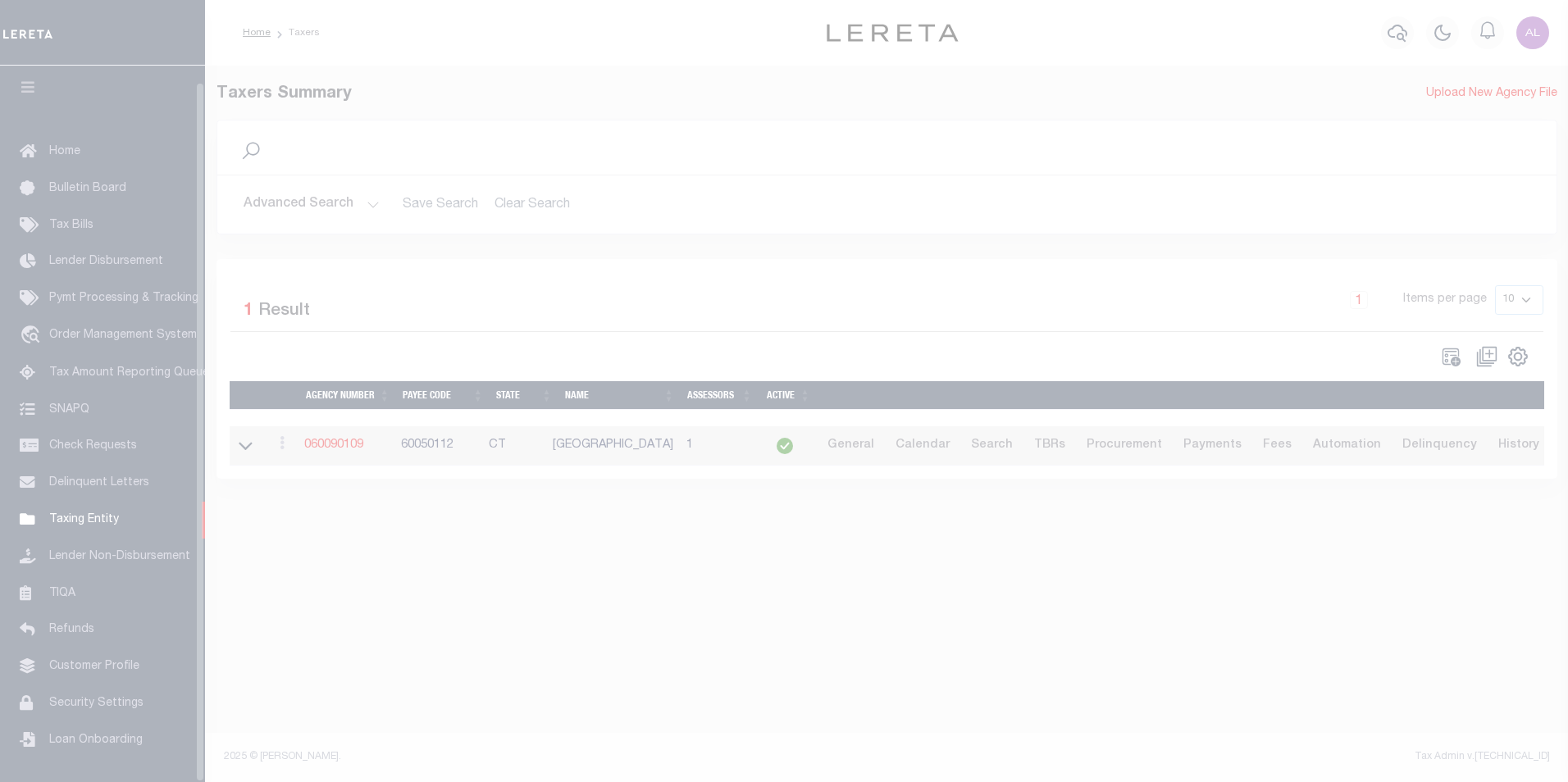
scroll to position [16, 0]
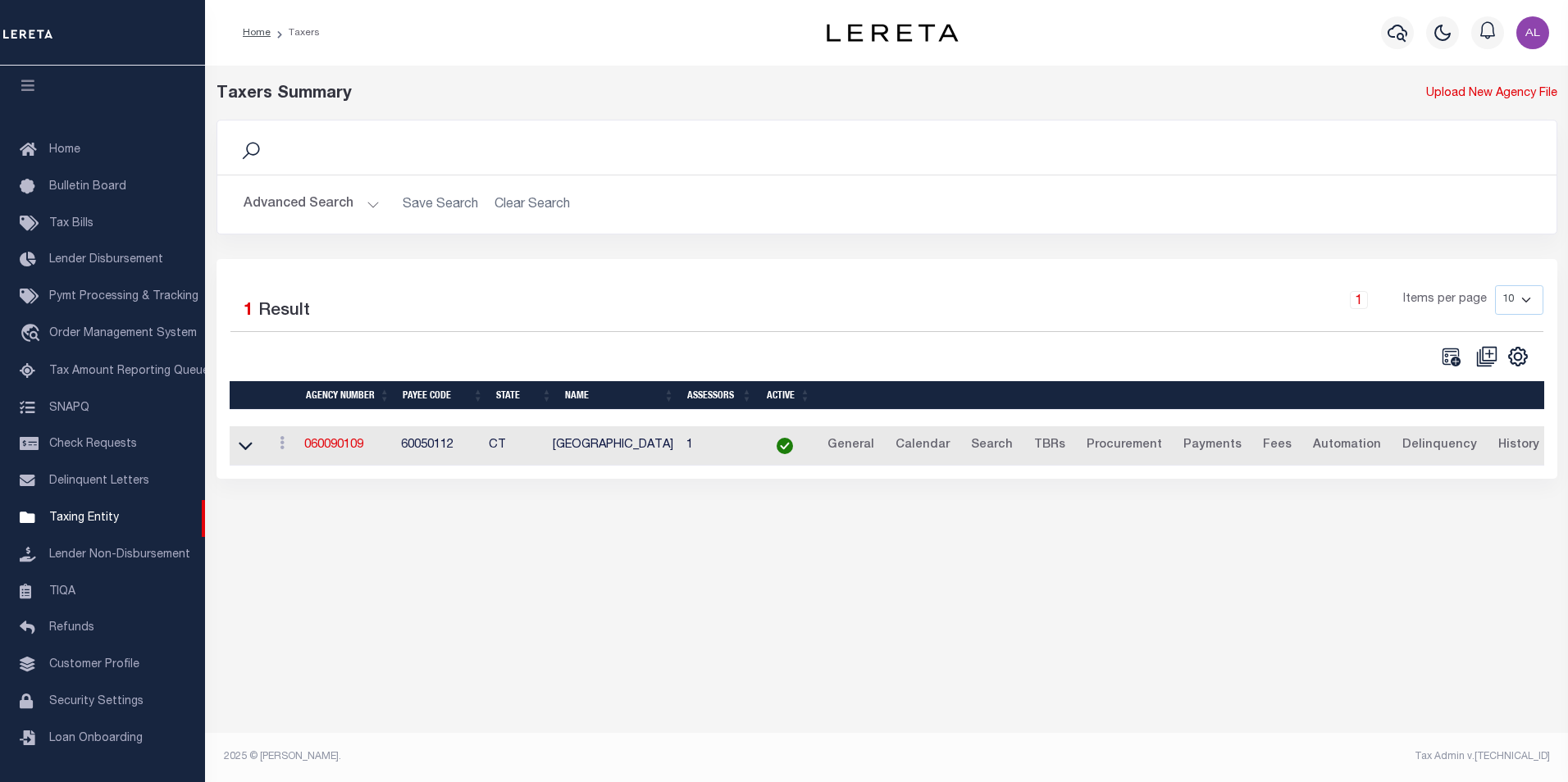
click at [376, 207] on button "Advanced Search" at bounding box center [312, 204] width 136 height 32
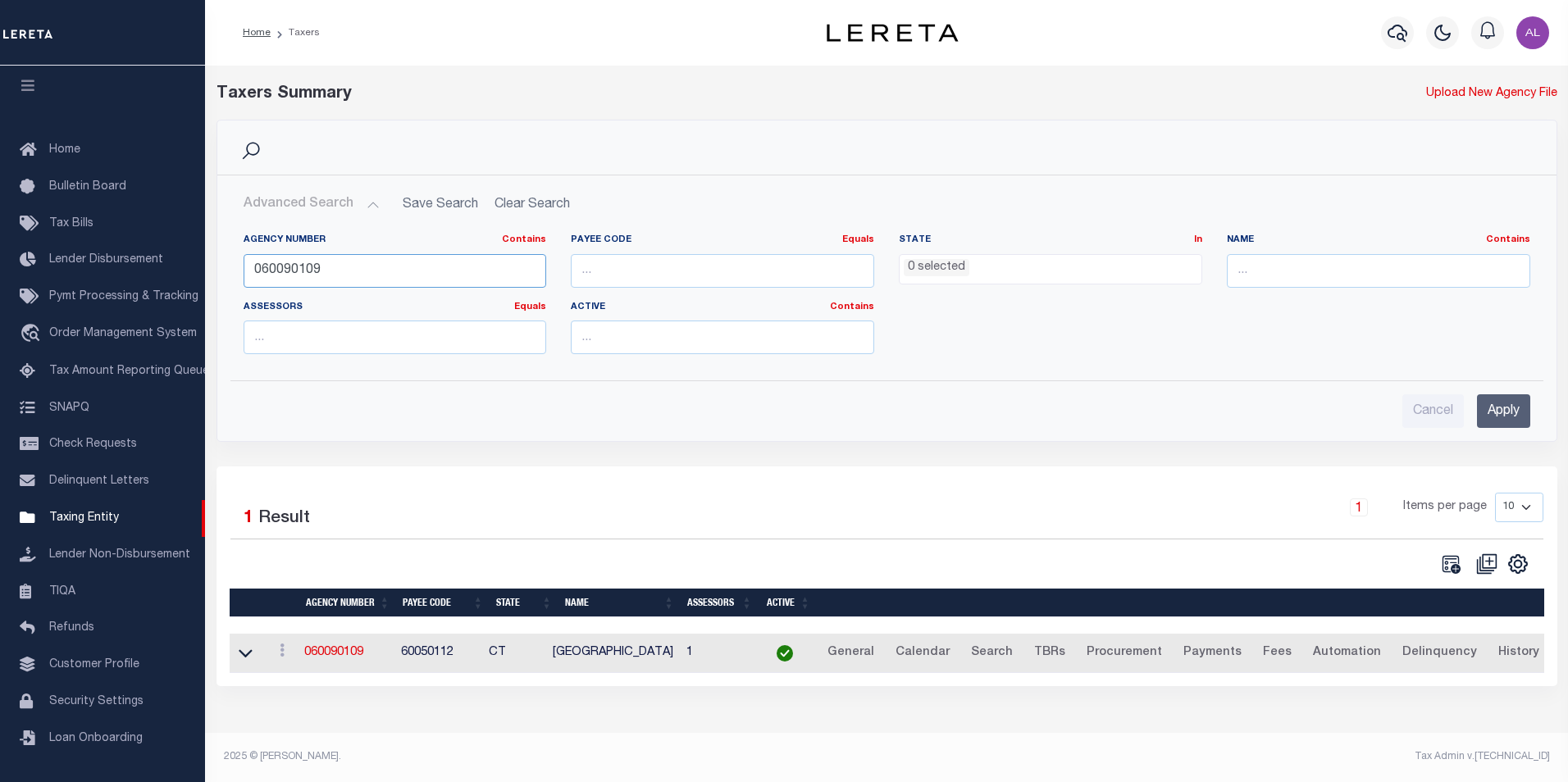
click at [309, 265] on input "060090109" at bounding box center [396, 270] width 303 height 34
paste input "420720000"
type input "420720000"
click at [1504, 405] on input "Apply" at bounding box center [1504, 411] width 54 height 34
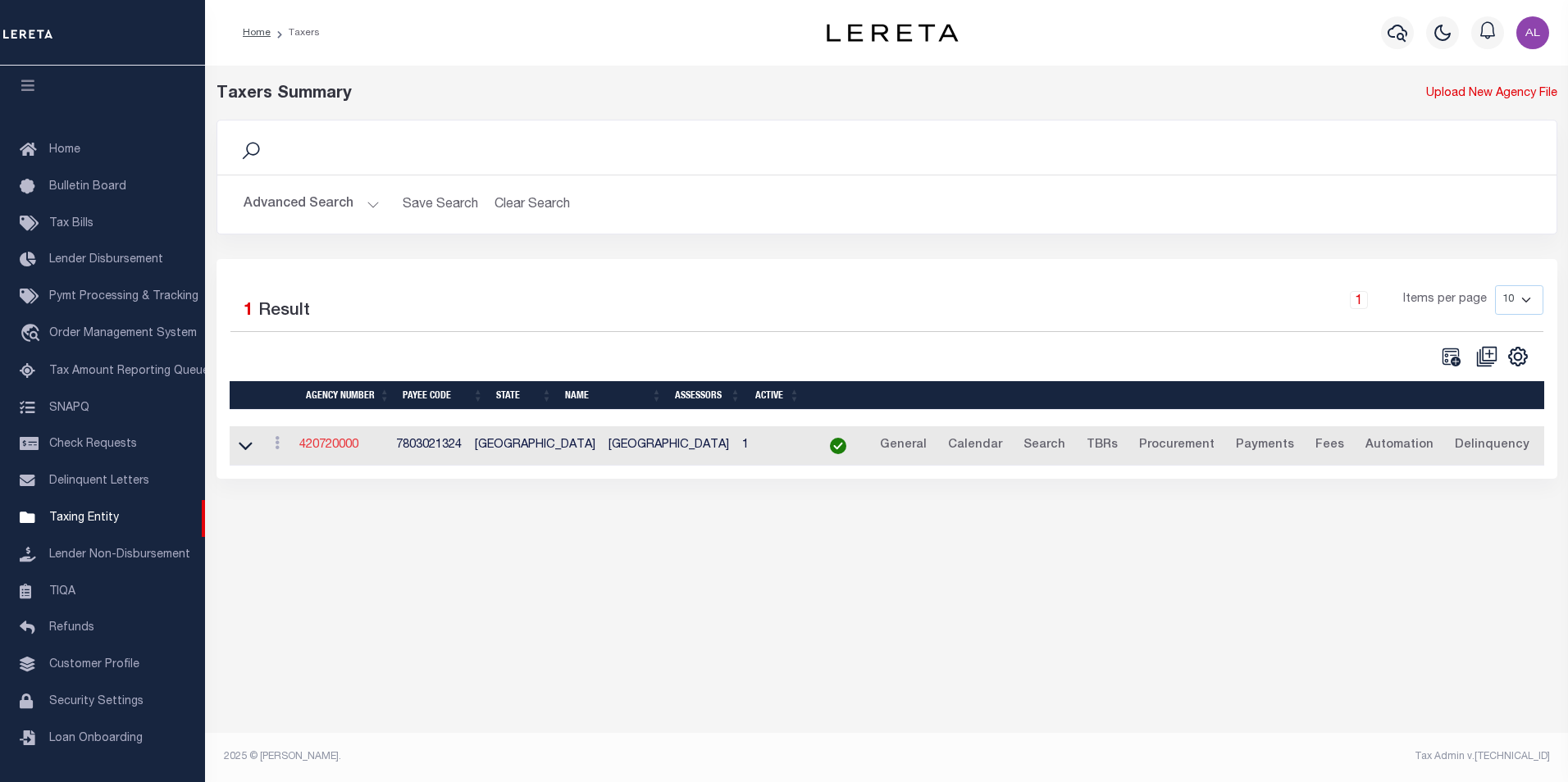
click at [331, 448] on link "420720000" at bounding box center [329, 445] width 59 height 12
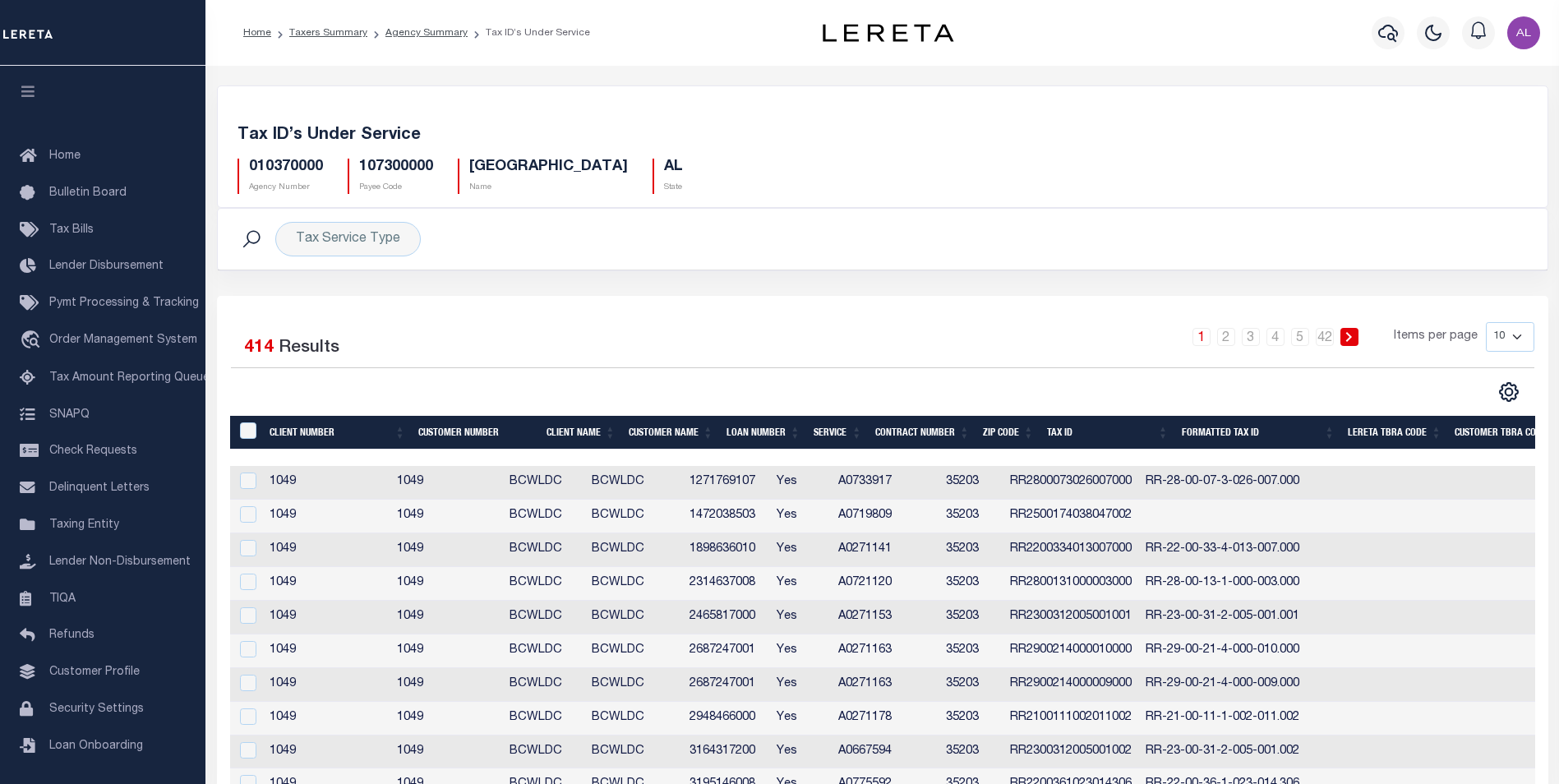
click at [285, 168] on h5 "010370000" at bounding box center [286, 168] width 74 height 18
copy h5 "010370000"
click at [1522, 342] on select "10 25 50 100" at bounding box center [1510, 337] width 49 height 30
click at [1371, 382] on div "CSV Export Selected Print Show Filter Show Search Columns 0: 1: Client Number 2…" at bounding box center [1209, 392] width 652 height 21
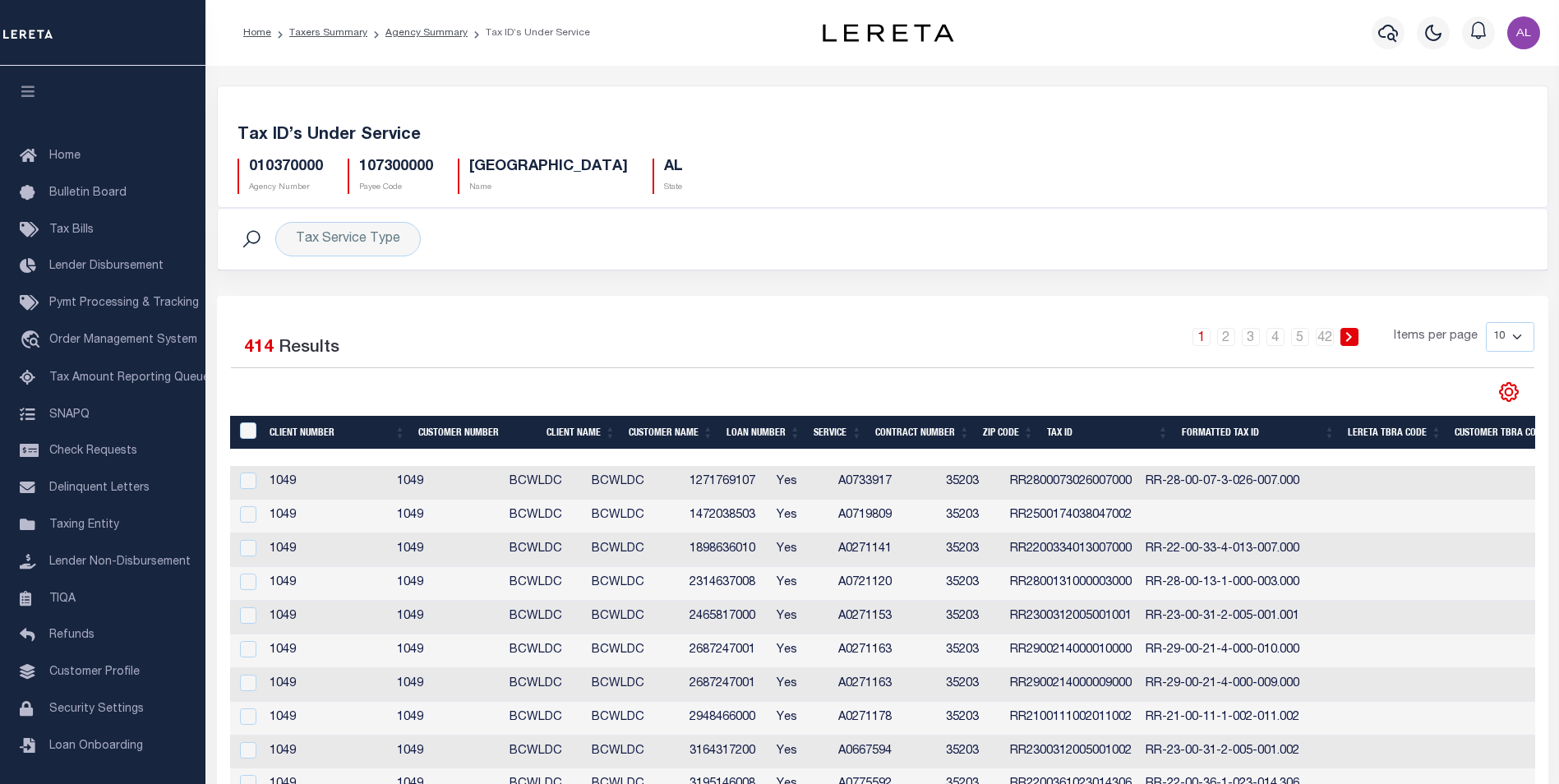
click at [1512, 396] on icon at bounding box center [1509, 392] width 7 height 7
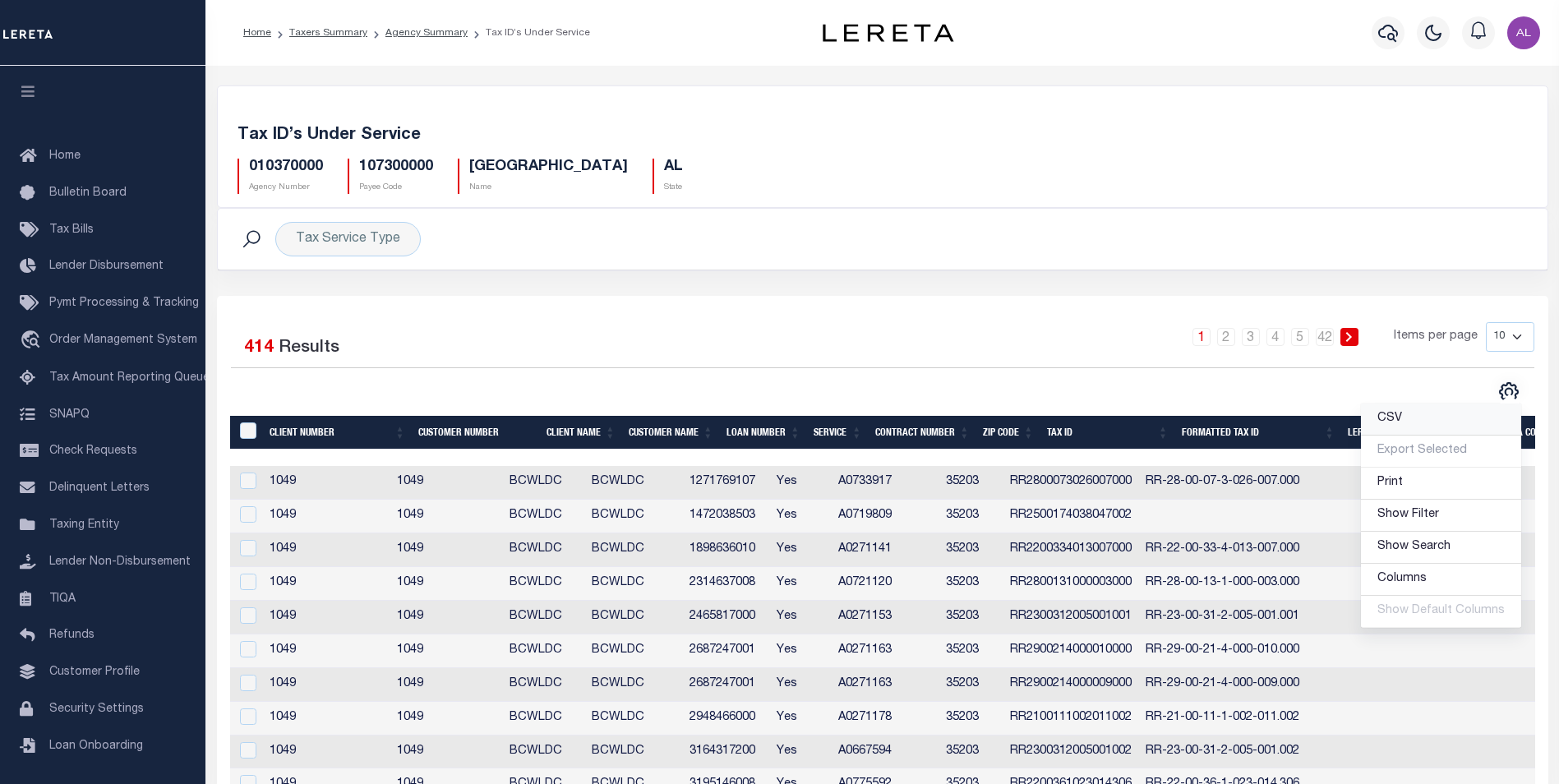
click at [1419, 411] on link "CSV" at bounding box center [1442, 420] width 160 height 32
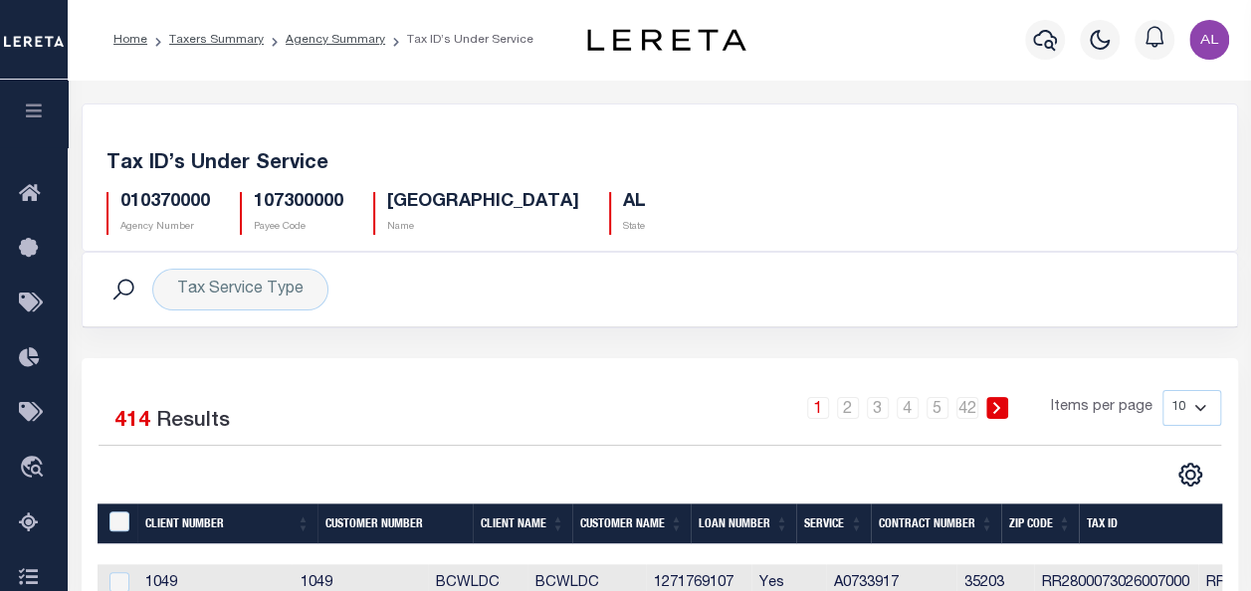
click at [574, 349] on div "Tax Service Type Search Advanced Search Save Search Clear Search Service Contai…" at bounding box center [660, 305] width 1186 height 106
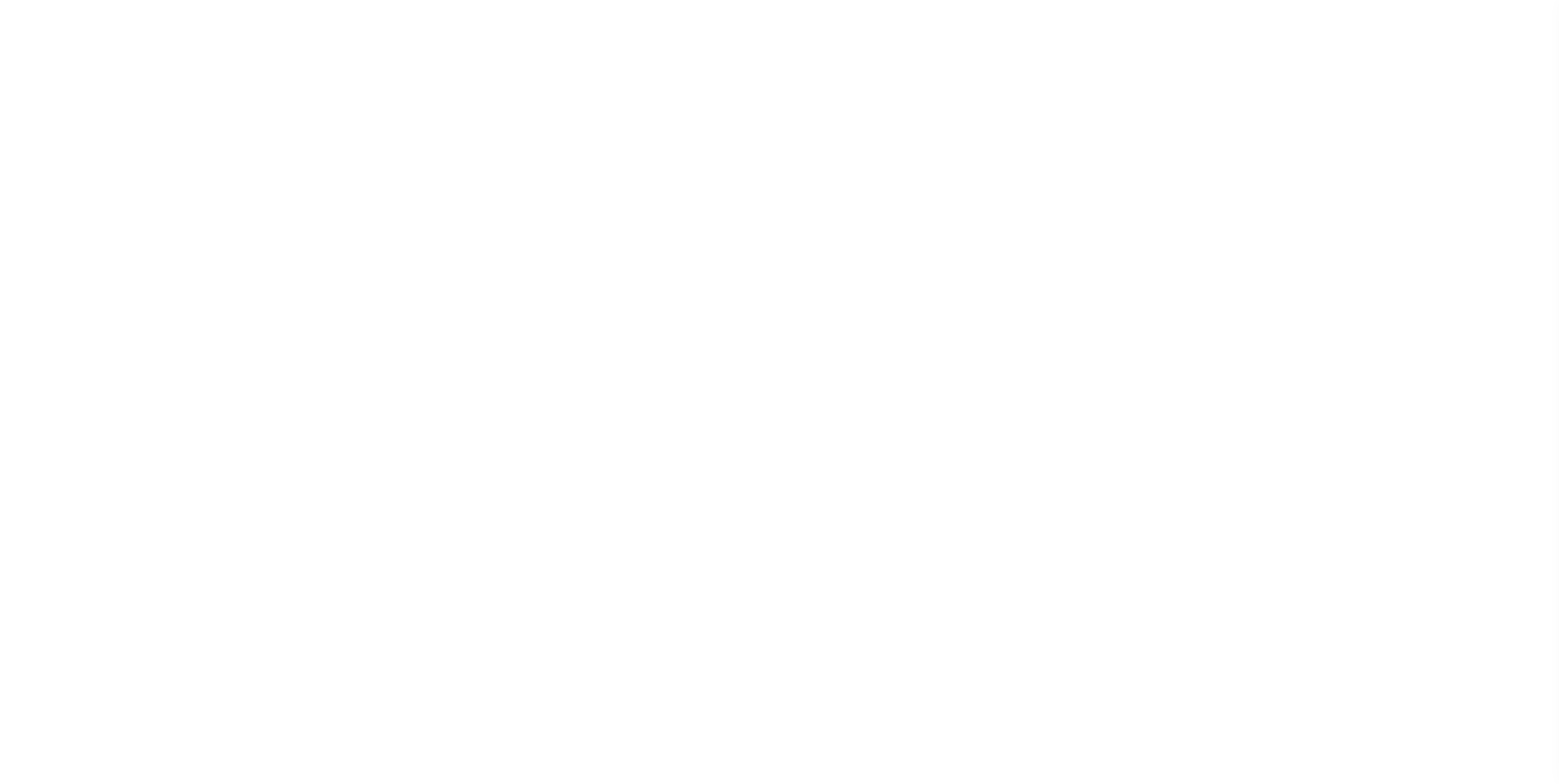
select select
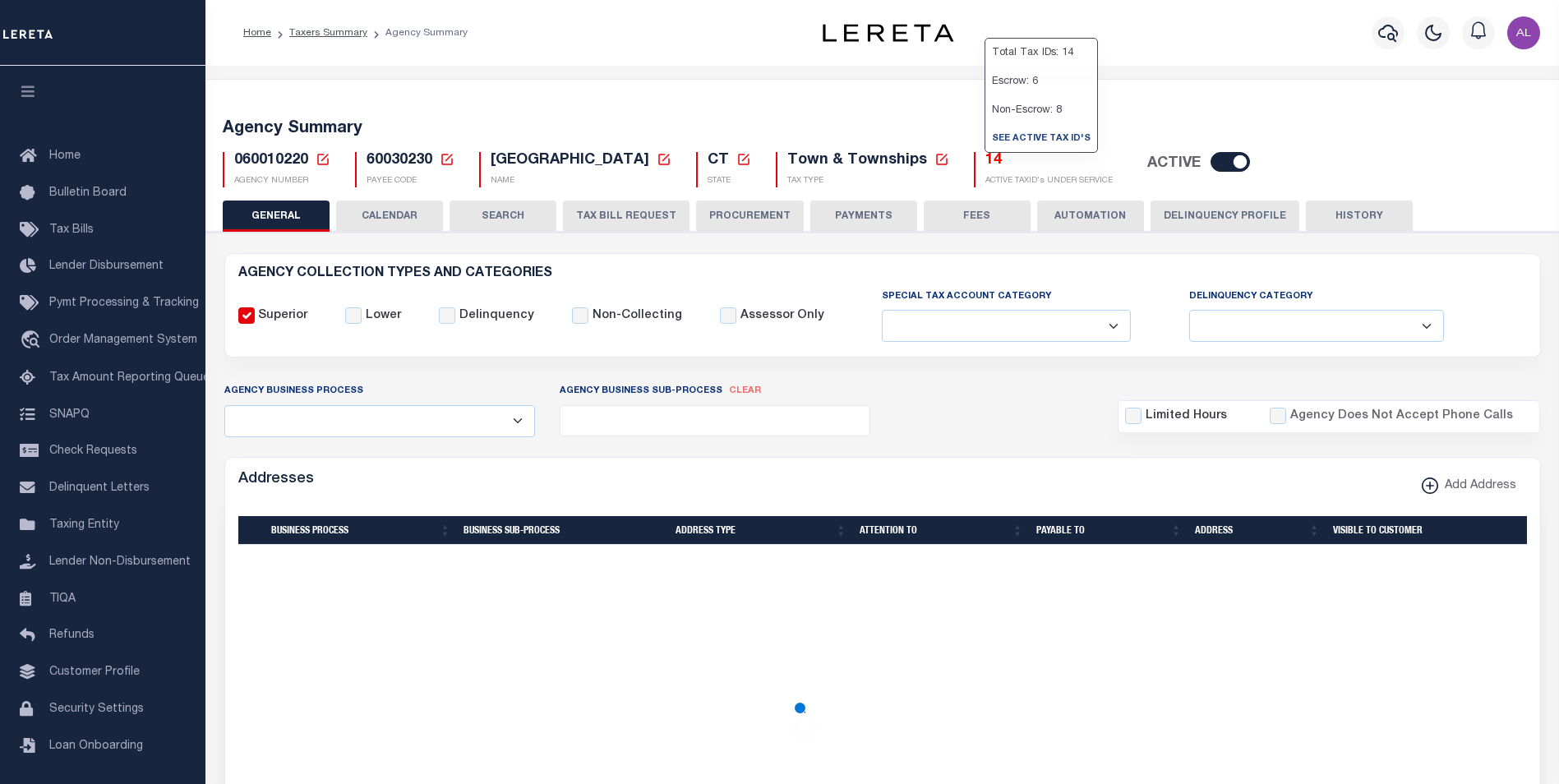
click at [986, 164] on h5 "14" at bounding box center [1049, 161] width 127 height 18
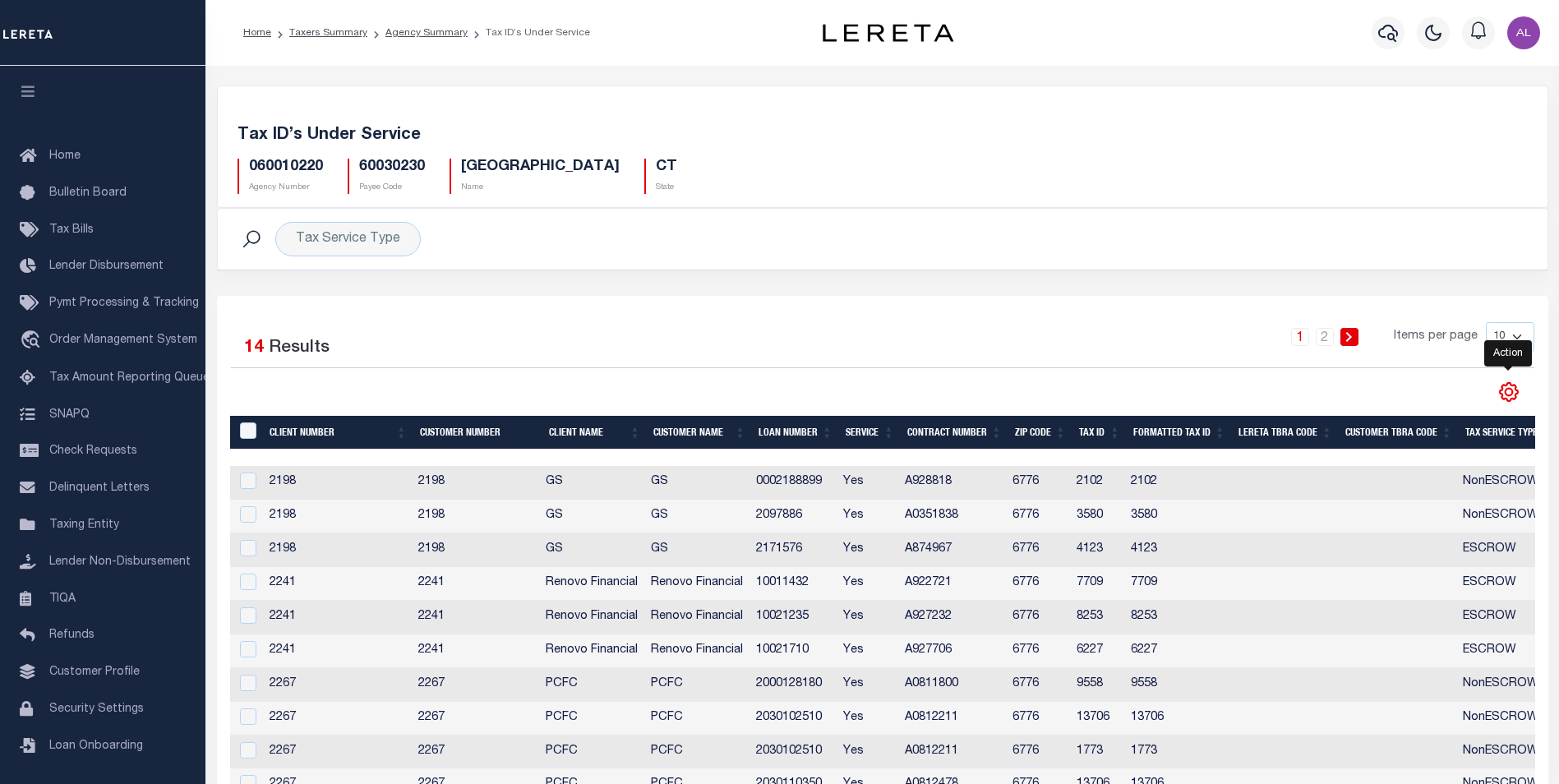
click at [1505, 389] on icon "" at bounding box center [1509, 392] width 21 height 21
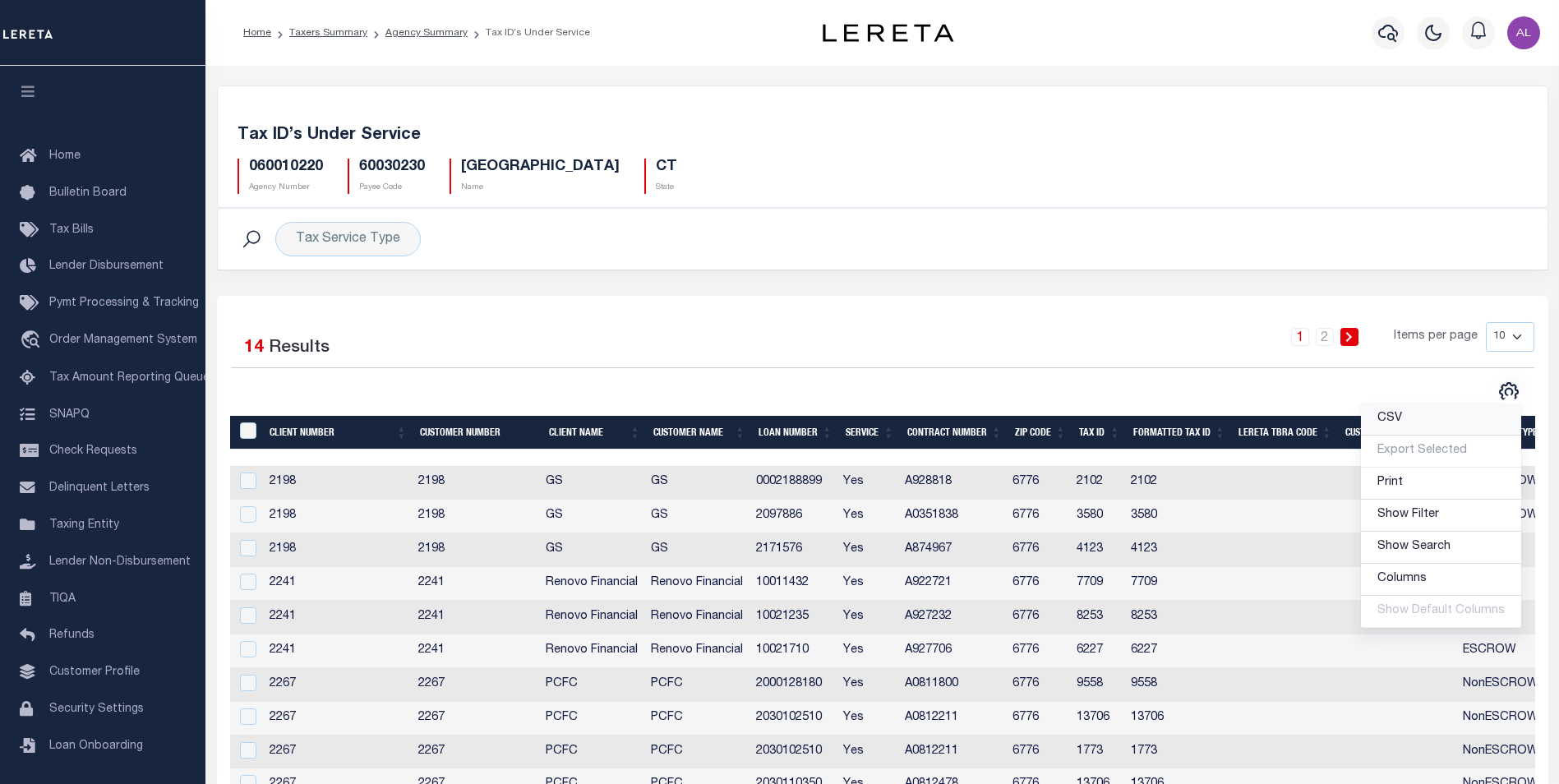
click at [1394, 416] on span "CSV" at bounding box center [1390, 418] width 25 height 12
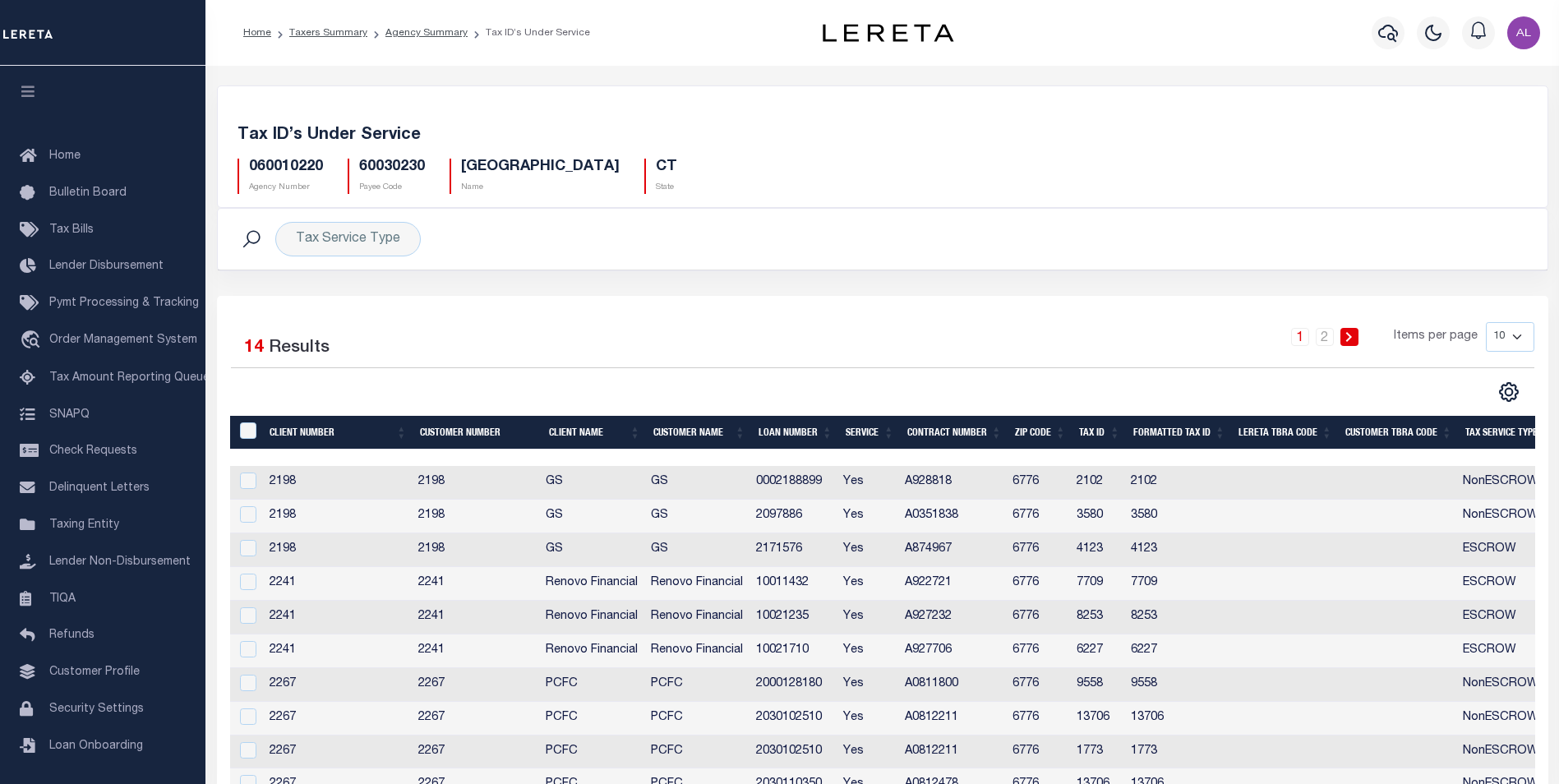
click at [301, 166] on h5 "060010220" at bounding box center [286, 168] width 74 height 18
copy h5 "060010220"
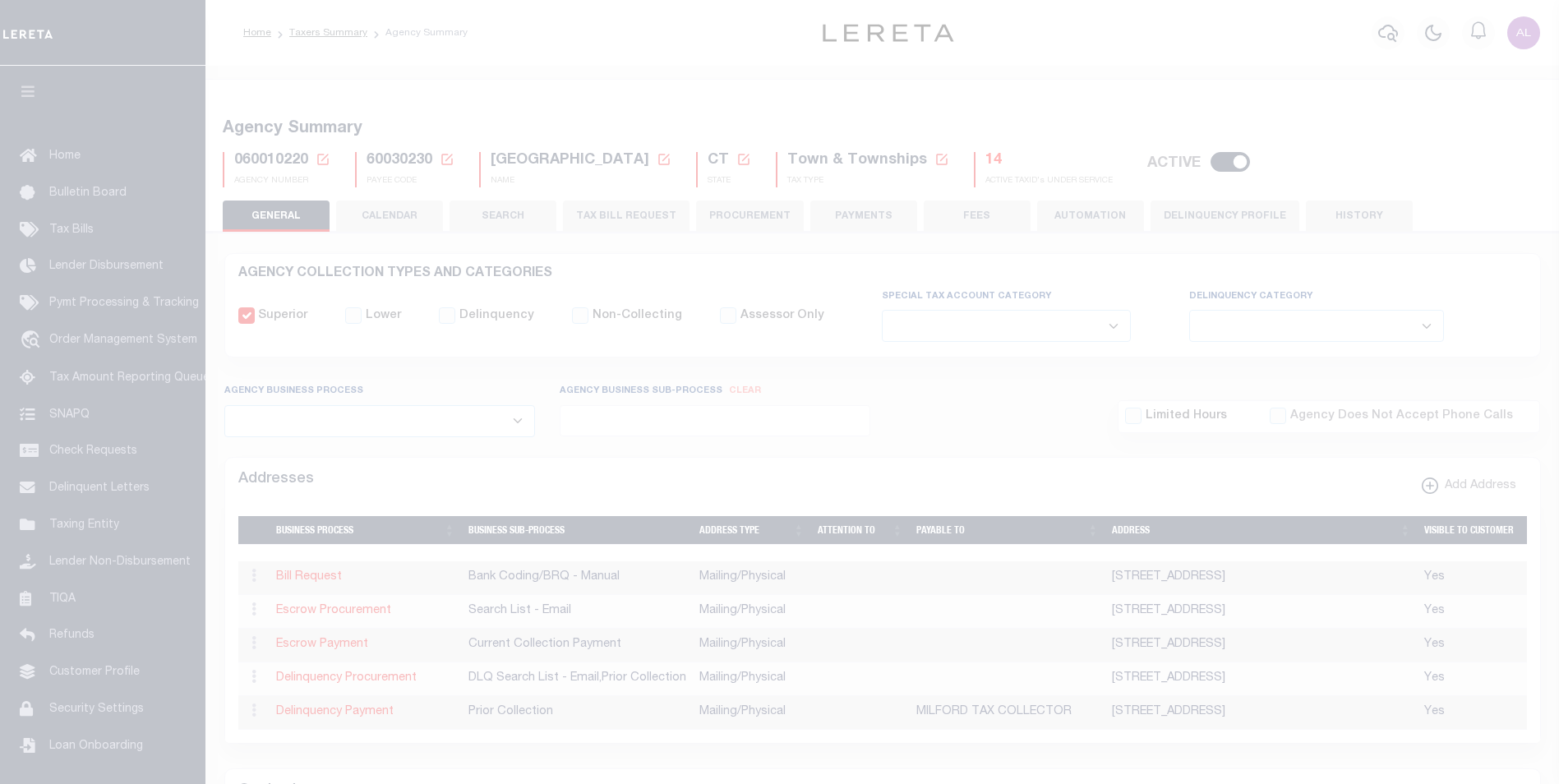
select select
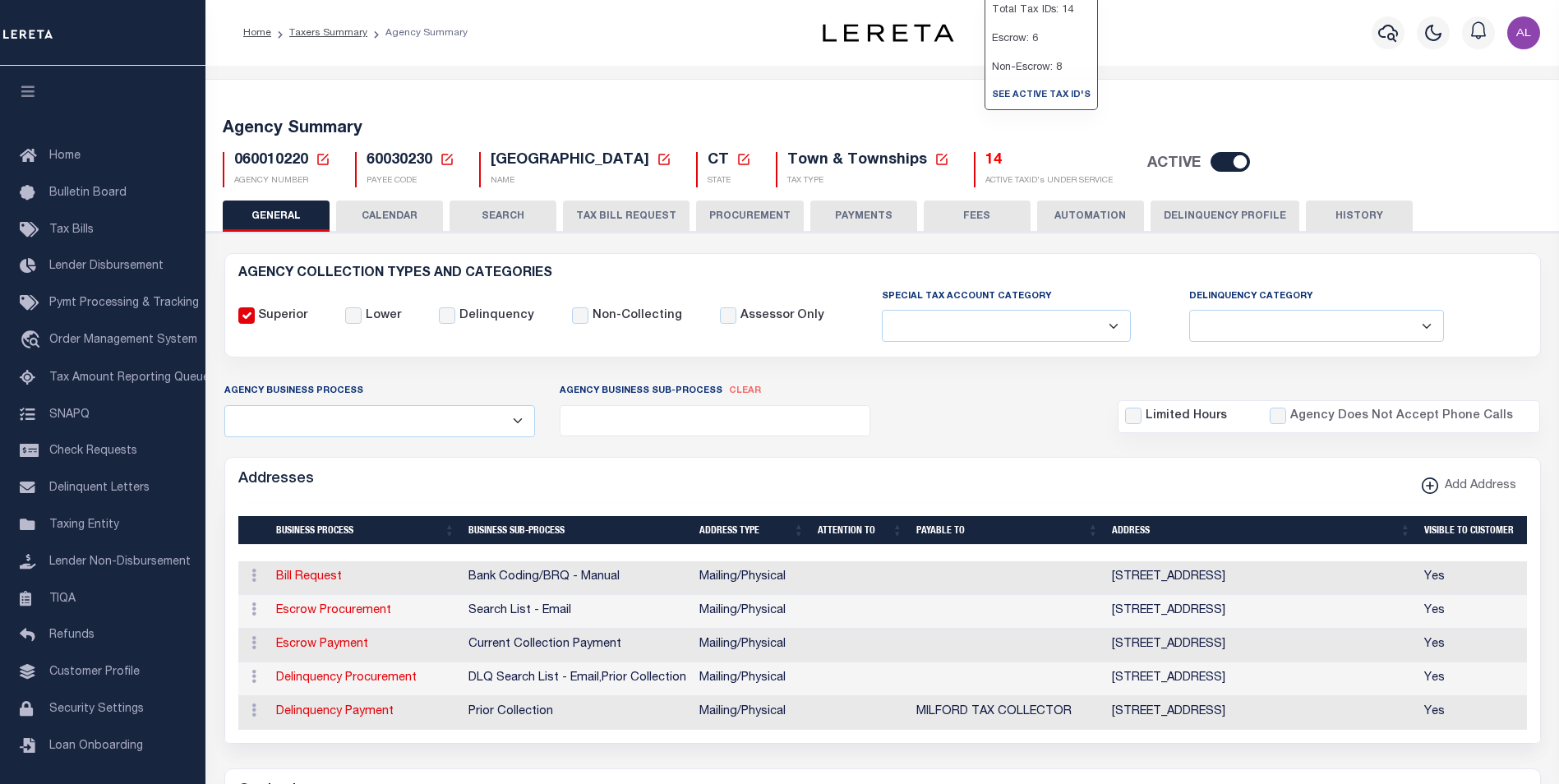
click at [986, 157] on h5 "14" at bounding box center [1049, 161] width 127 height 18
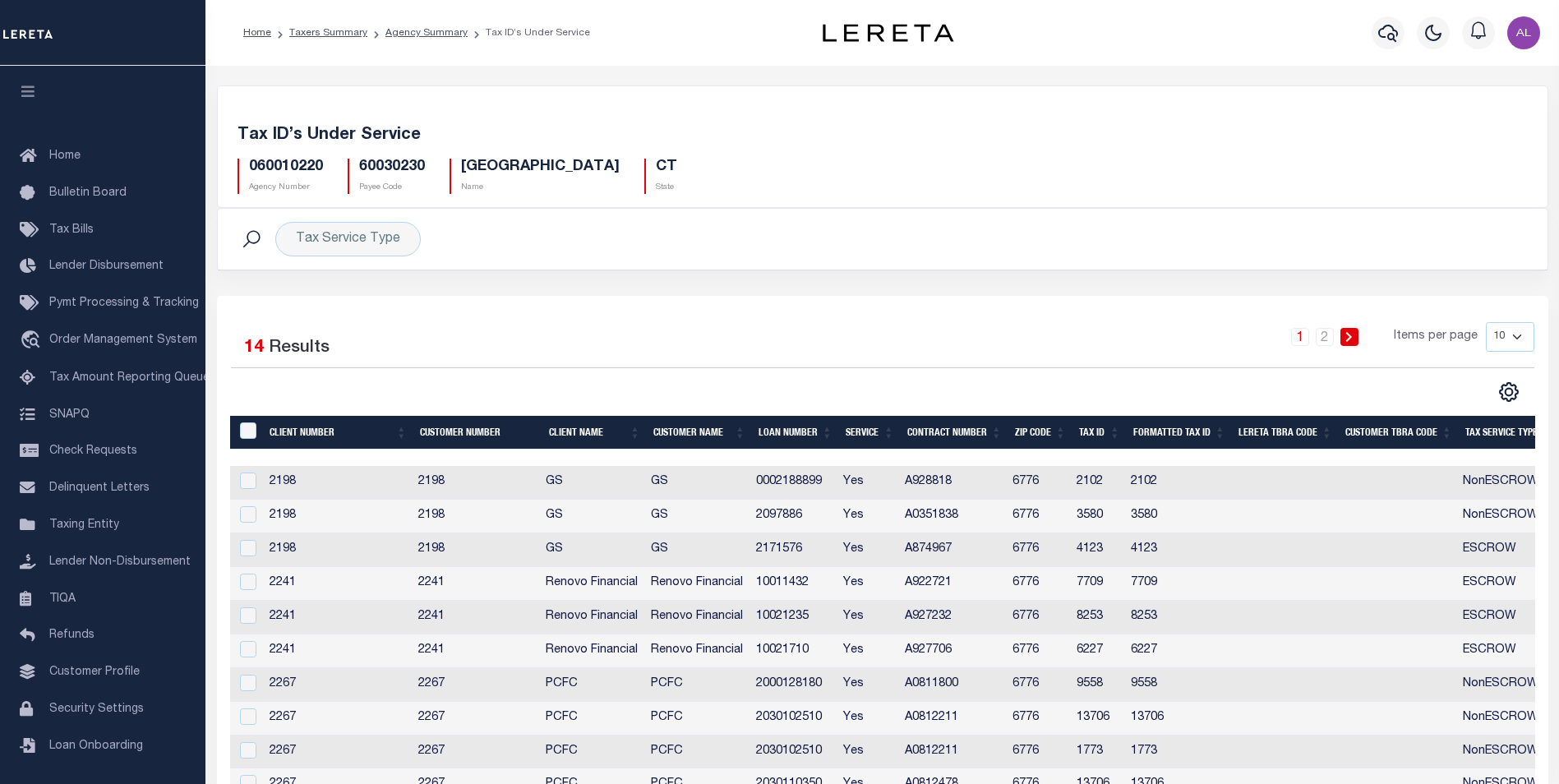
click at [288, 162] on h5 "060010220" at bounding box center [286, 168] width 74 height 18
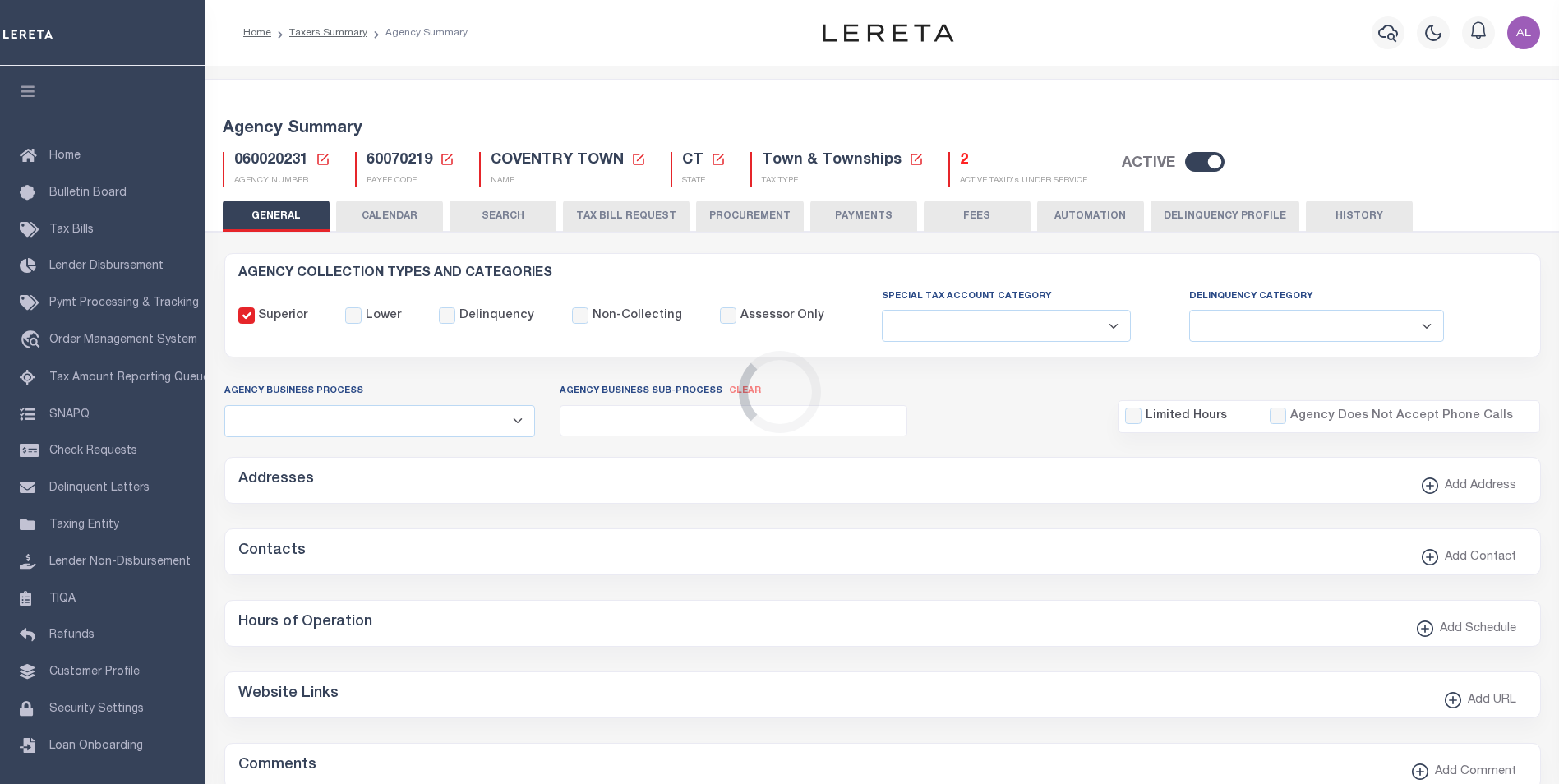
select select
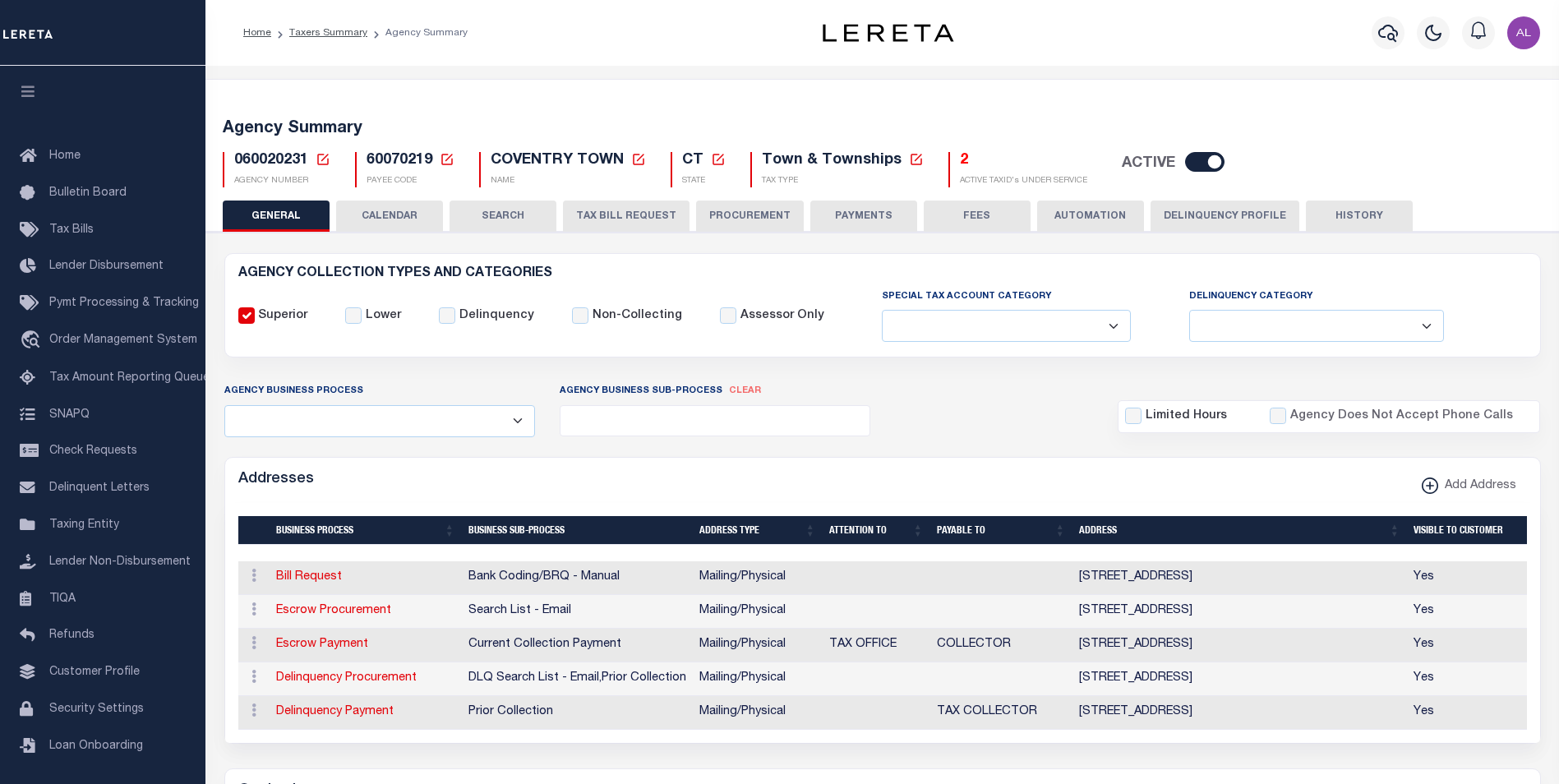
click at [260, 156] on span "060020231" at bounding box center [272, 160] width 74 height 15
copy h5 "060020231"
click at [949, 160] on div "2 ACTIVE TAXID's UNDER SERVICE" at bounding box center [1018, 169] width 139 height 36
click at [960, 162] on h5 "2" at bounding box center [1024, 161] width 127 height 18
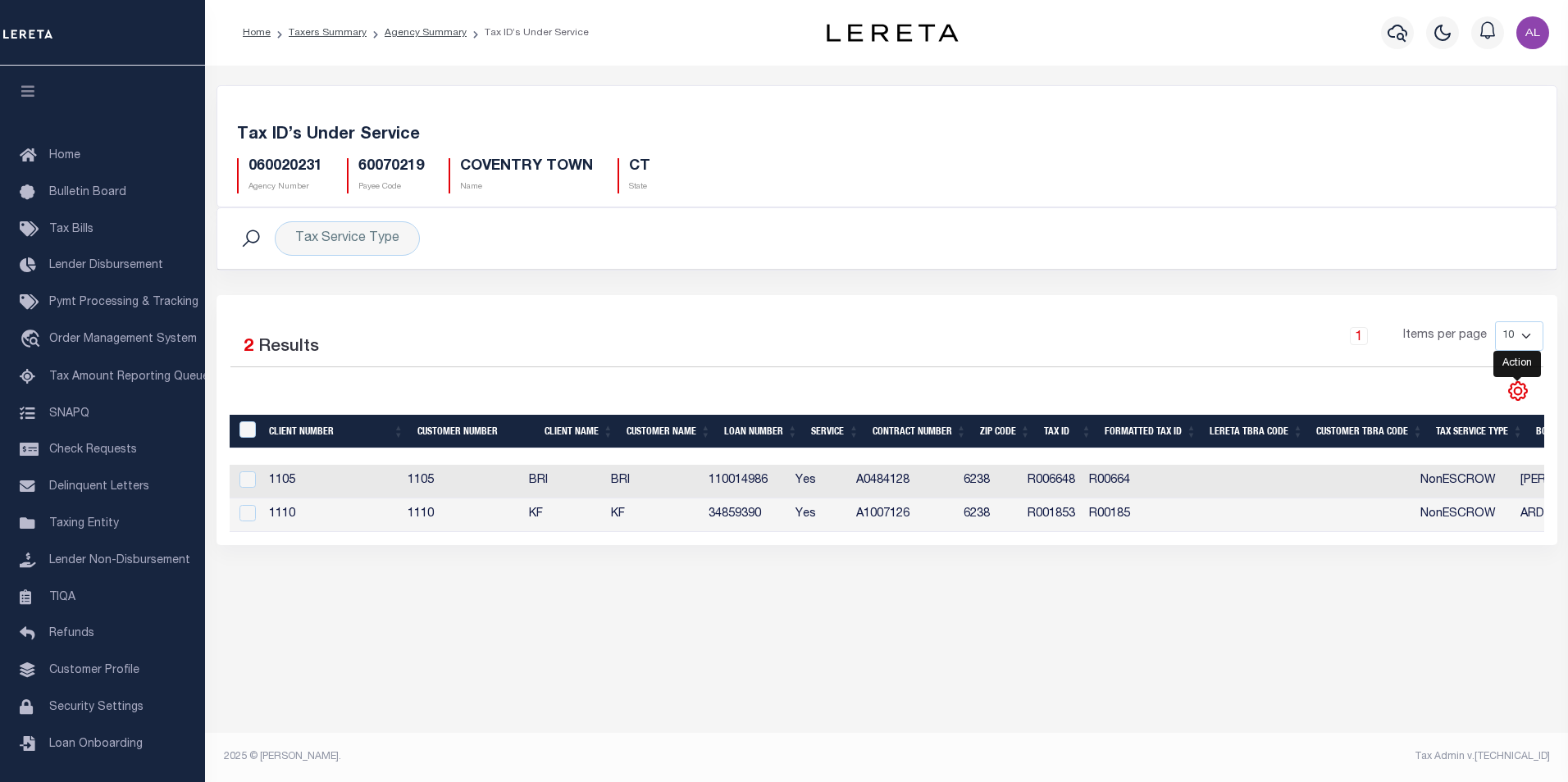
click at [1514, 385] on icon "" at bounding box center [1519, 392] width 18 height 18
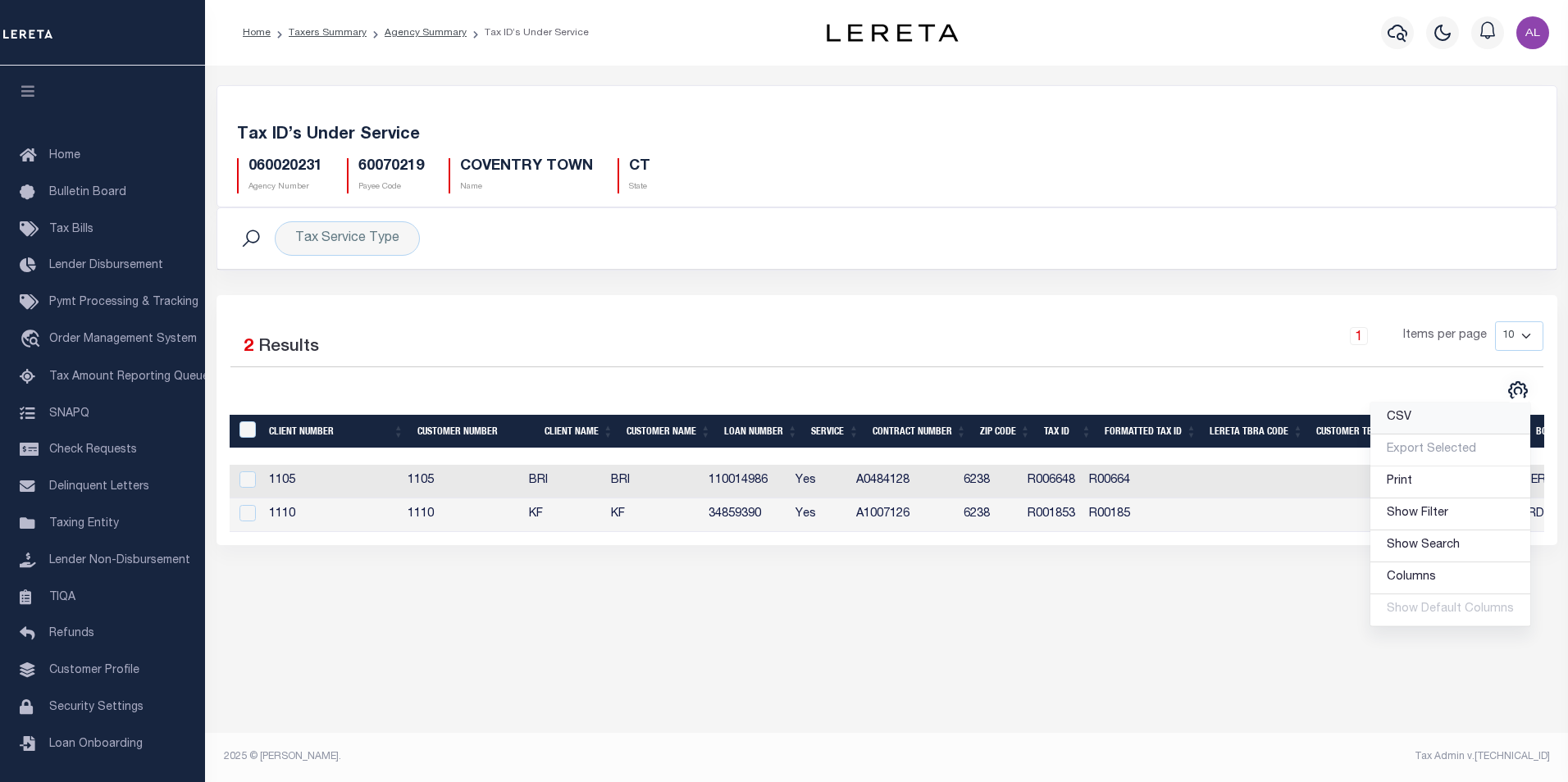
click at [1441, 419] on link "CSV" at bounding box center [1451, 419] width 160 height 32
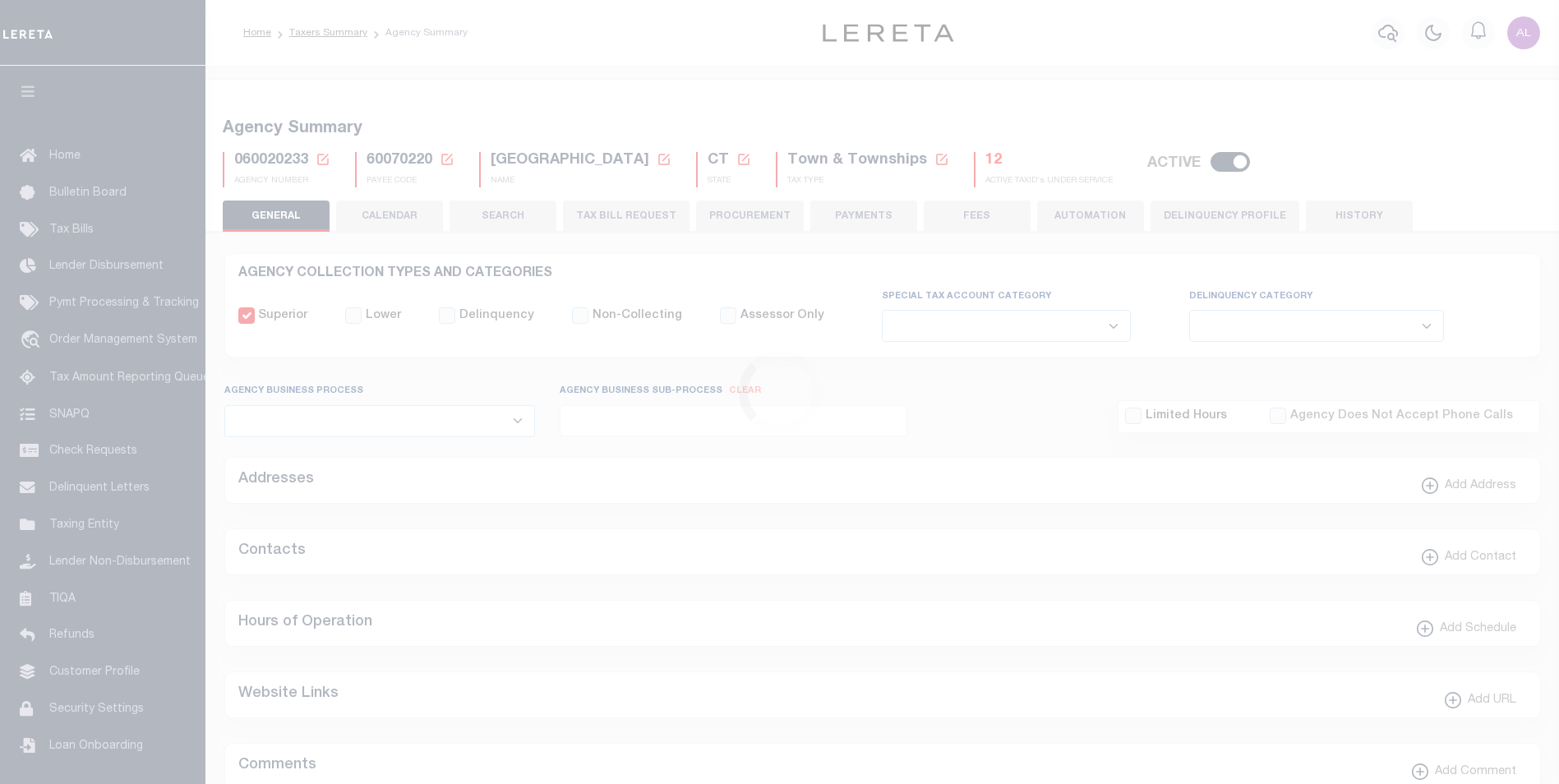
select select
click at [986, 157] on h5 "12" at bounding box center [1049, 161] width 127 height 18
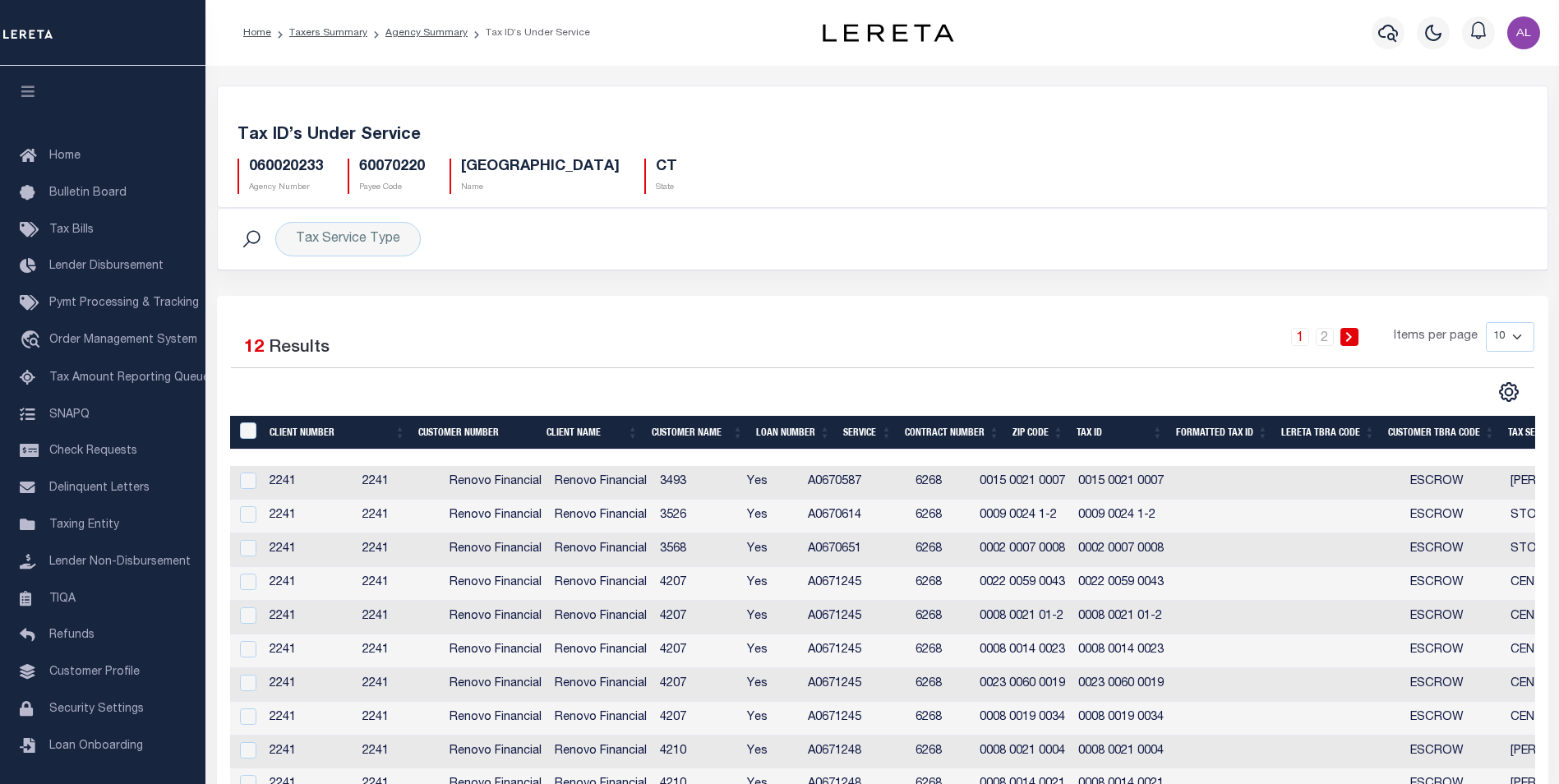
click at [297, 168] on h5 "060020233" at bounding box center [286, 168] width 74 height 18
copy h5 "060020233"
click at [1514, 406] on div "Selected 12 Results 1 2 Items per page 10 25 50 100" at bounding box center [883, 555] width 1332 height 520
click at [1508, 397] on icon "" at bounding box center [1509, 392] width 7 height 7
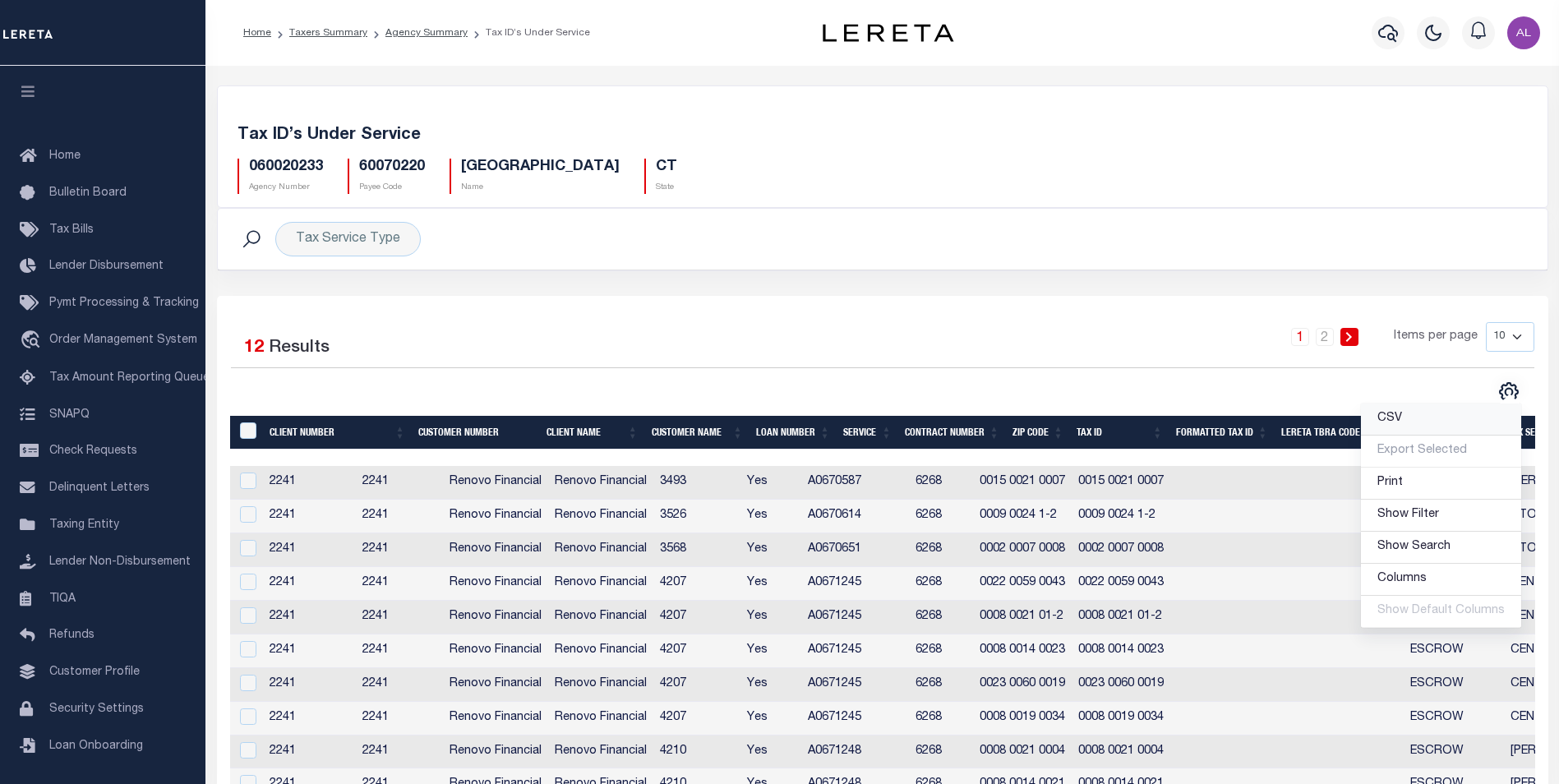
click at [1391, 420] on span "CSV" at bounding box center [1390, 418] width 25 height 12
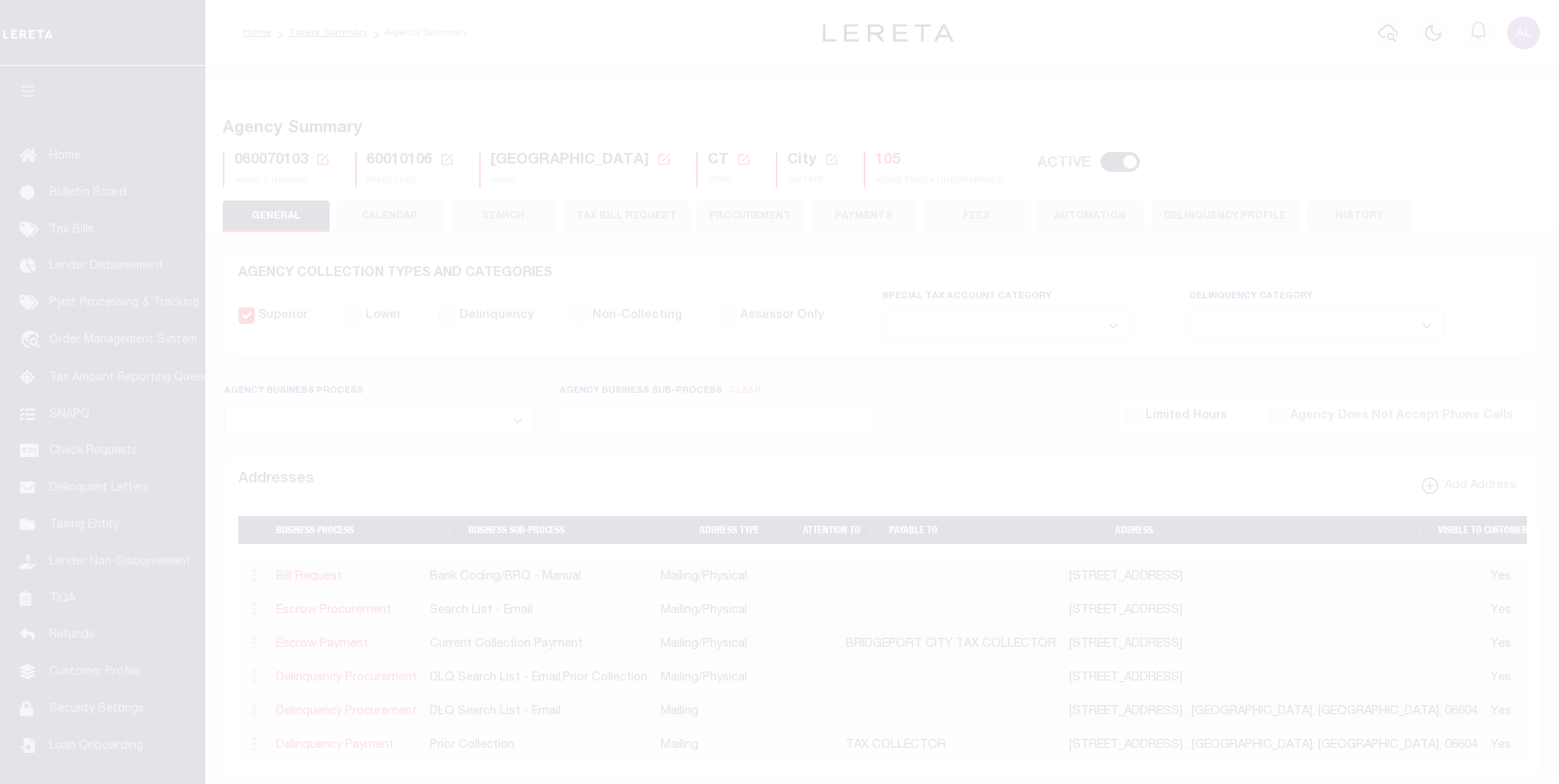
select select
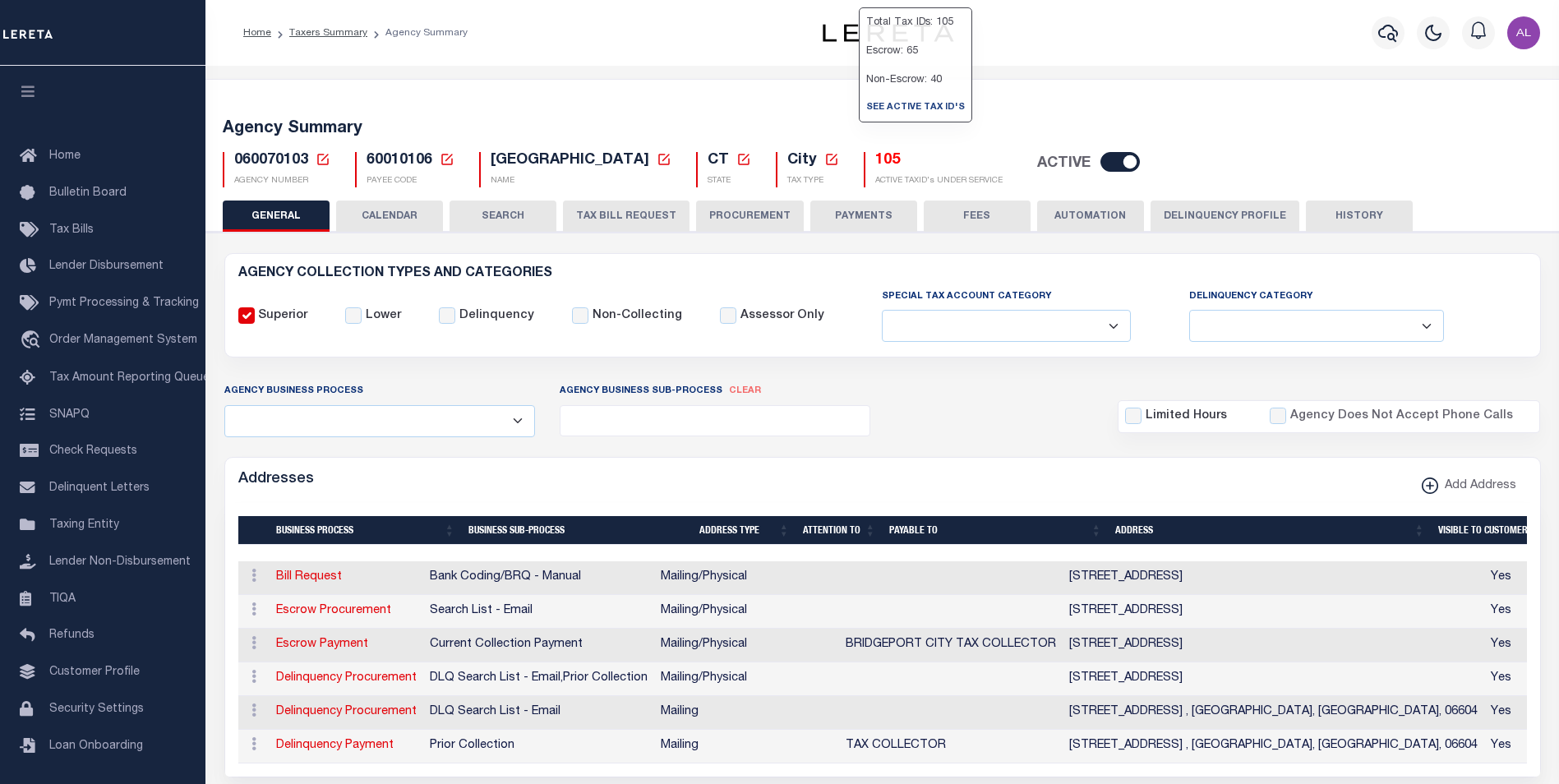
click at [876, 159] on h5 "105" at bounding box center [939, 161] width 127 height 18
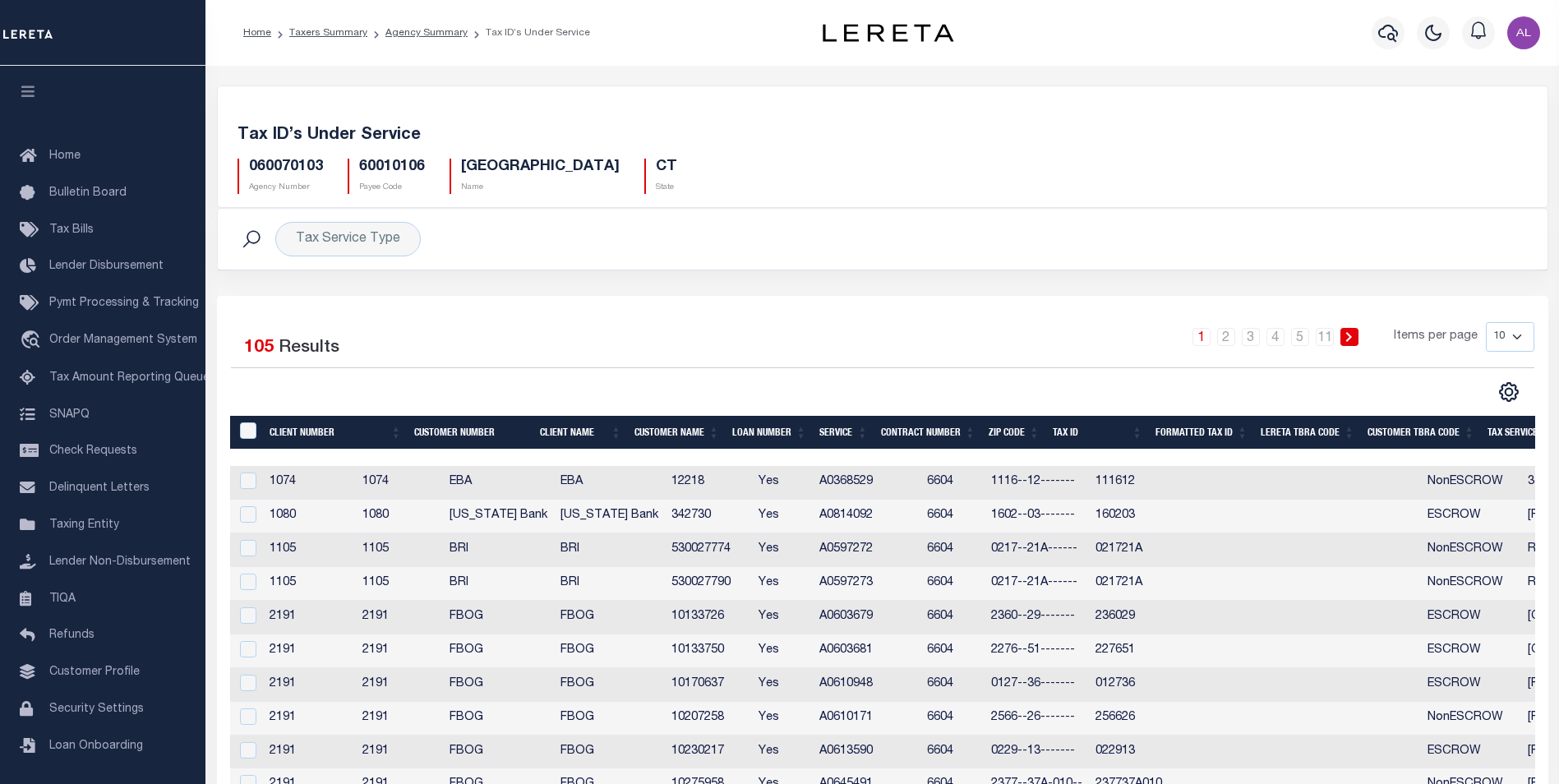
click at [303, 168] on h5 "060070103" at bounding box center [286, 168] width 74 height 18
copy h5 "060070103"
click at [1506, 393] on icon at bounding box center [1509, 392] width 7 height 7
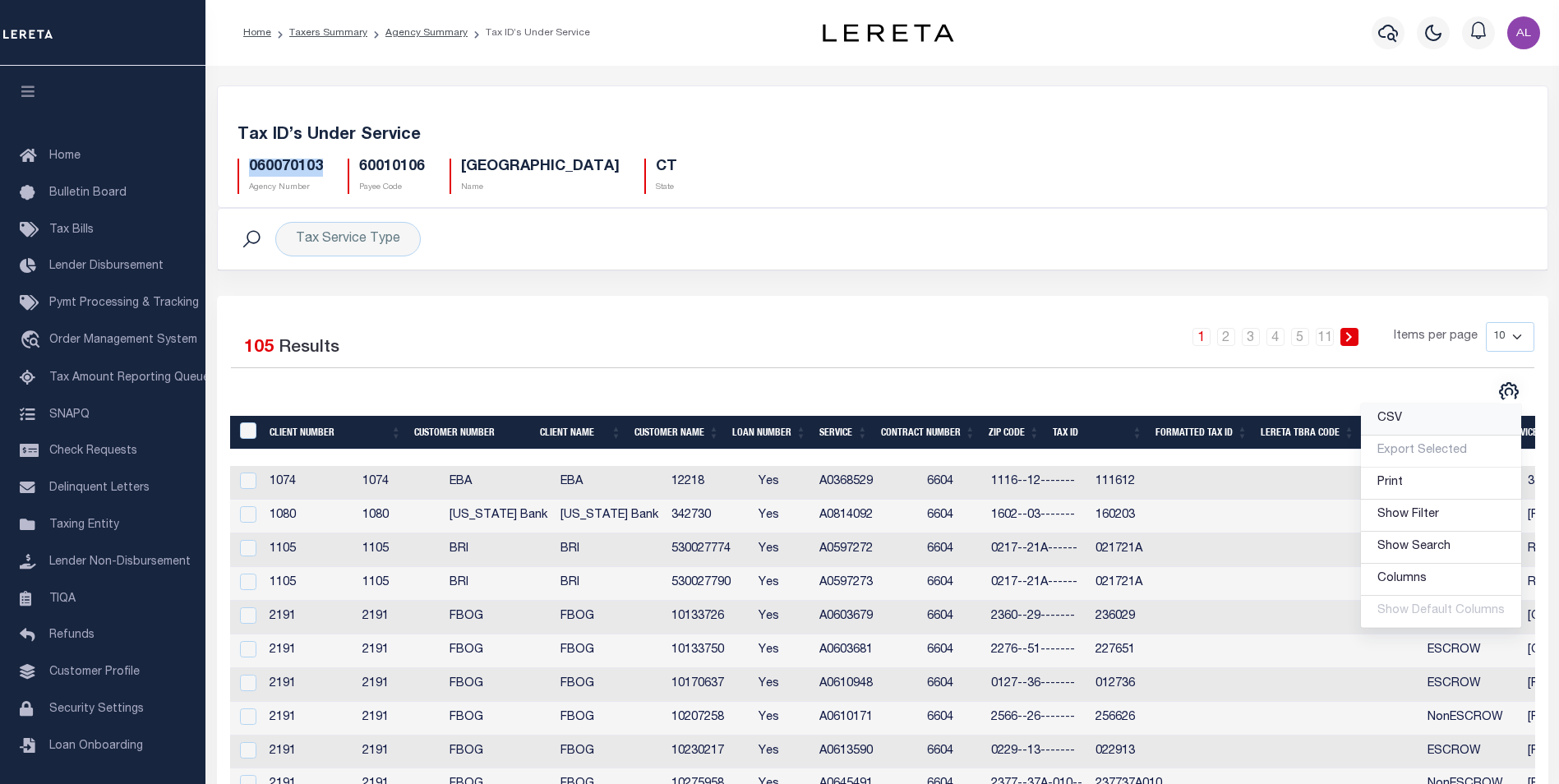
click at [1392, 413] on span "CSV" at bounding box center [1390, 418] width 25 height 12
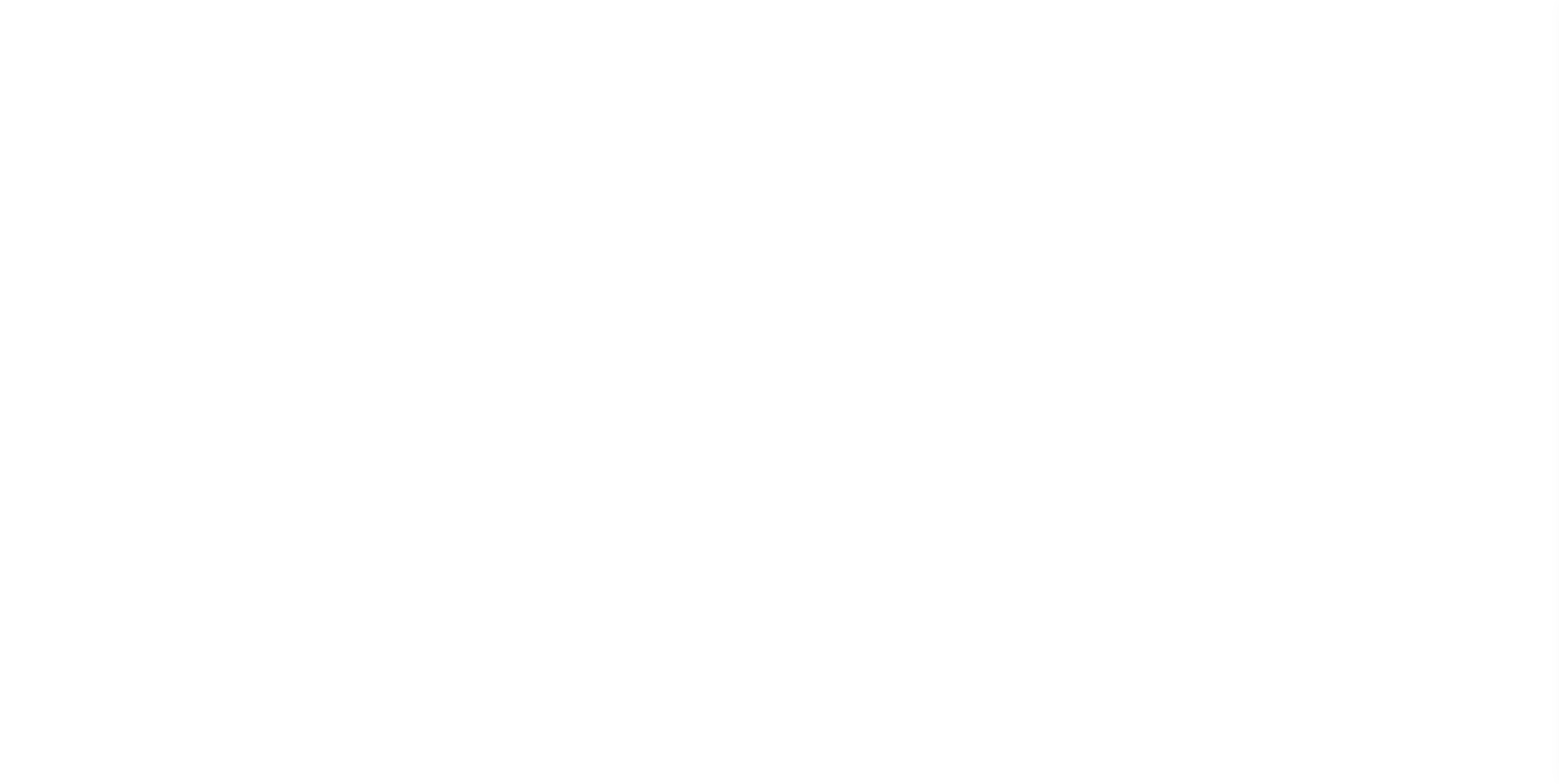
select select
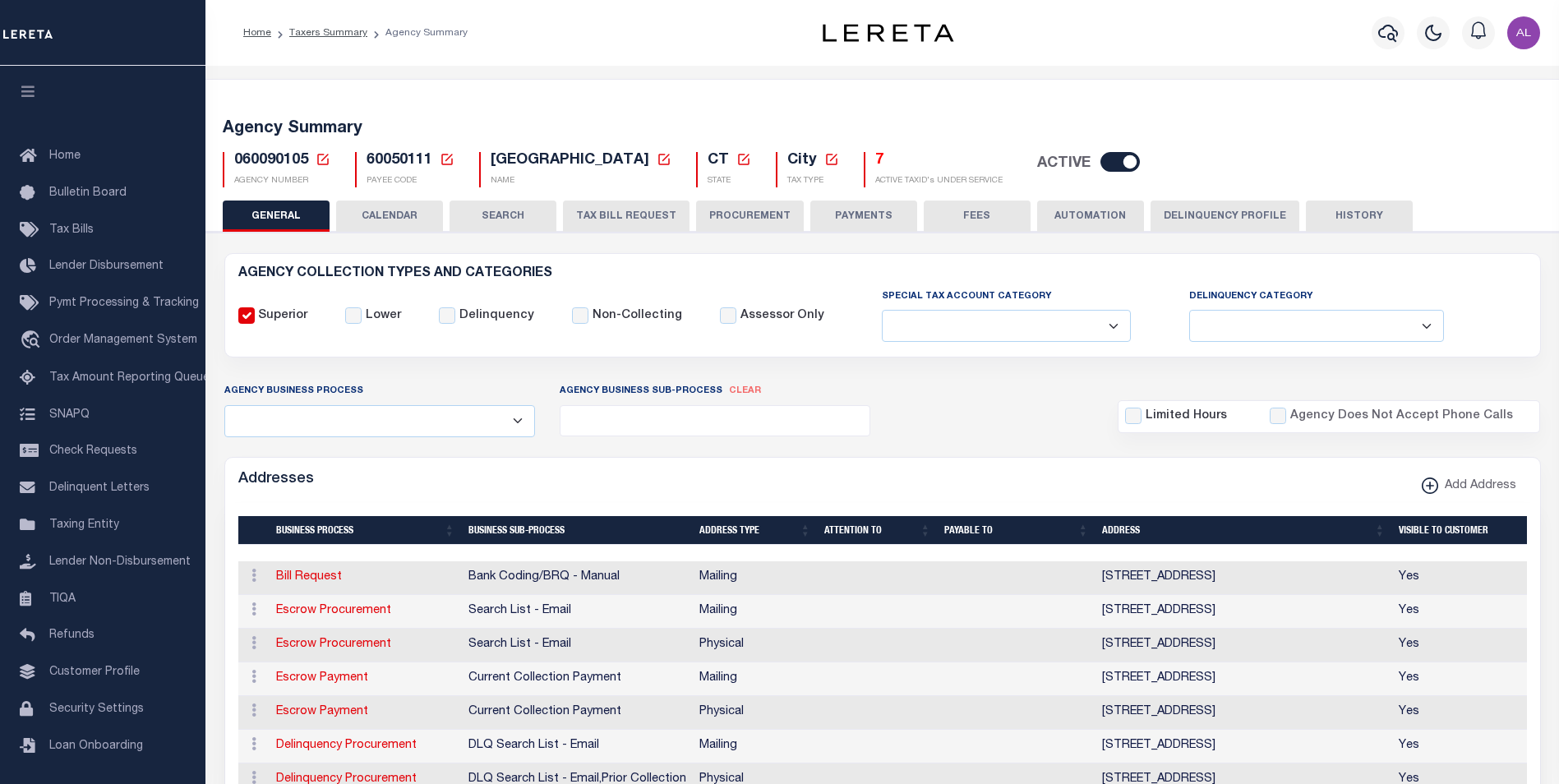
click at [876, 162] on h5 "7" at bounding box center [939, 161] width 127 height 18
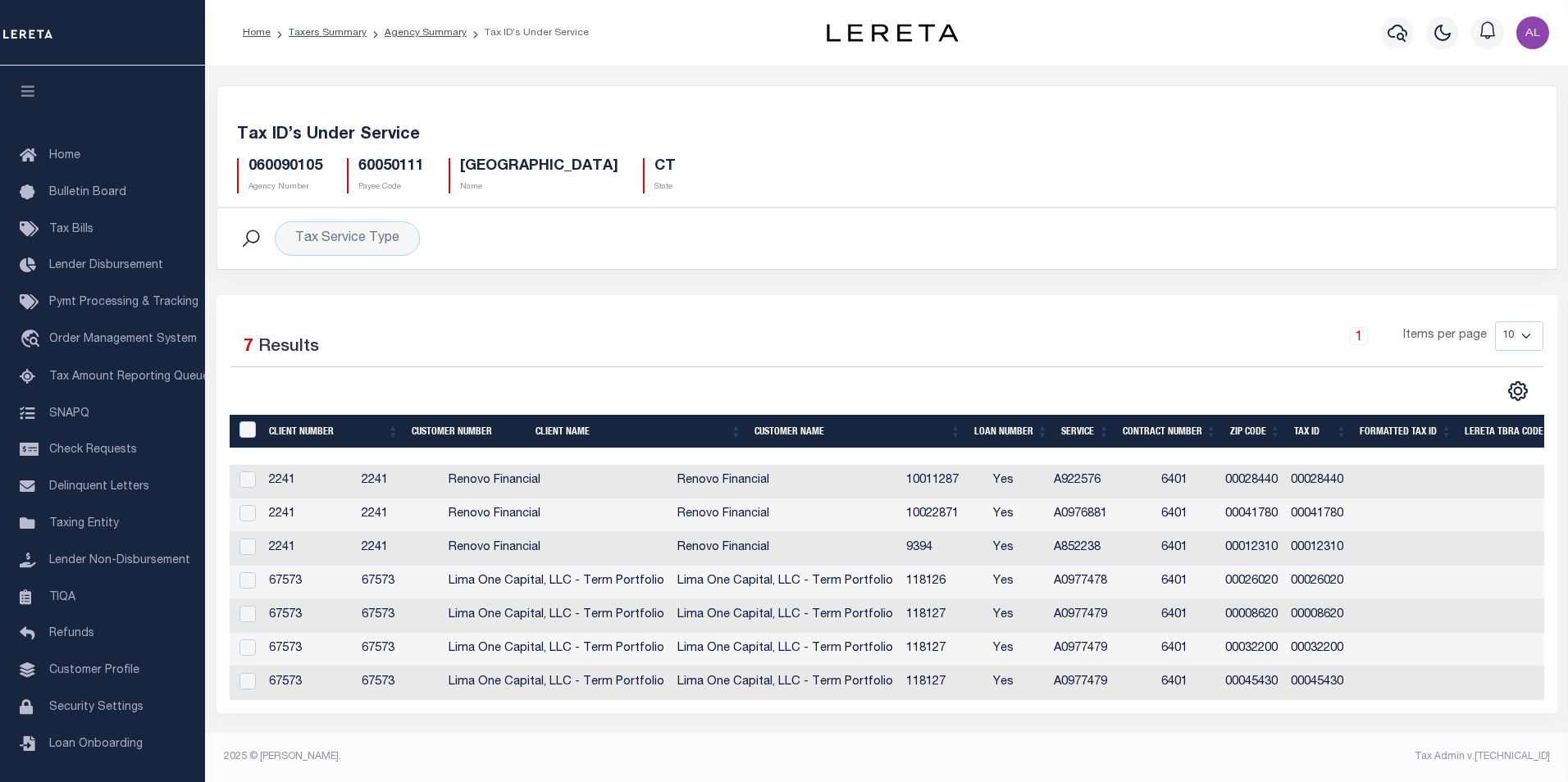
click at [310, 167] on h5 "060090105" at bounding box center [285, 167] width 74 height 18
copy h5 "060090105"
click at [1523, 394] on icon "" at bounding box center [1519, 391] width 21 height 21
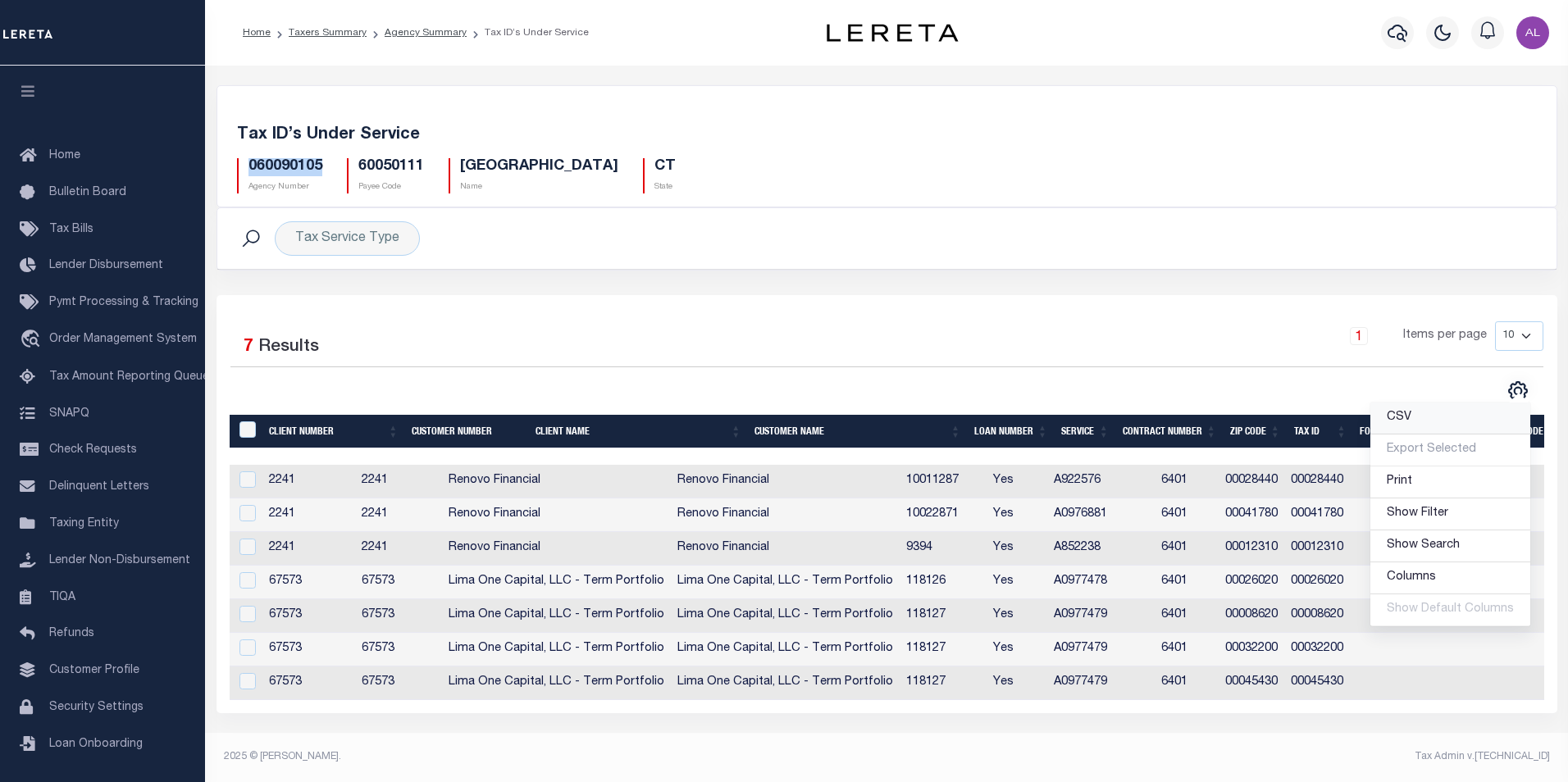
click at [1411, 414] on span "CSV" at bounding box center [1399, 417] width 25 height 12
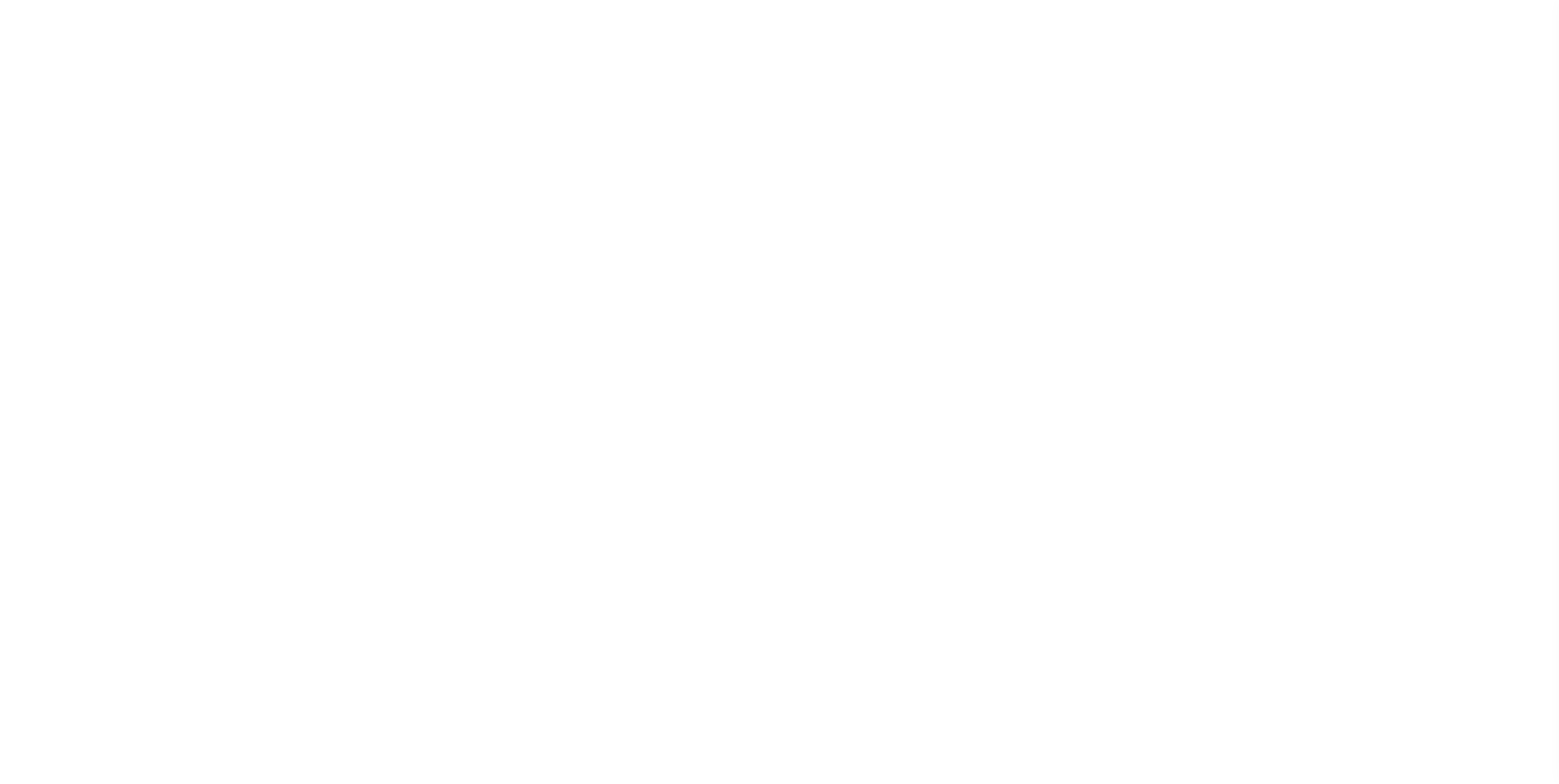
select select
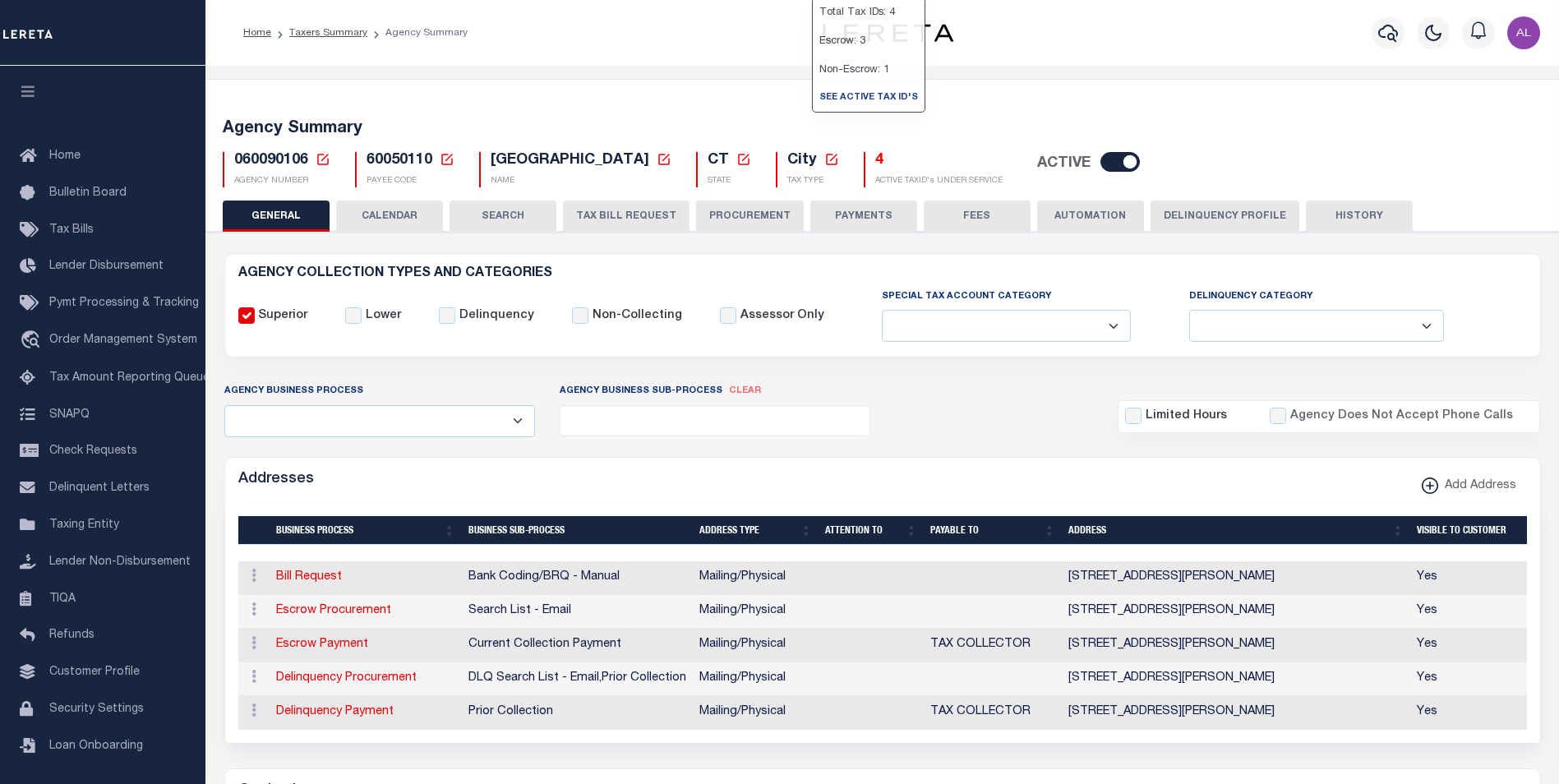
click at [876, 163] on h5 "4" at bounding box center [939, 161] width 127 height 18
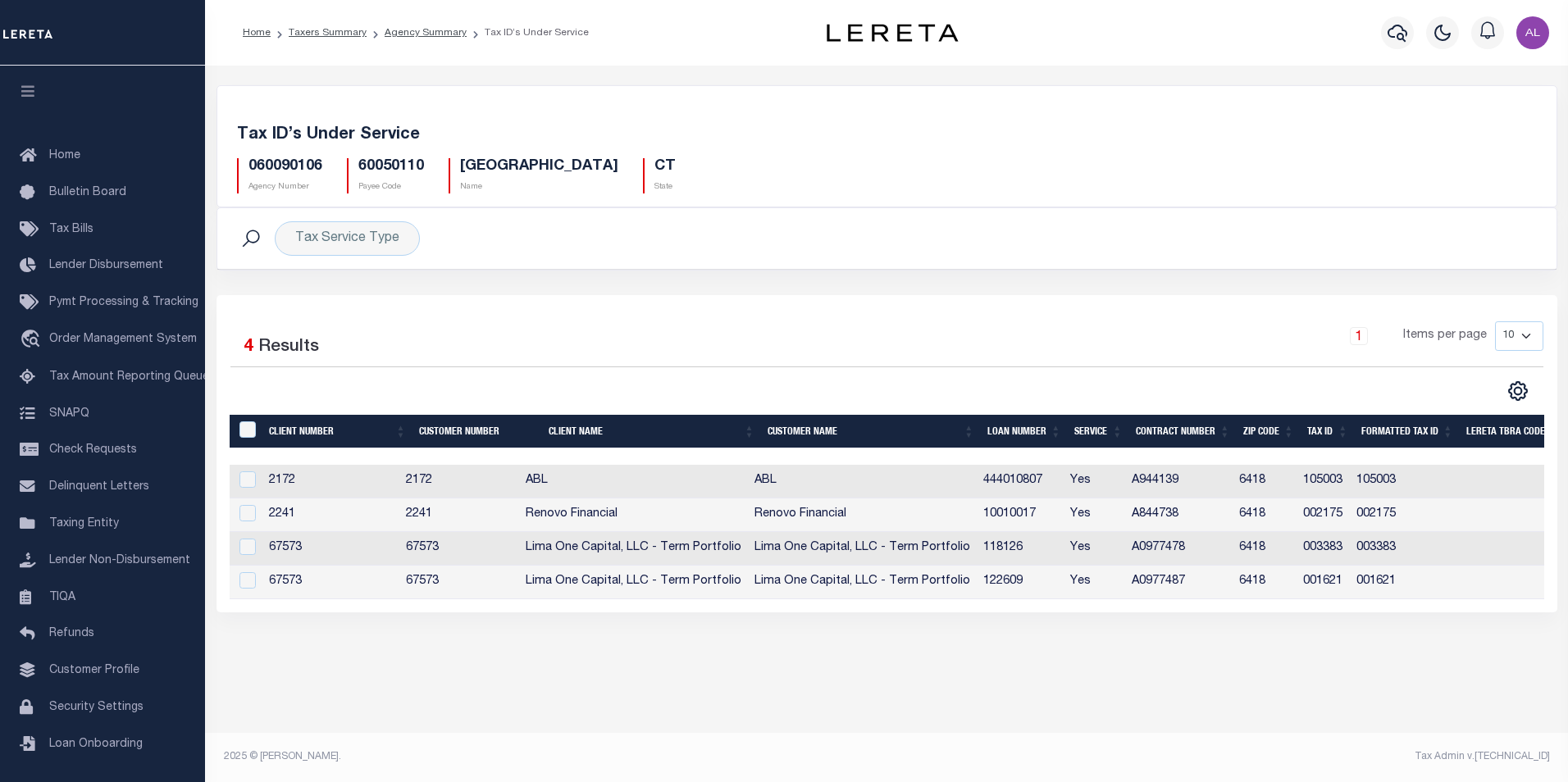
click at [314, 165] on h5 "060090106" at bounding box center [285, 167] width 74 height 18
copy h5 "060090106"
click at [1521, 402] on icon "" at bounding box center [1519, 391] width 21 height 21
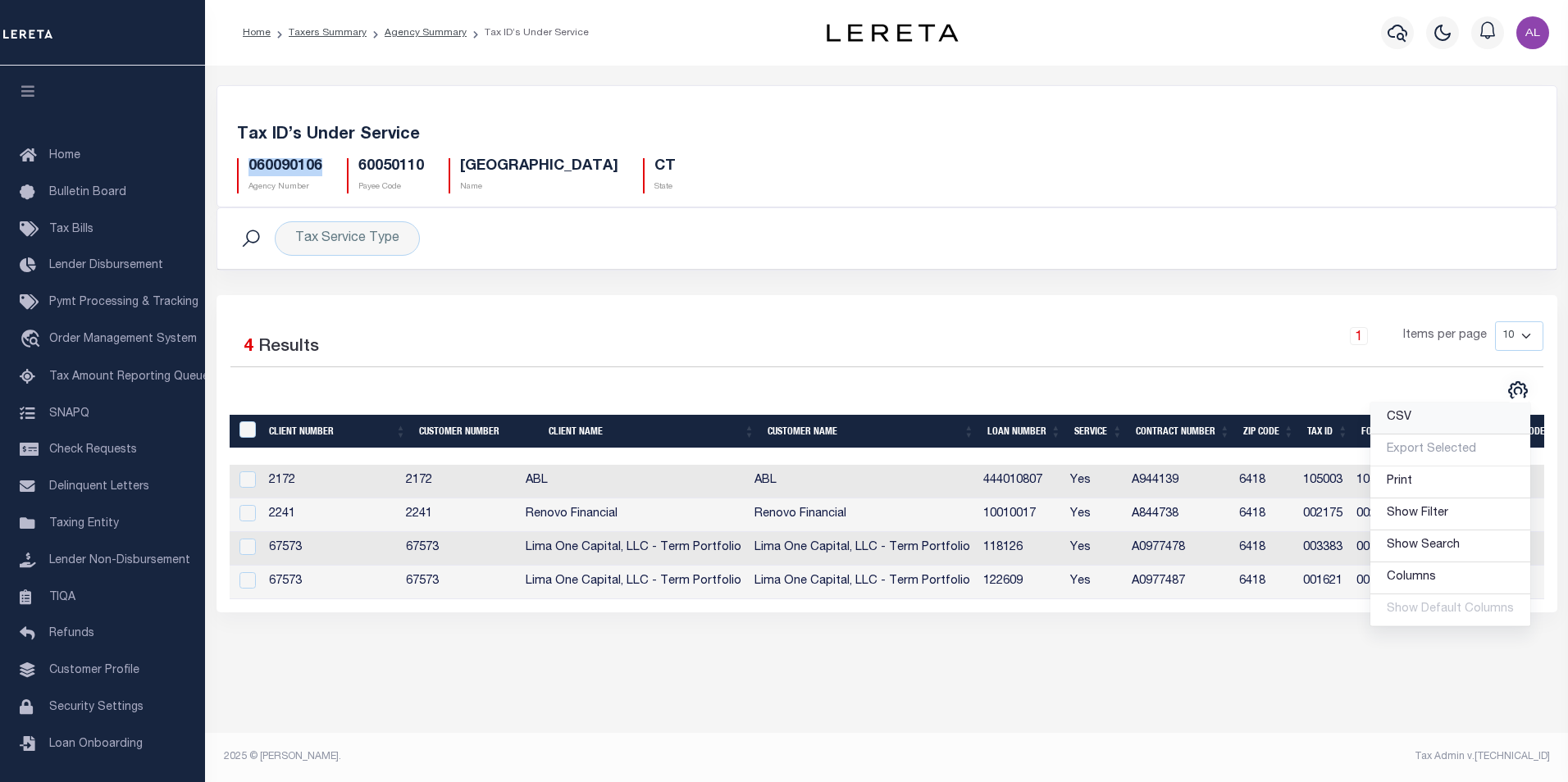
click at [1398, 420] on span "CSV" at bounding box center [1399, 417] width 25 height 12
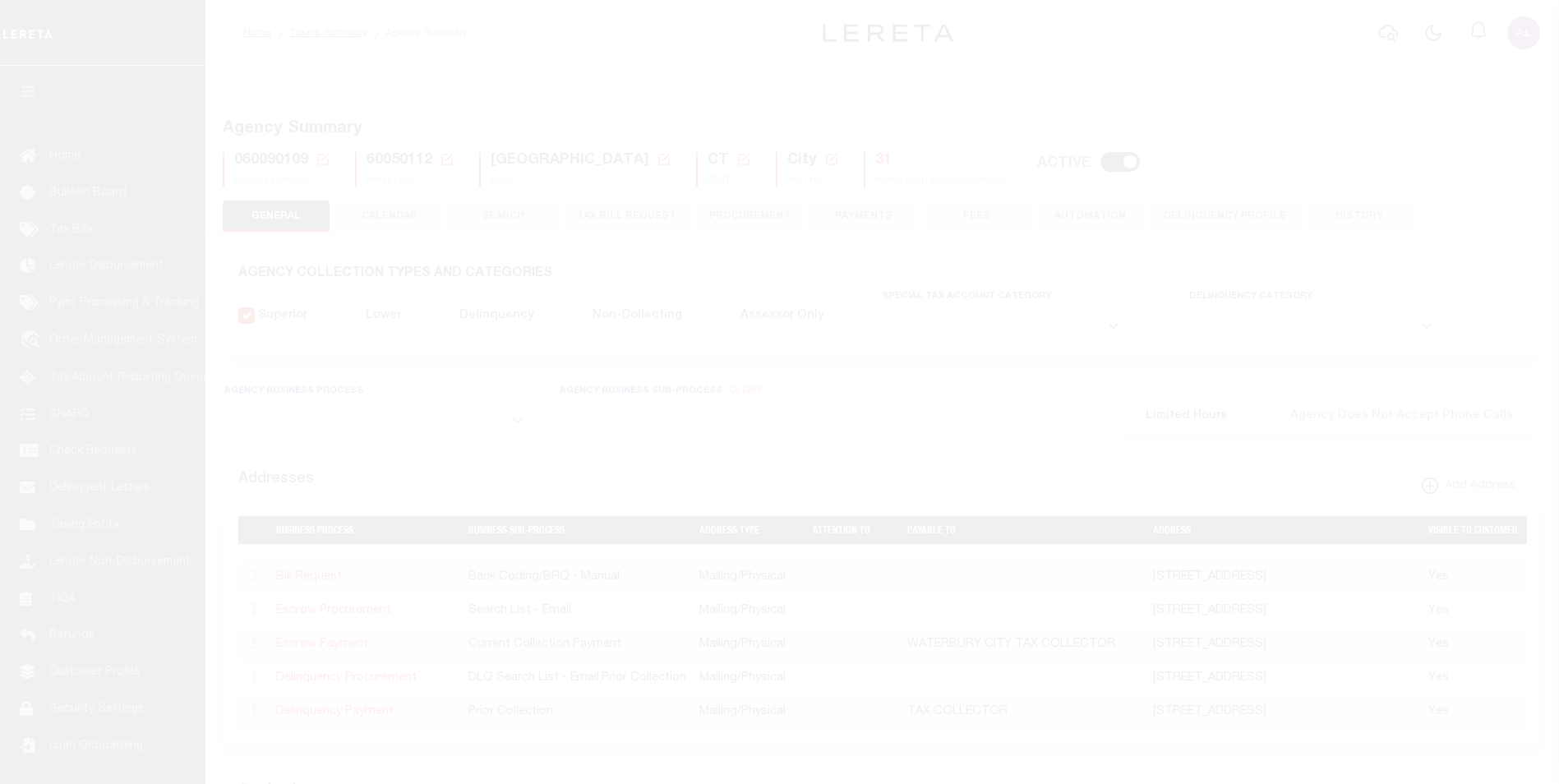
select select
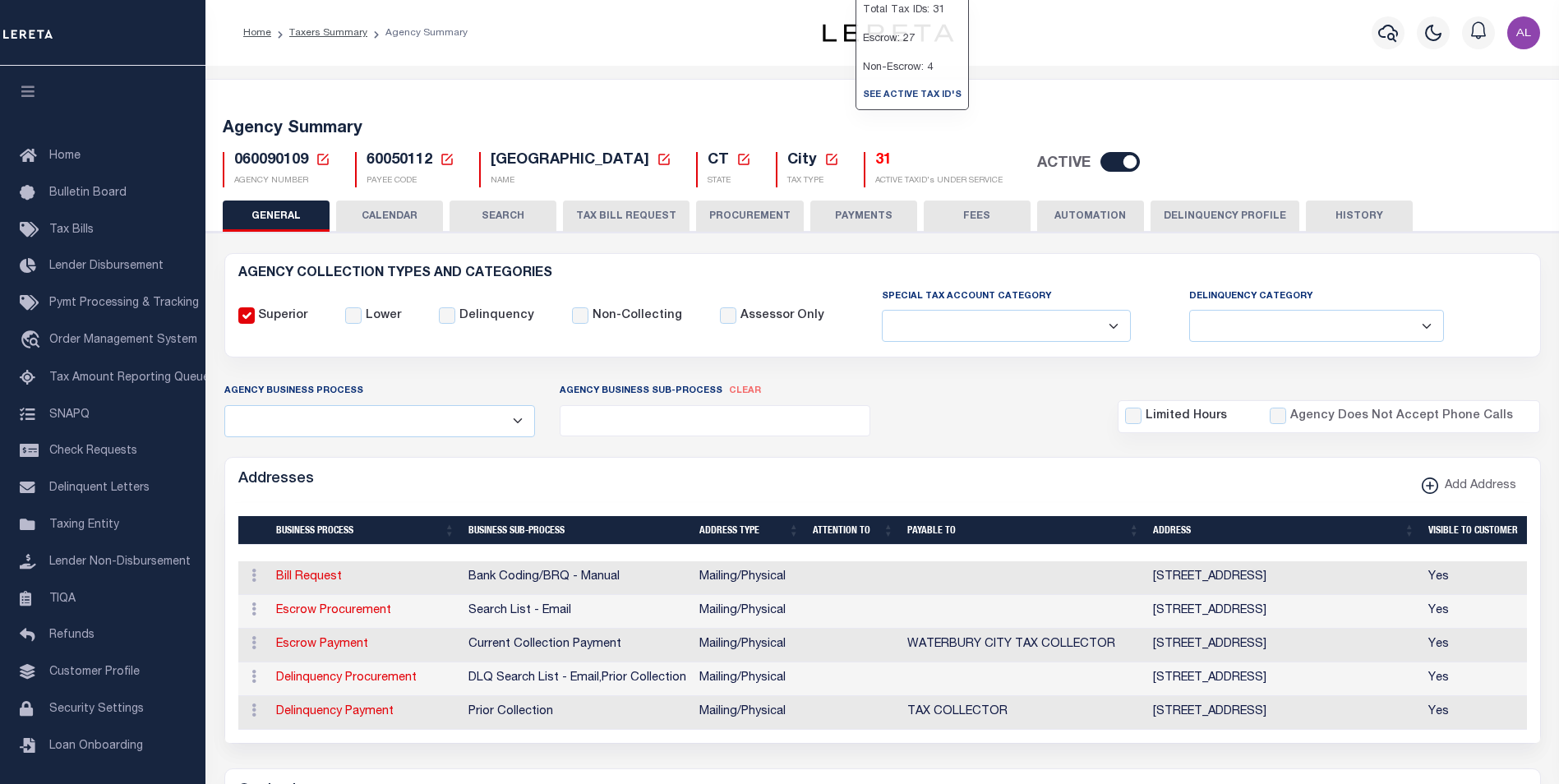
click at [876, 164] on h5 "31" at bounding box center [939, 161] width 127 height 18
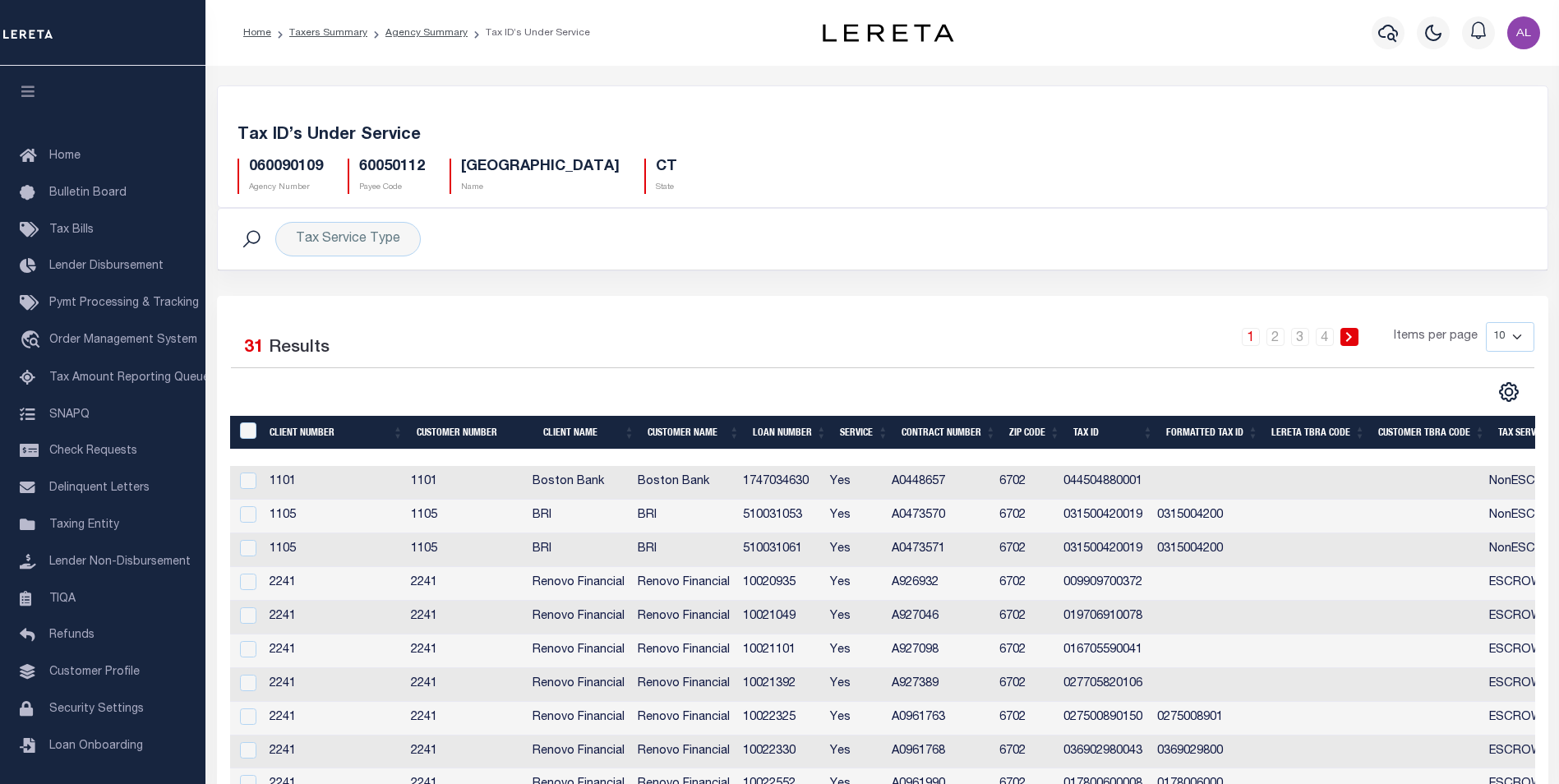
click at [282, 173] on h5 "060090109" at bounding box center [286, 168] width 74 height 18
copy h5 "060090109"
click at [1514, 398] on icon "" at bounding box center [1509, 392] width 21 height 21
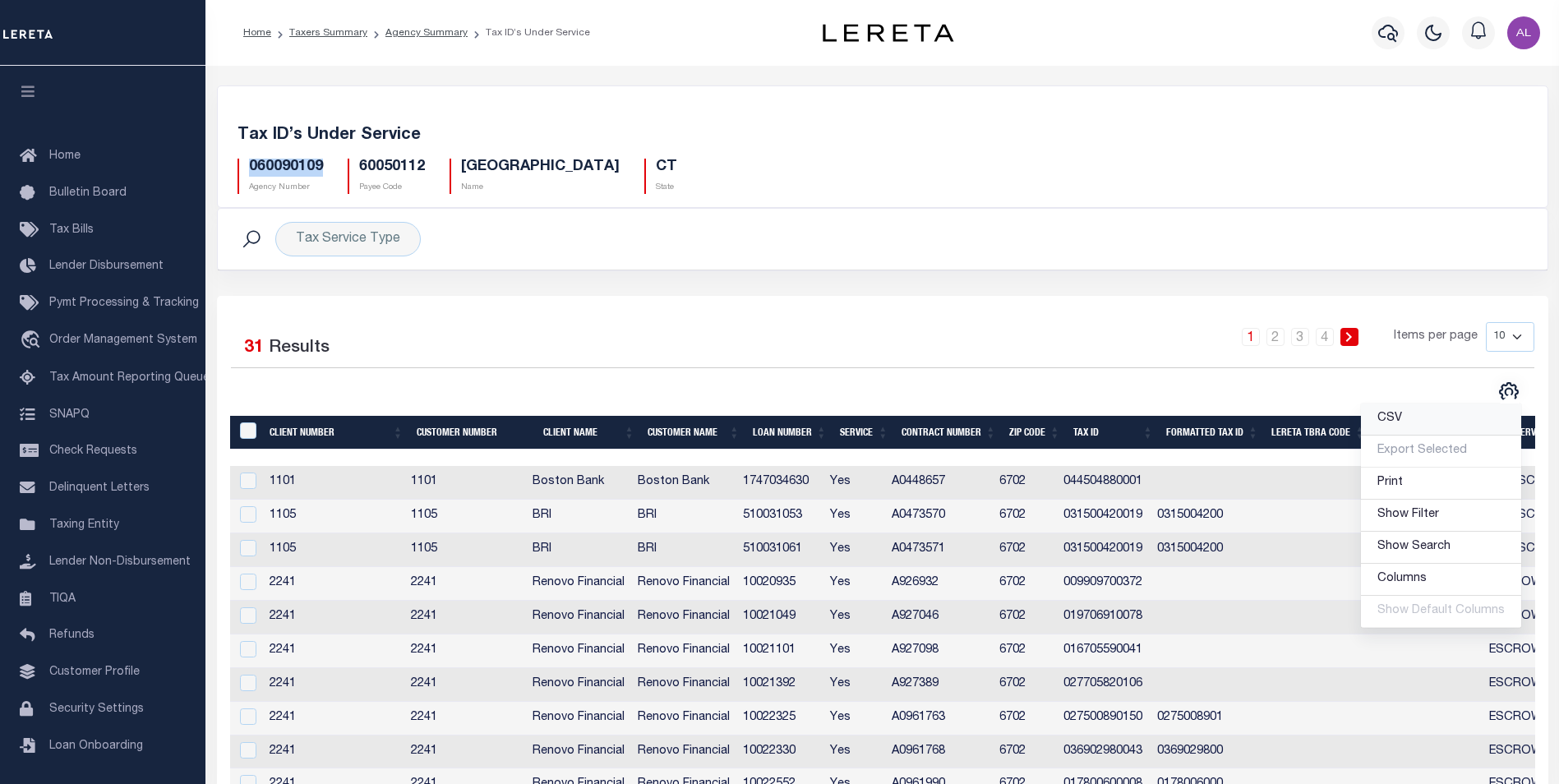
click at [1402, 418] on span "CSV" at bounding box center [1390, 418] width 25 height 12
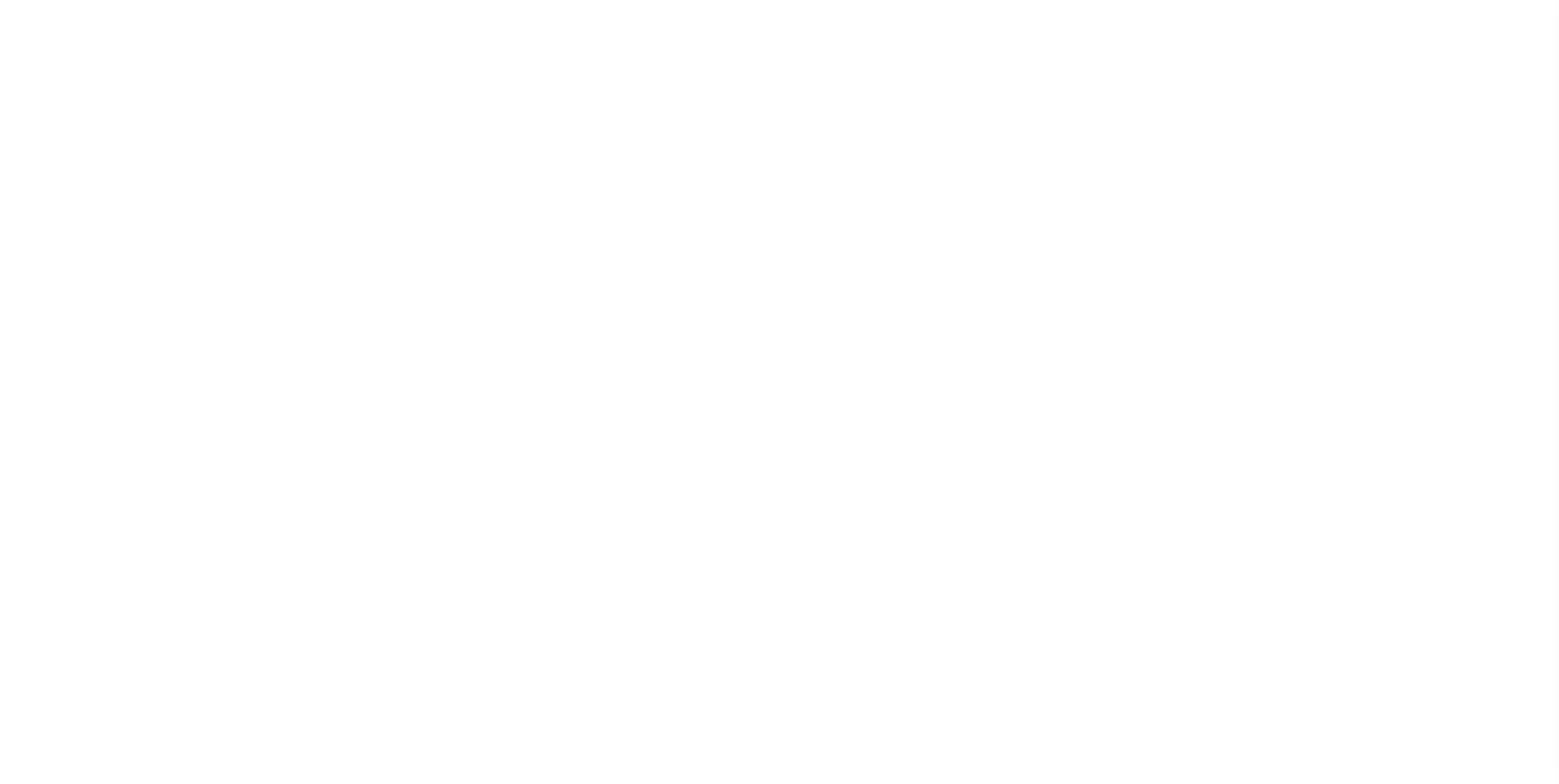
select select
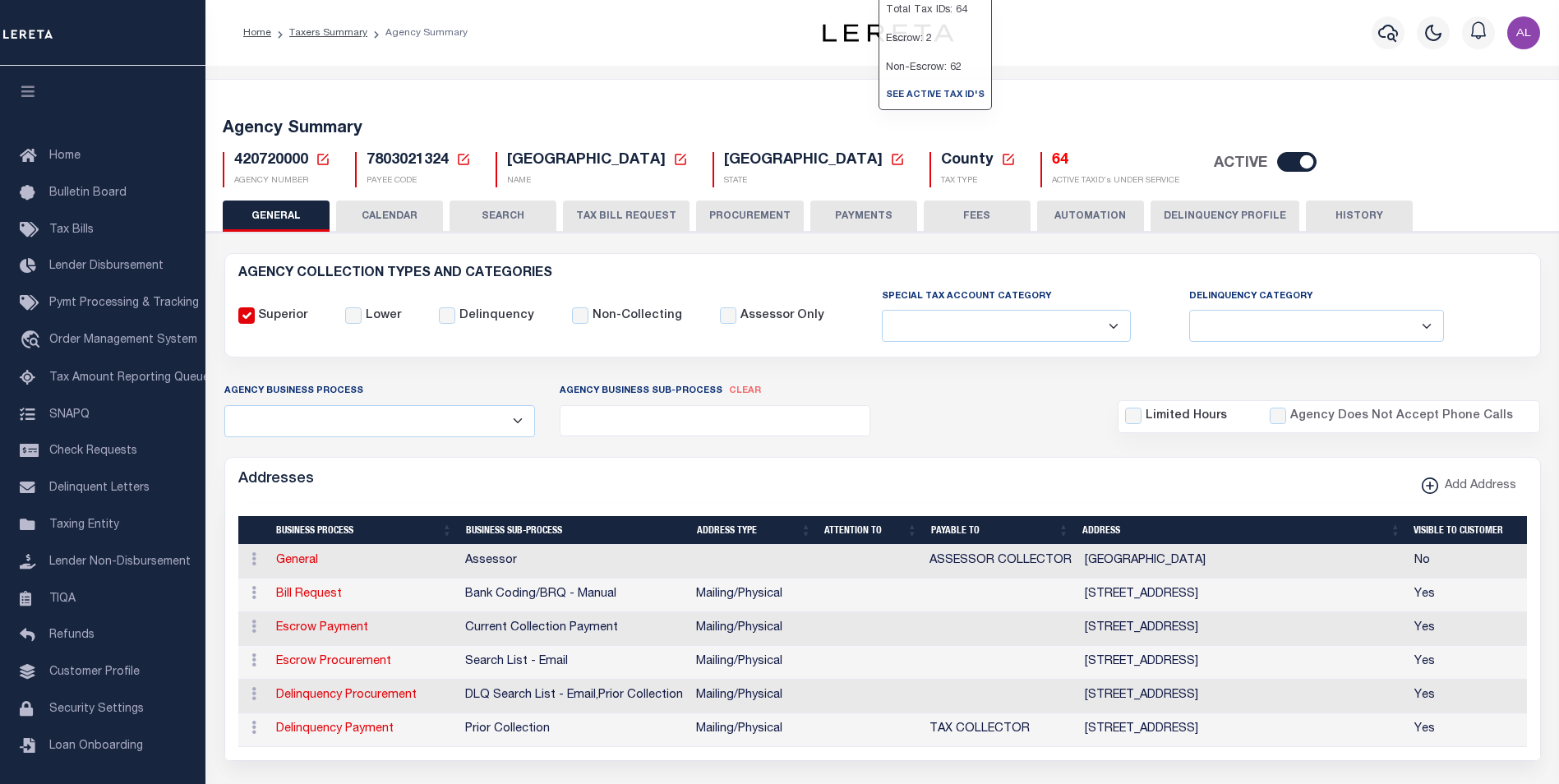
click at [1053, 165] on h5 "64" at bounding box center [1116, 161] width 127 height 18
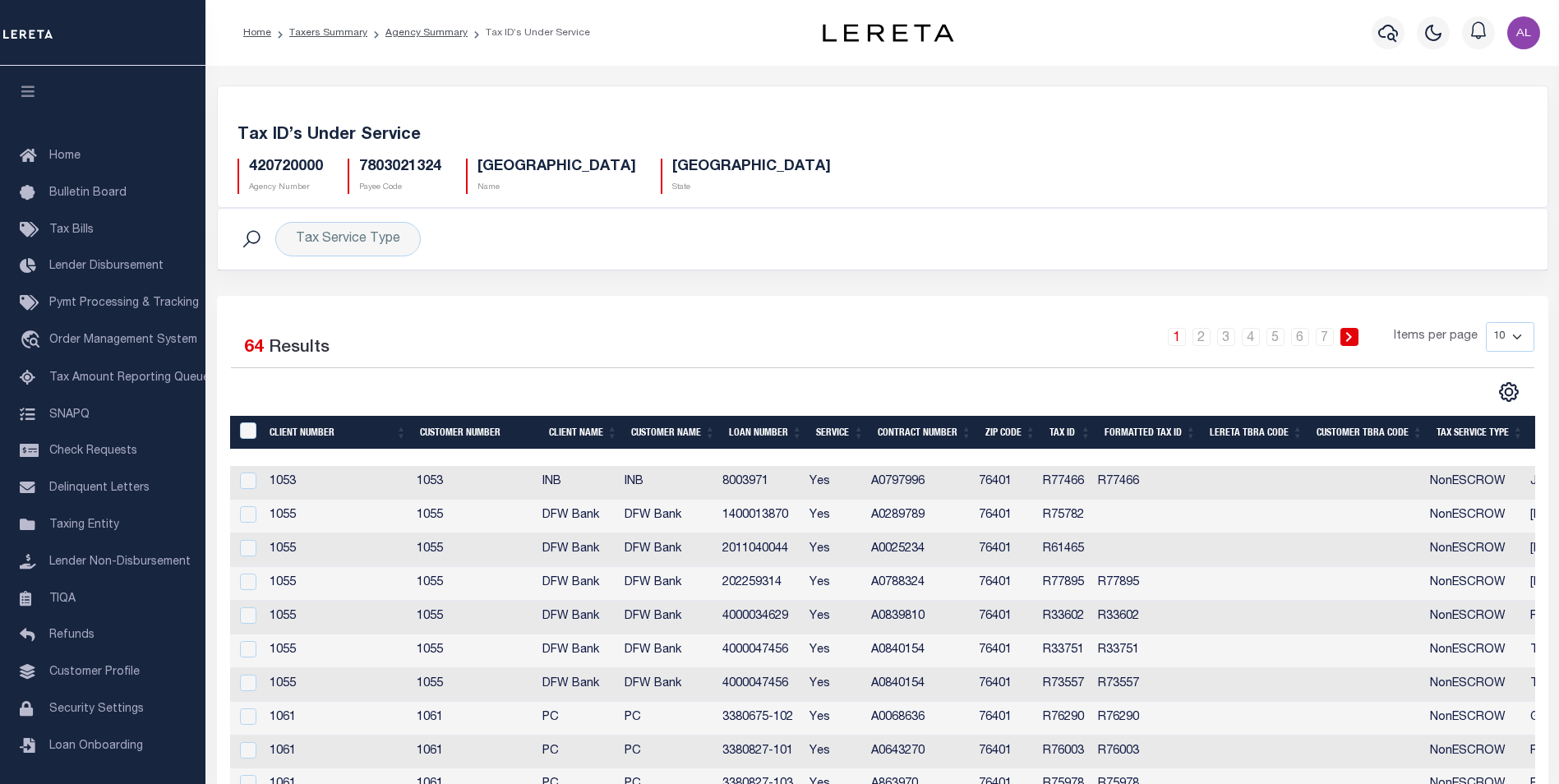
click at [297, 166] on h5 "420720000" at bounding box center [286, 168] width 74 height 18
copy h5 "420720000"
click at [1513, 392] on icon "" at bounding box center [1509, 392] width 7 height 7
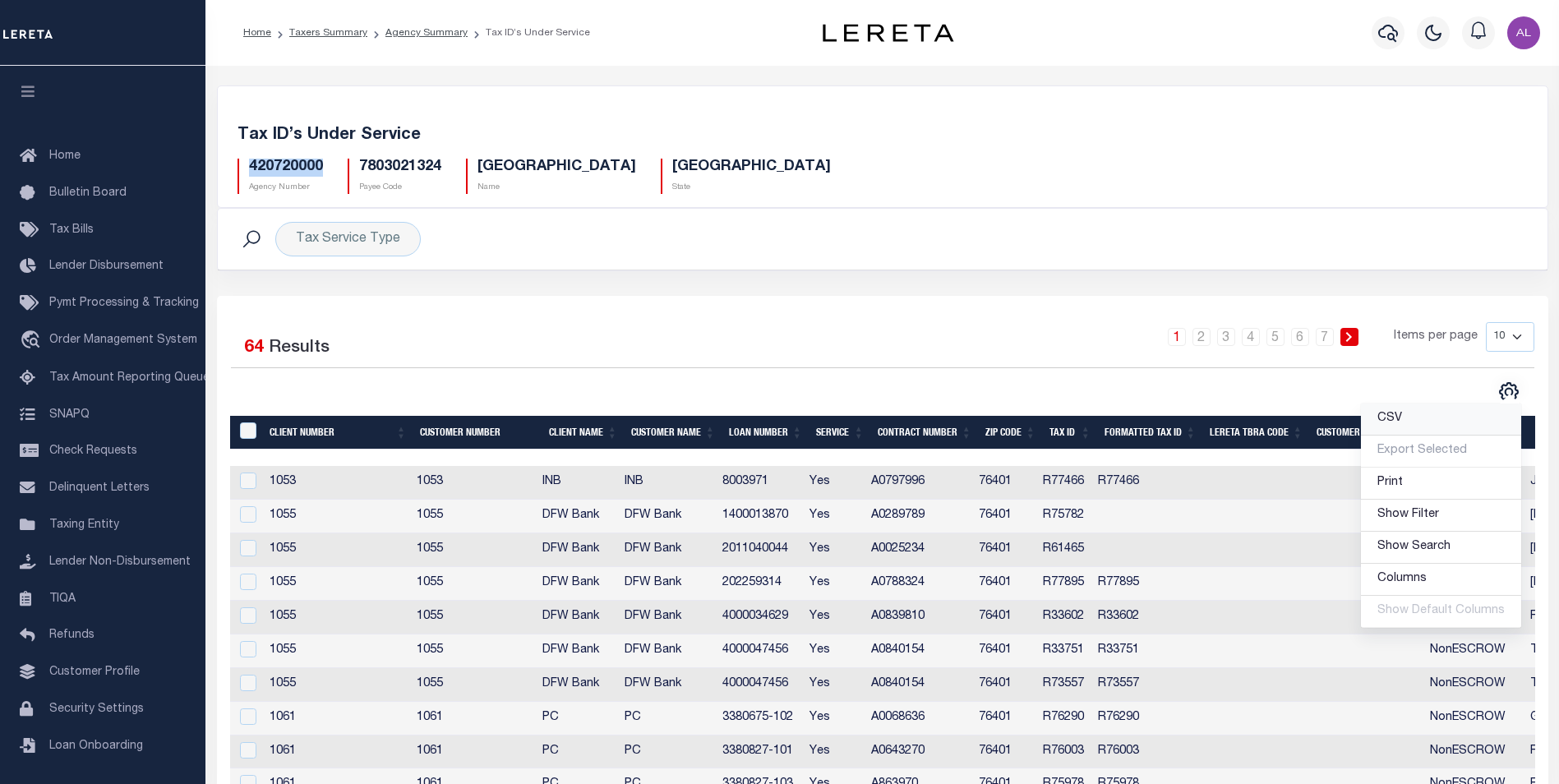
click at [1431, 421] on link "CSV" at bounding box center [1442, 420] width 160 height 32
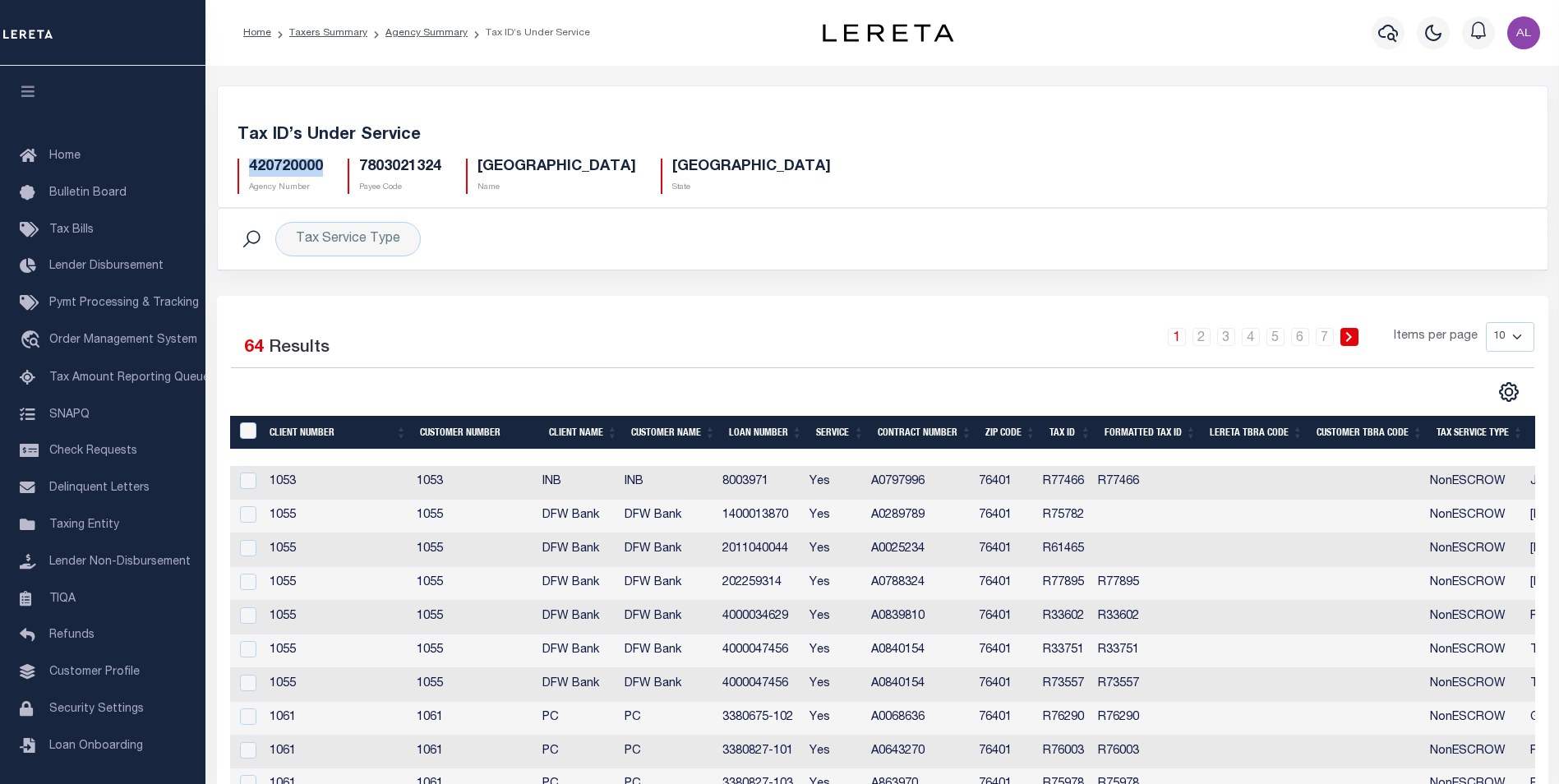
click at [930, 118] on div "Tax ID’s Under Service 420720000 Agency Number 7803021324 Payee Code [GEOGRAPHI…" at bounding box center [883, 156] width 1330 height 101
